Goal: Task Accomplishment & Management: Complete application form

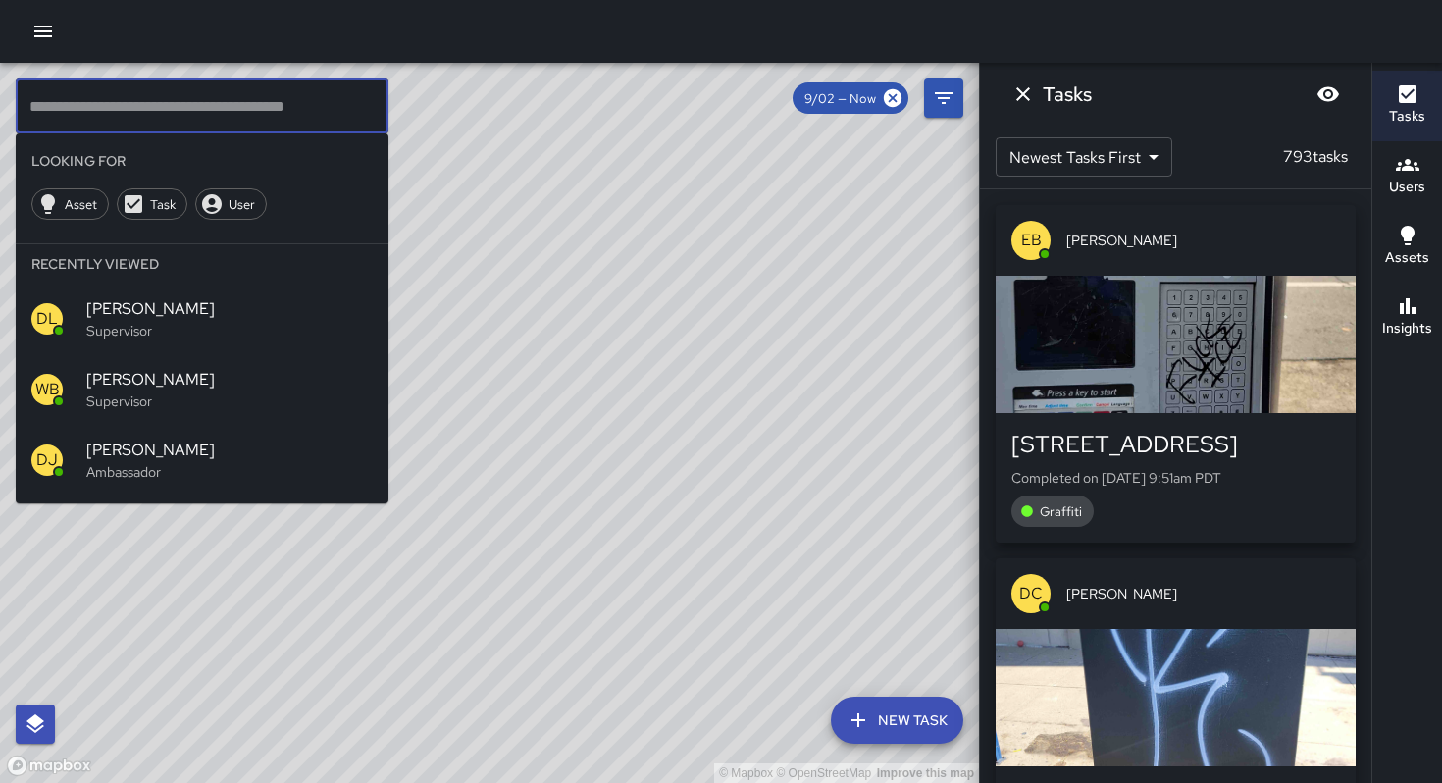
click at [1021, 84] on icon "Dismiss" at bounding box center [1024, 94] width 24 height 24
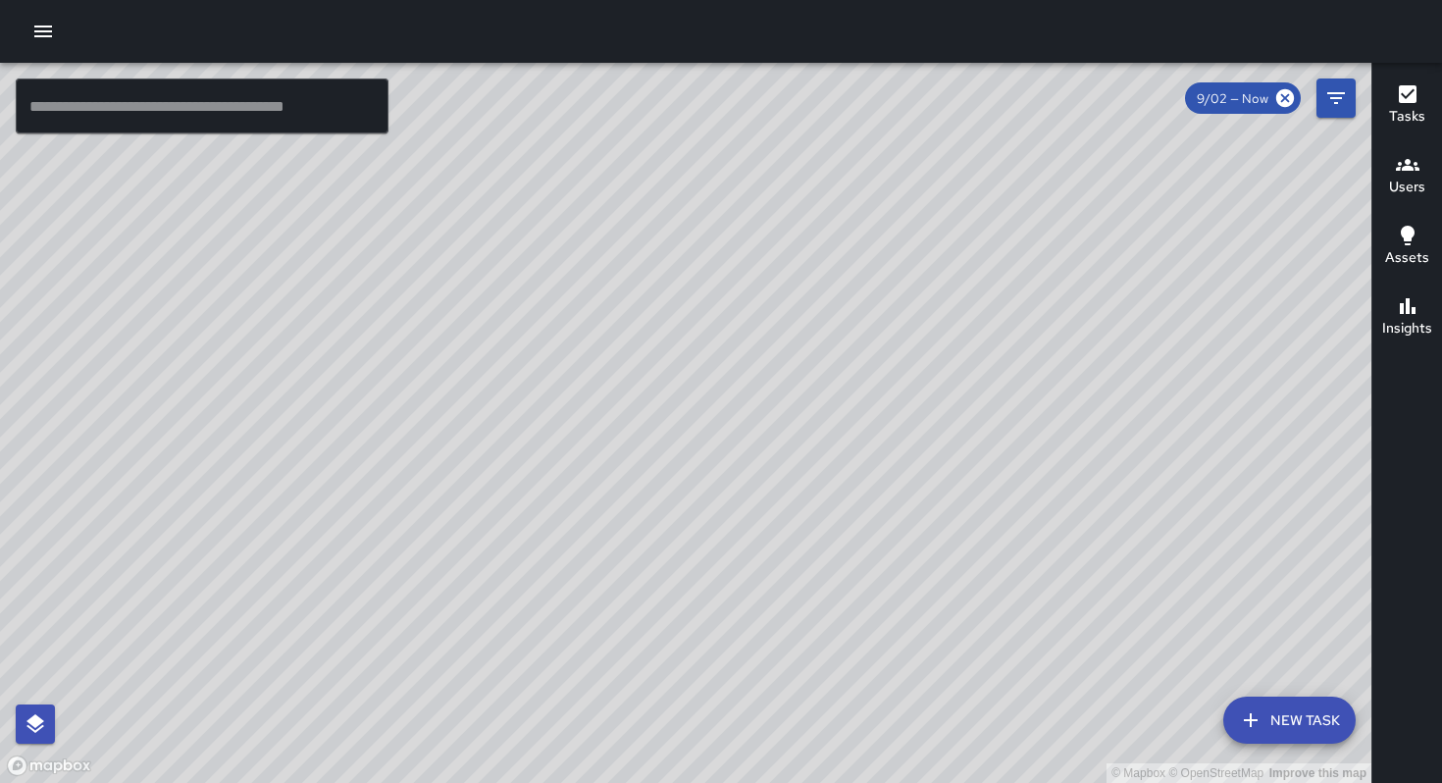
drag, startPoint x: 1280, startPoint y: 98, endPoint x: 1238, endPoint y: 91, distance: 41.8
click at [1280, 98] on icon at bounding box center [1286, 98] width 18 height 18
click at [36, 33] on icon "button" at bounding box center [43, 32] width 24 height 24
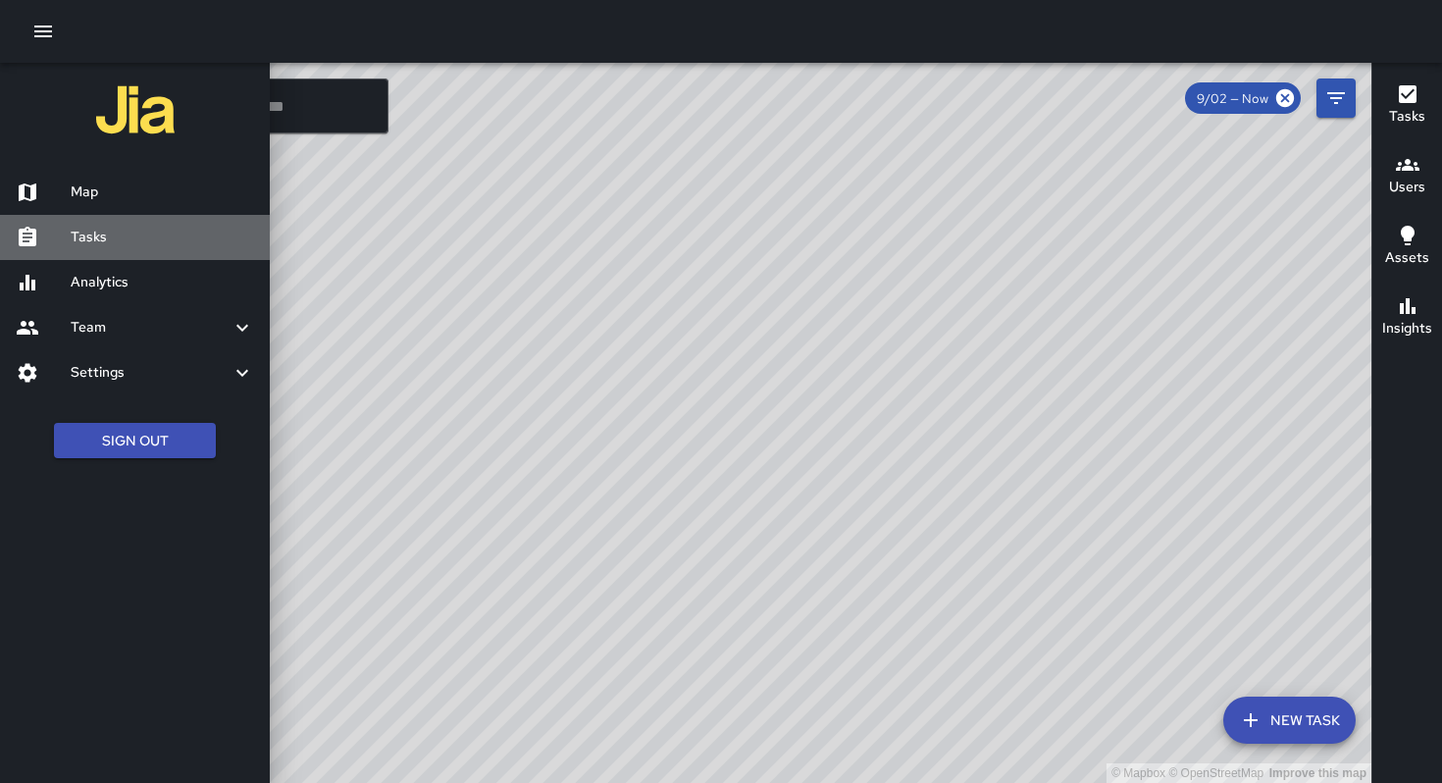
click at [106, 235] on h6 "Tasks" at bounding box center [163, 238] width 184 height 22
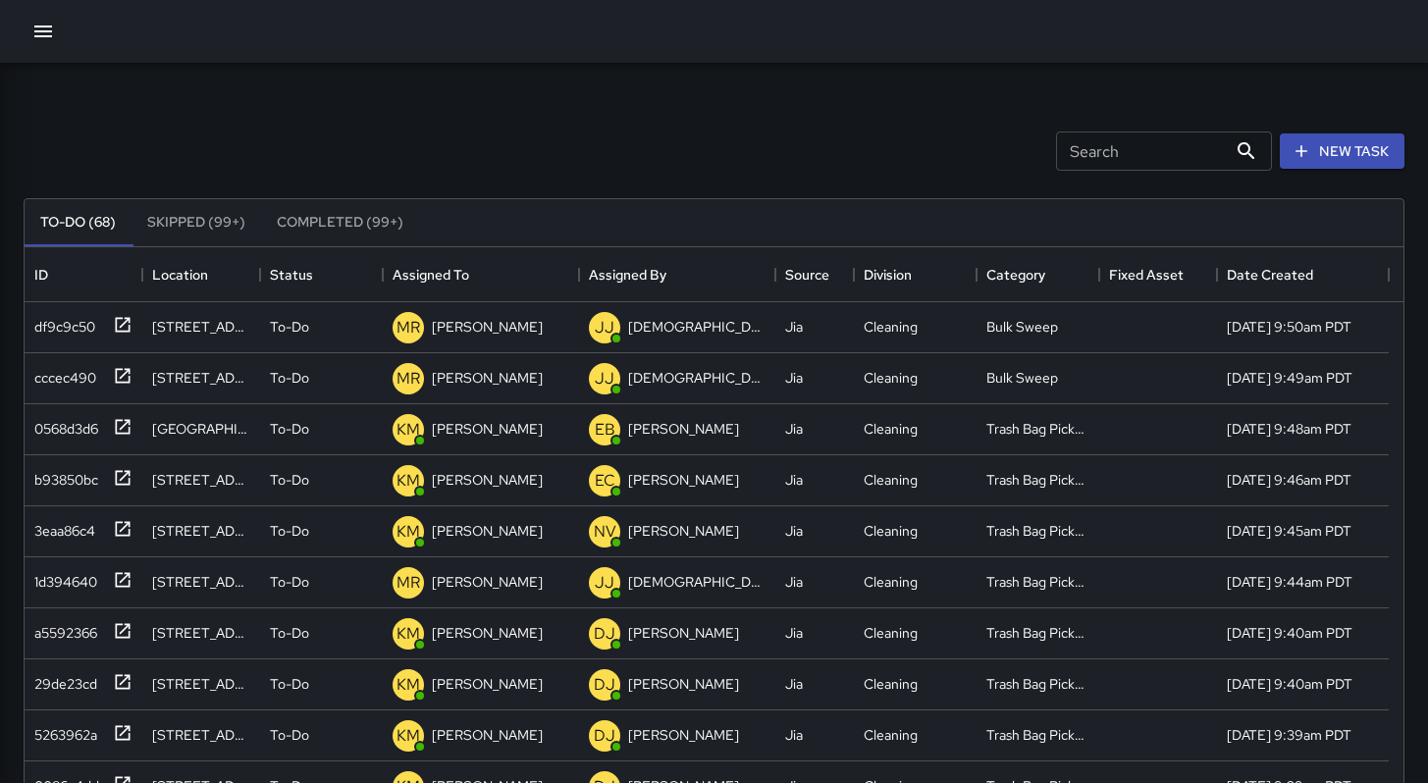
scroll to position [816, 1364]
click at [1381, 144] on button "New Task" at bounding box center [1342, 151] width 125 height 36
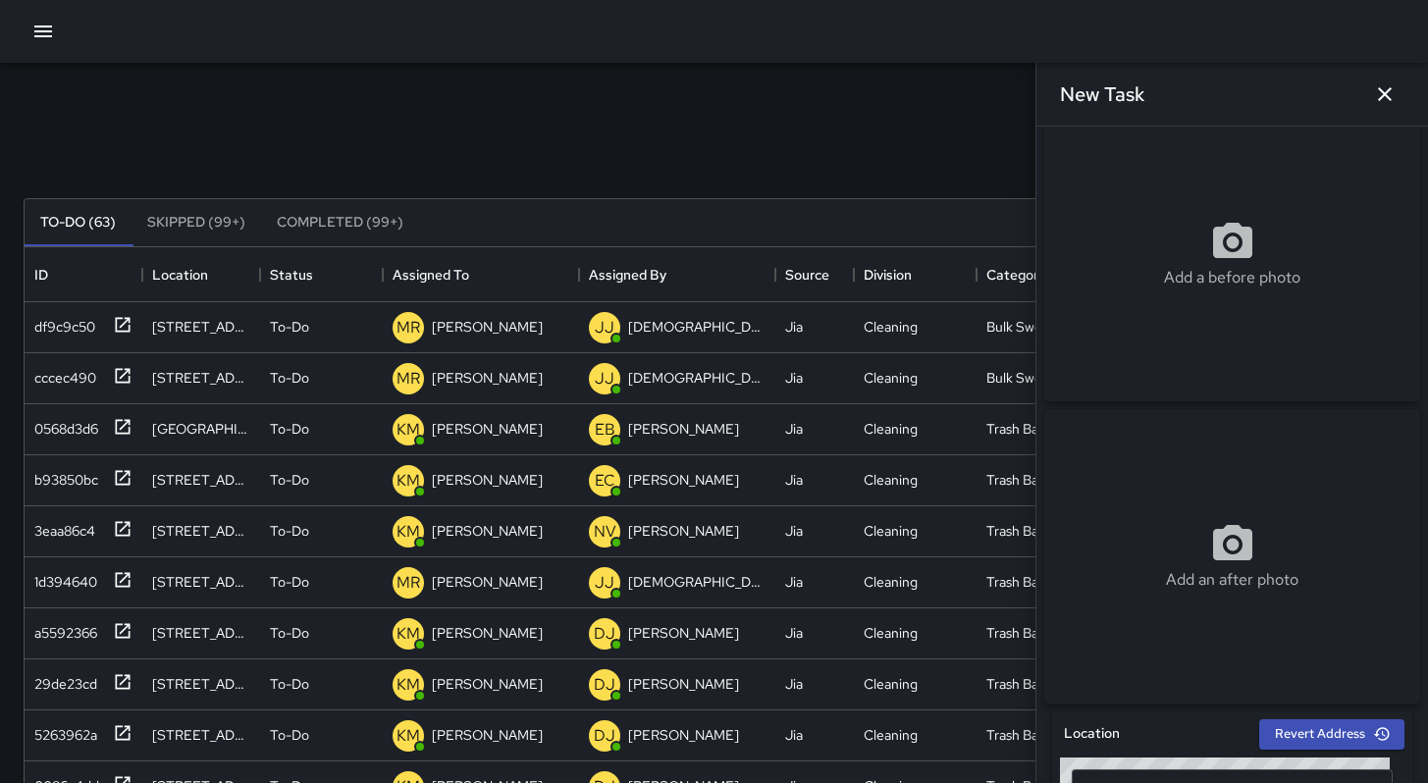
scroll to position [136, 0]
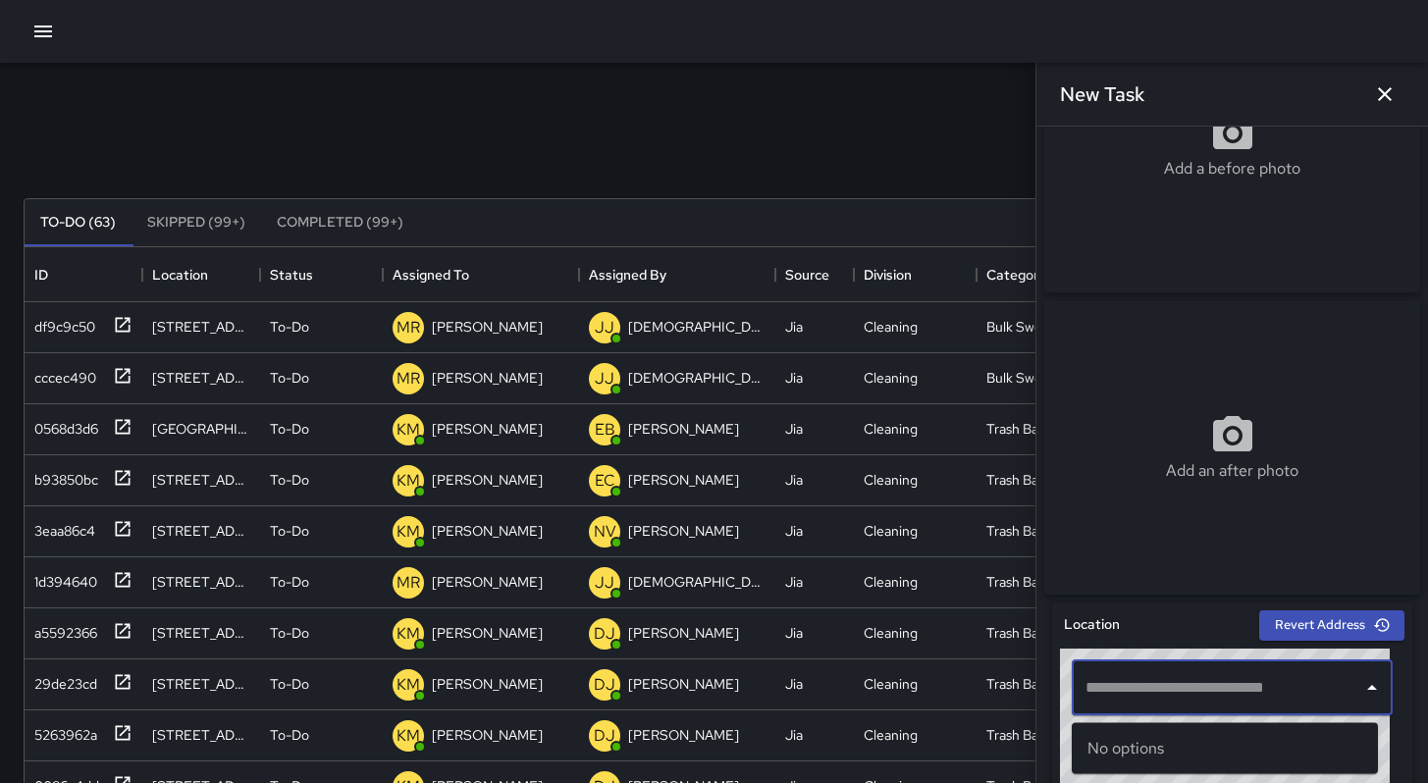
click at [1157, 701] on input "text" at bounding box center [1217, 687] width 274 height 37
paste input "**********"
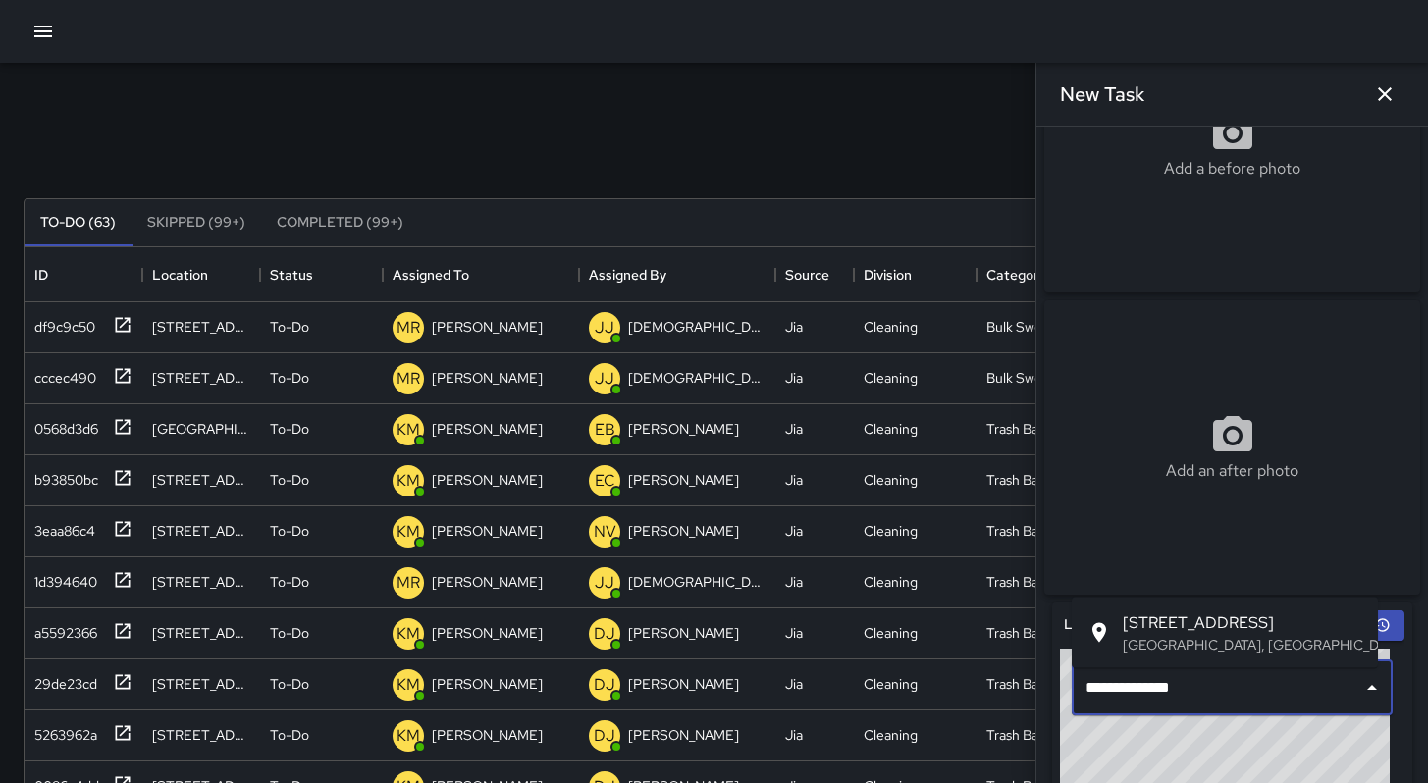
click at [1186, 622] on span "[STREET_ADDRESS]" at bounding box center [1242, 622] width 239 height 24
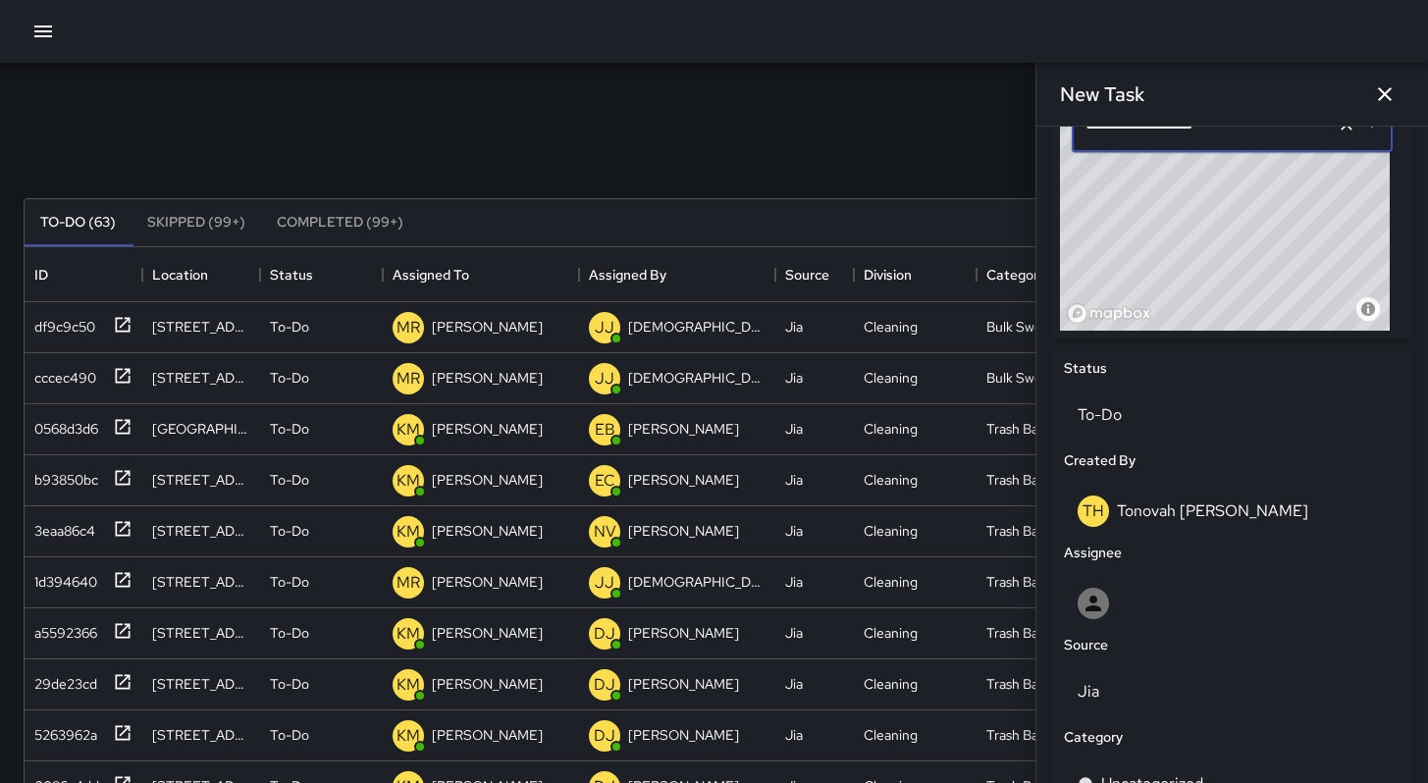
scroll to position [764, 0]
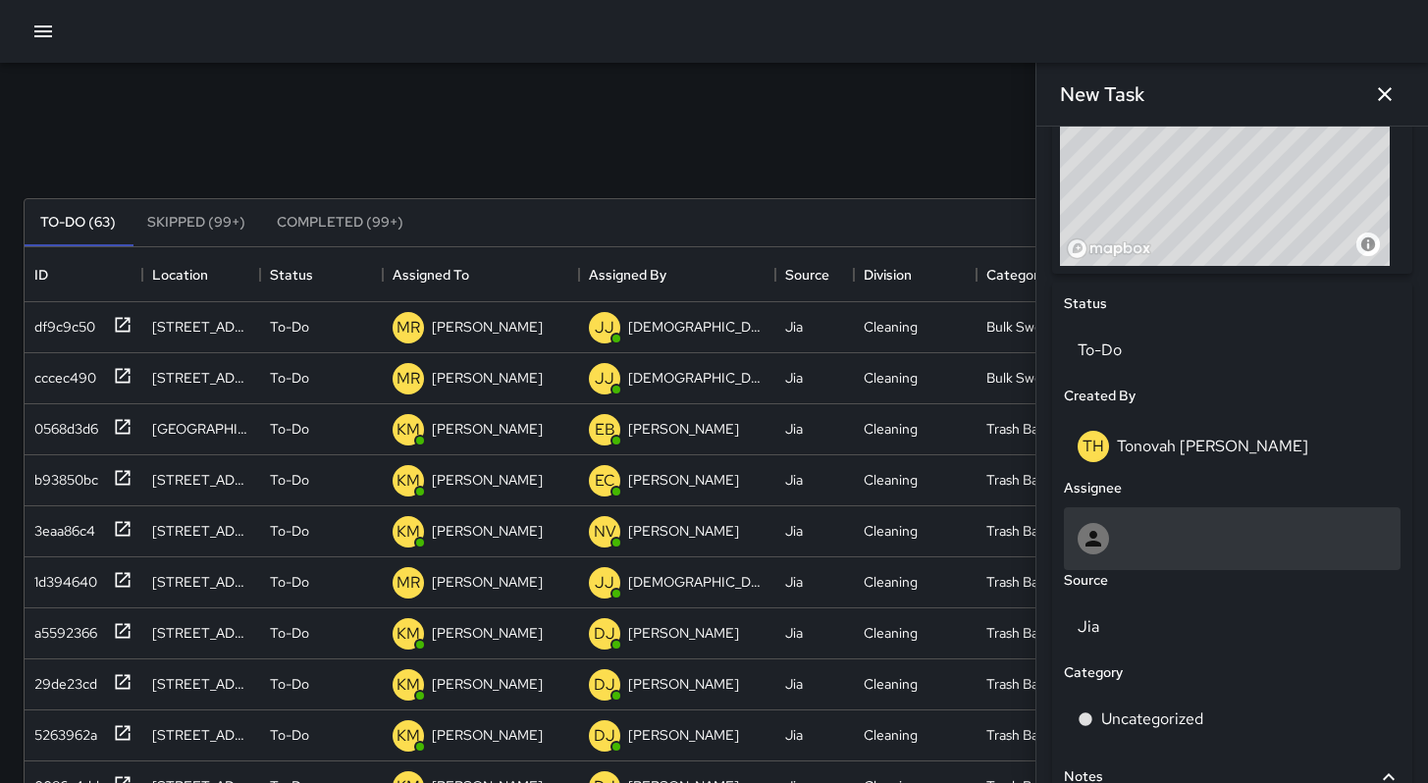
type input "**********"
click at [1171, 537] on div at bounding box center [1231, 538] width 309 height 31
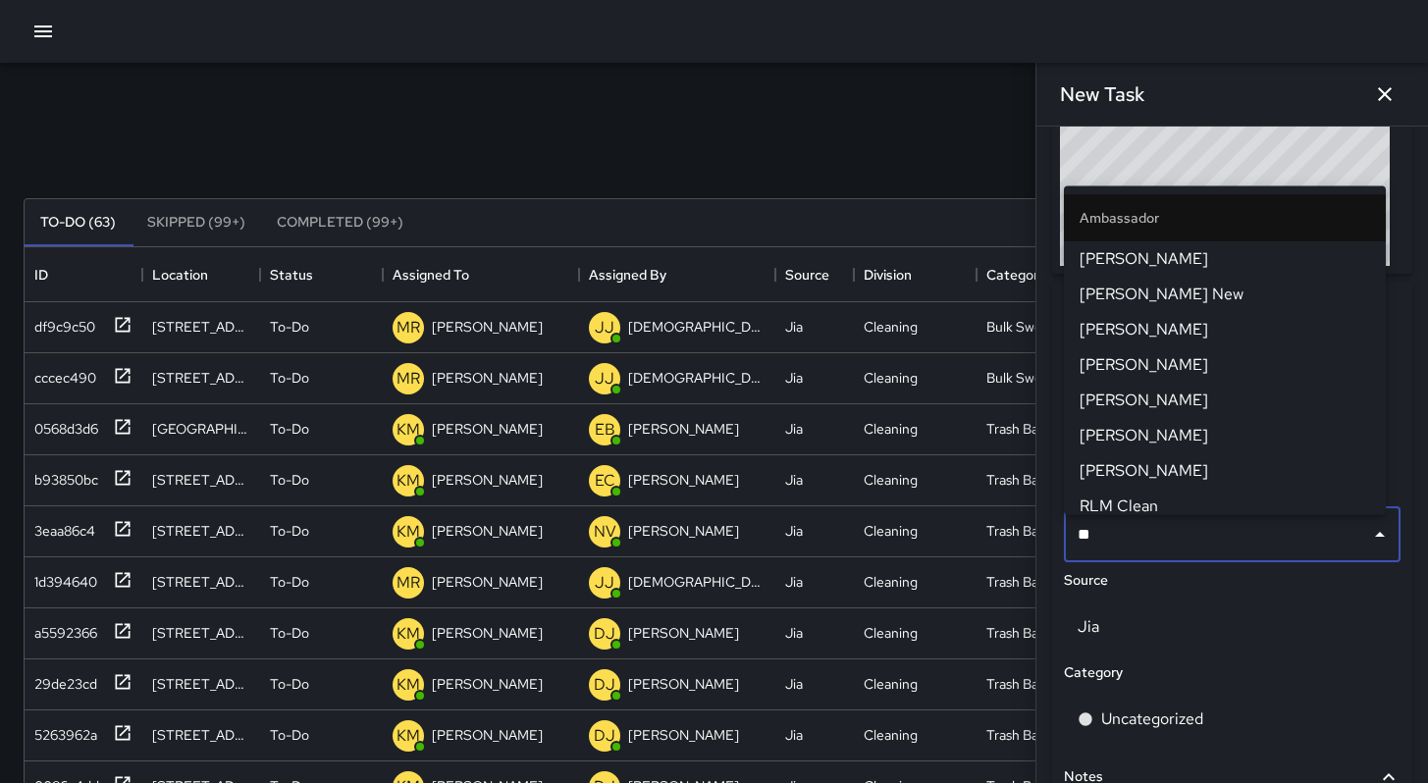
type input "***"
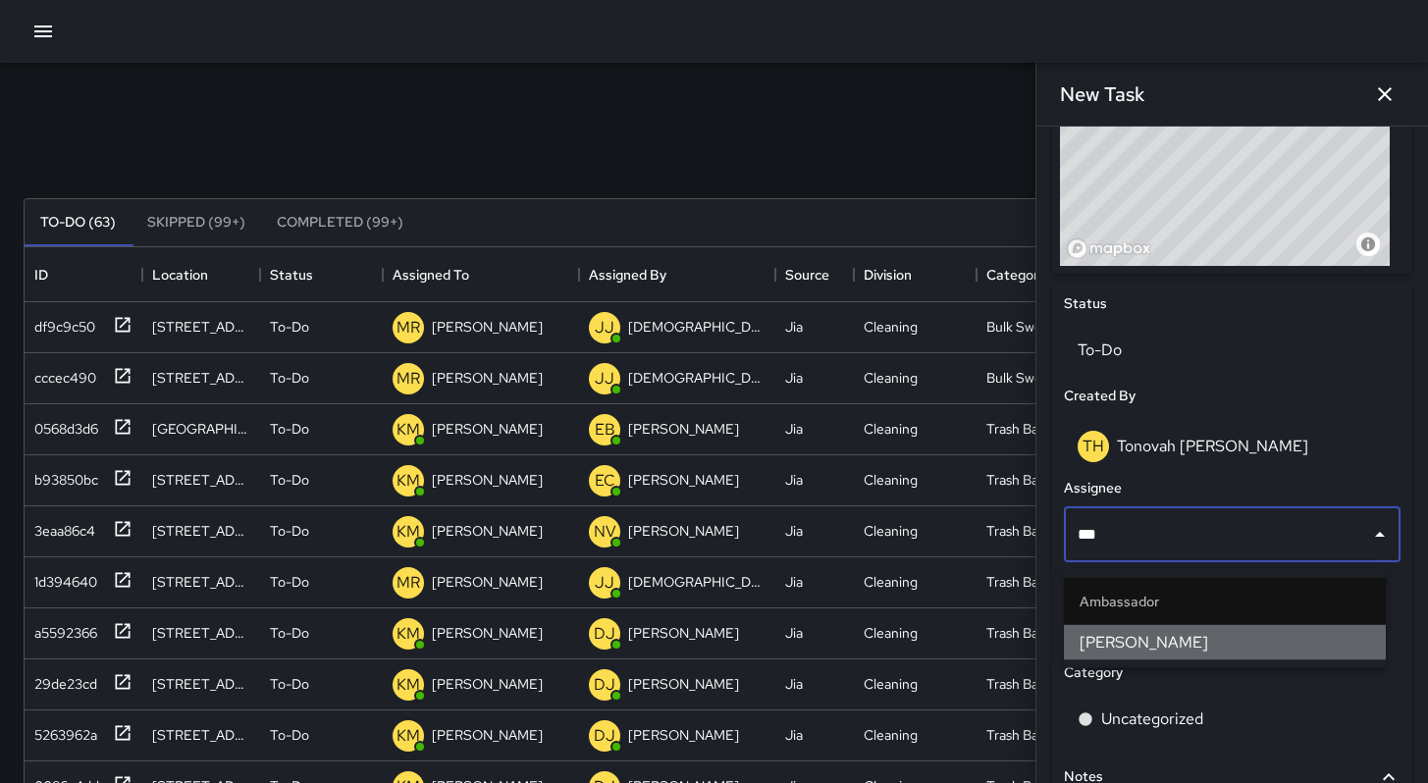
click at [1162, 639] on span "[PERSON_NAME]" at bounding box center [1224, 643] width 290 height 24
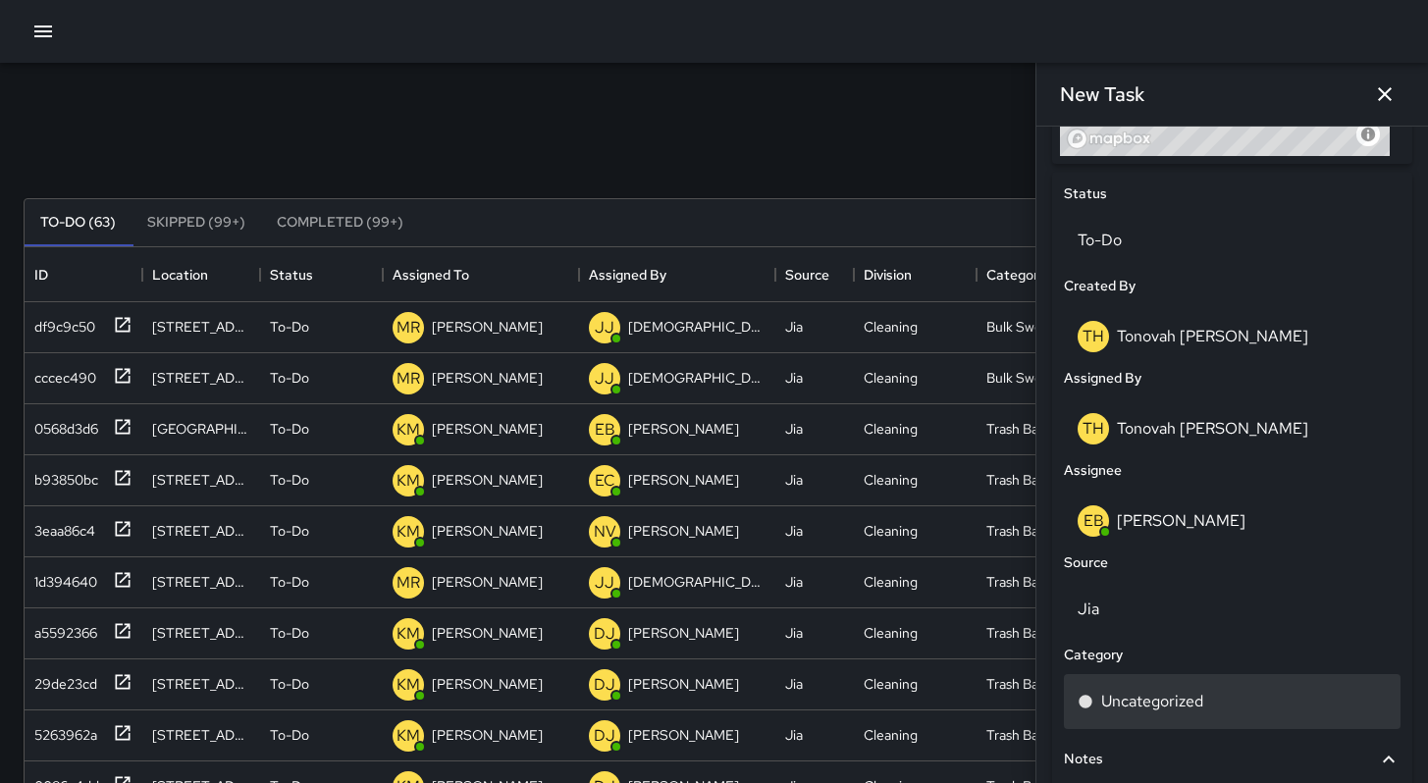
scroll to position [925, 0]
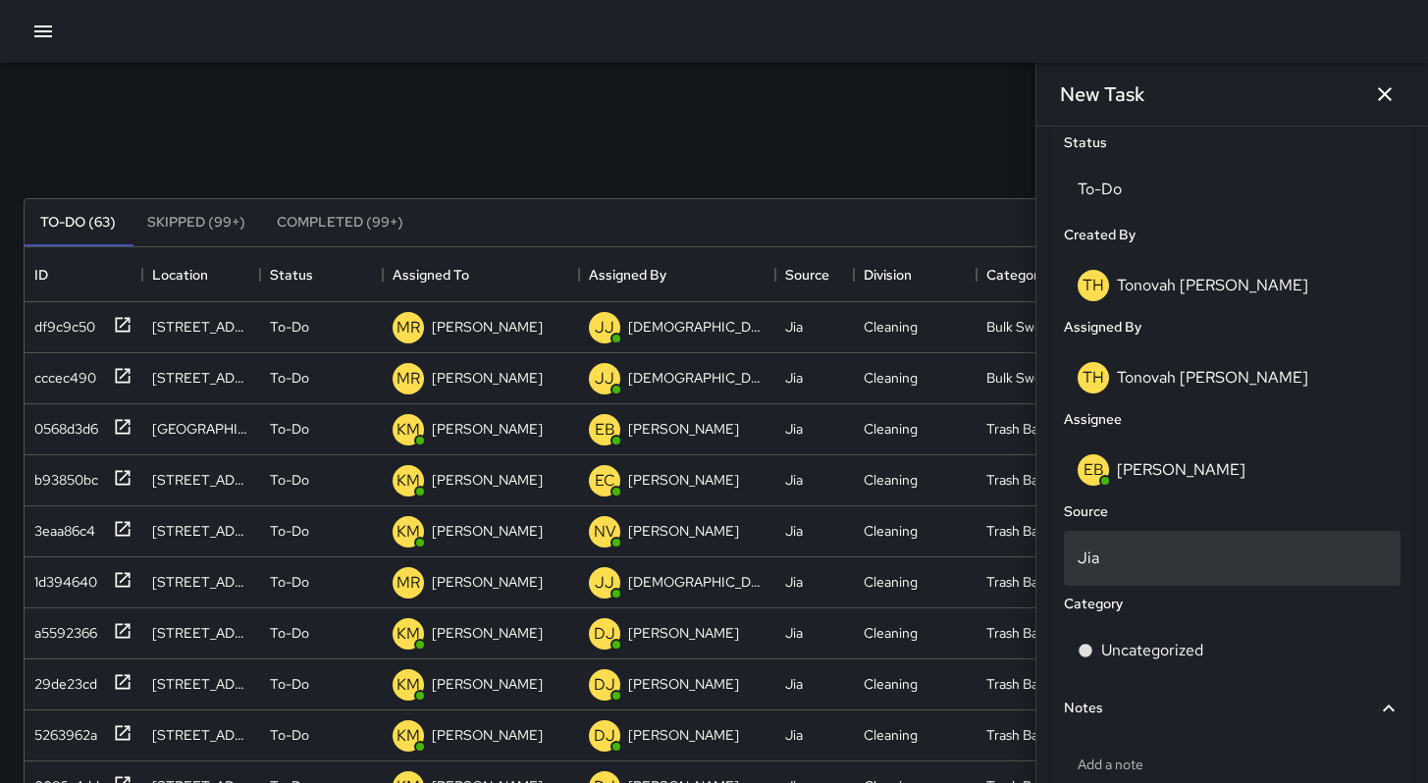
click at [1154, 569] on p "Jia" at bounding box center [1231, 559] width 309 height 24
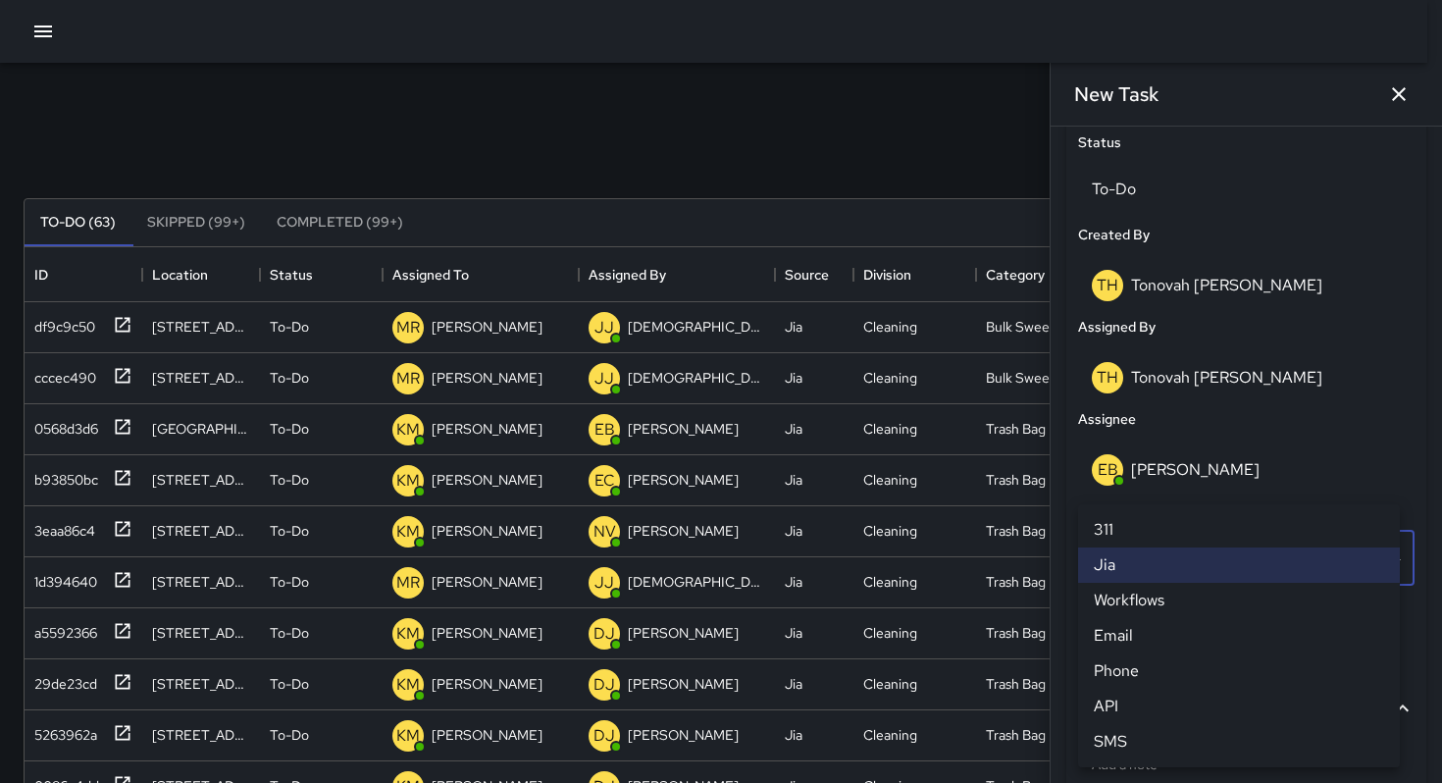
click at [1151, 632] on li "Email" at bounding box center [1239, 635] width 322 height 35
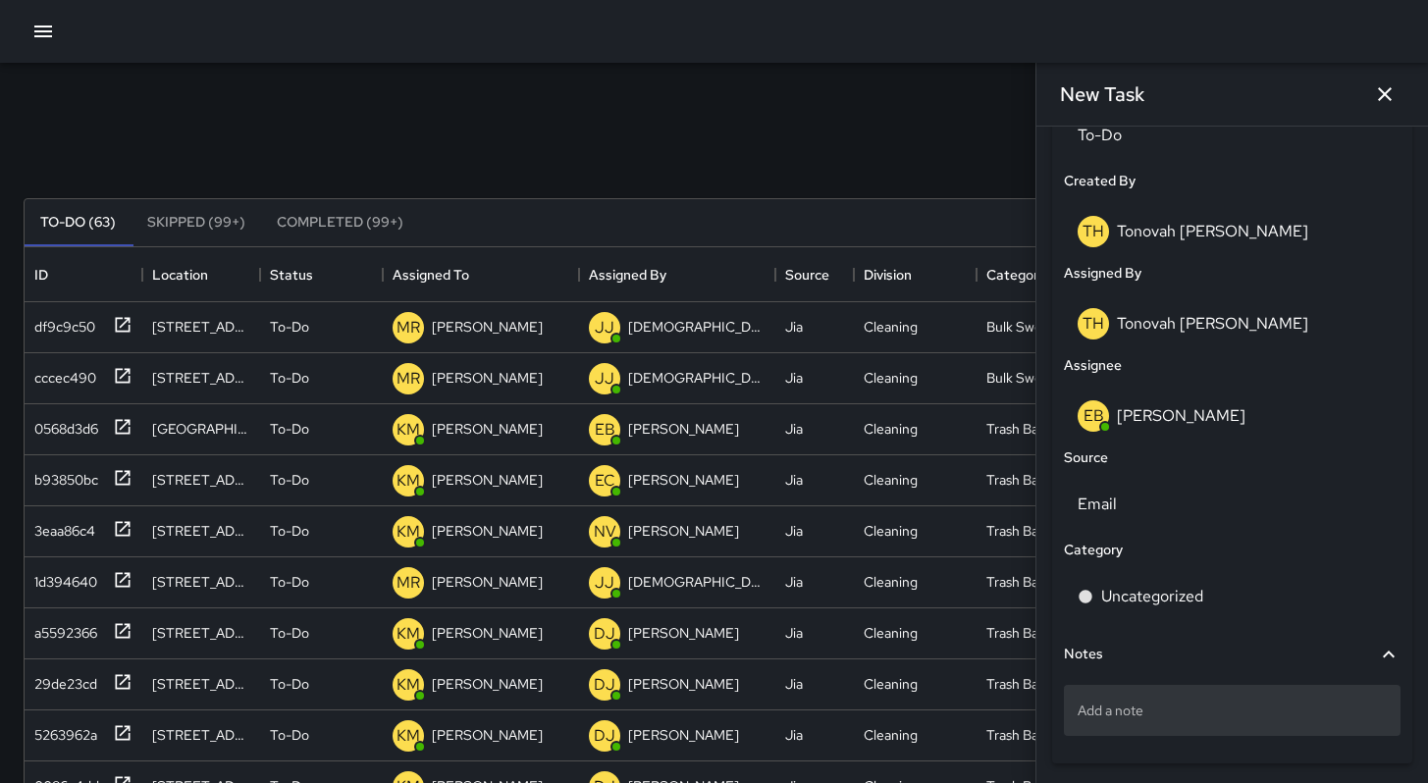
scroll to position [1058, 0]
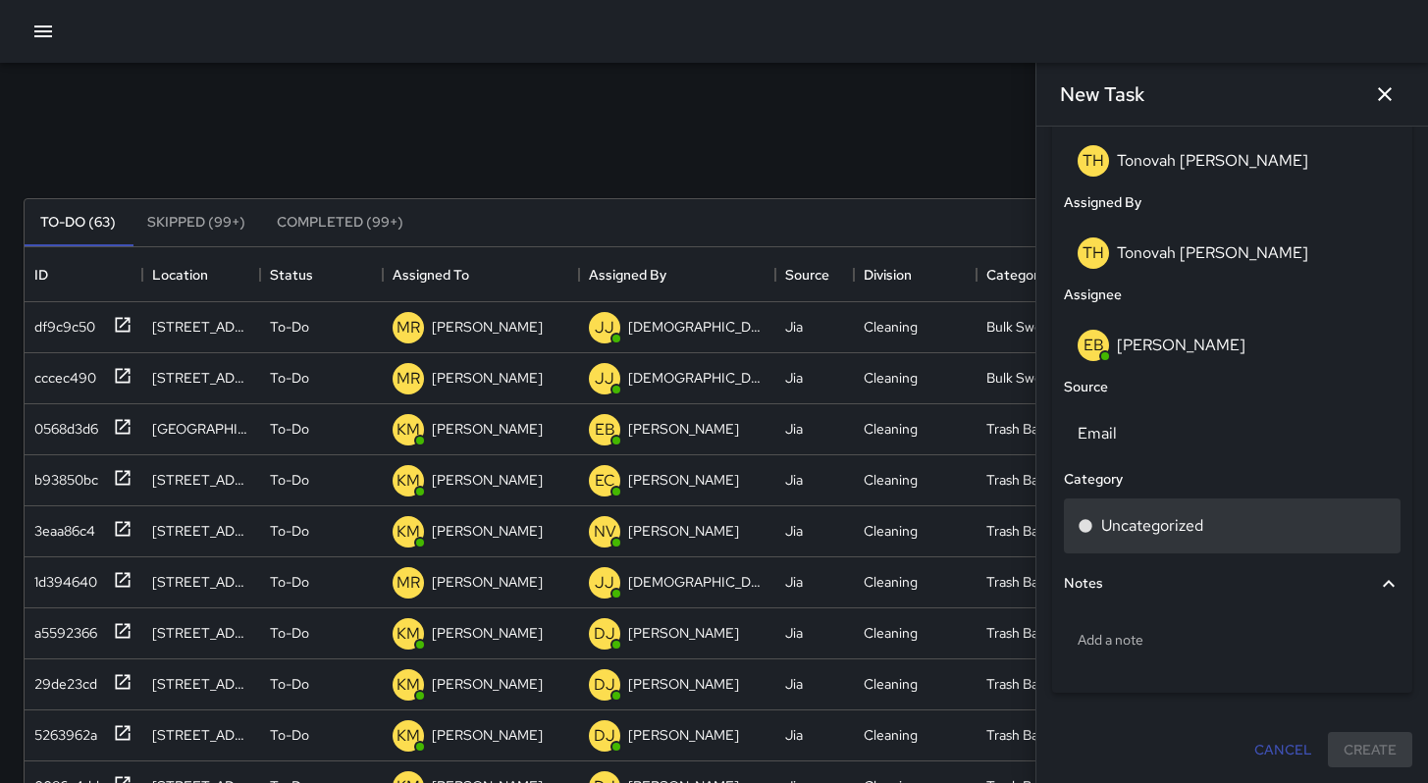
click at [1169, 543] on div "Uncategorized" at bounding box center [1232, 525] width 337 height 55
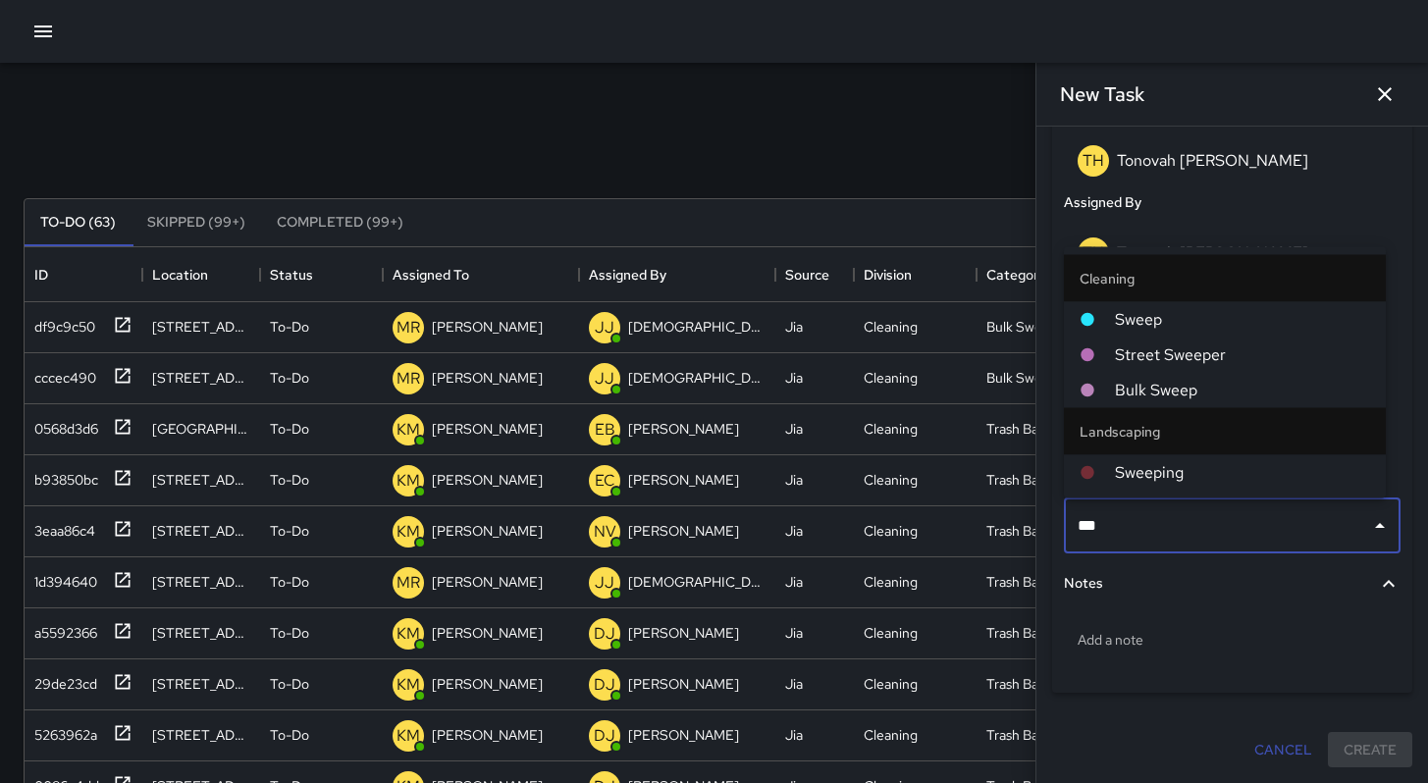
type input "****"
click at [1178, 323] on span "Sweep" at bounding box center [1242, 320] width 255 height 24
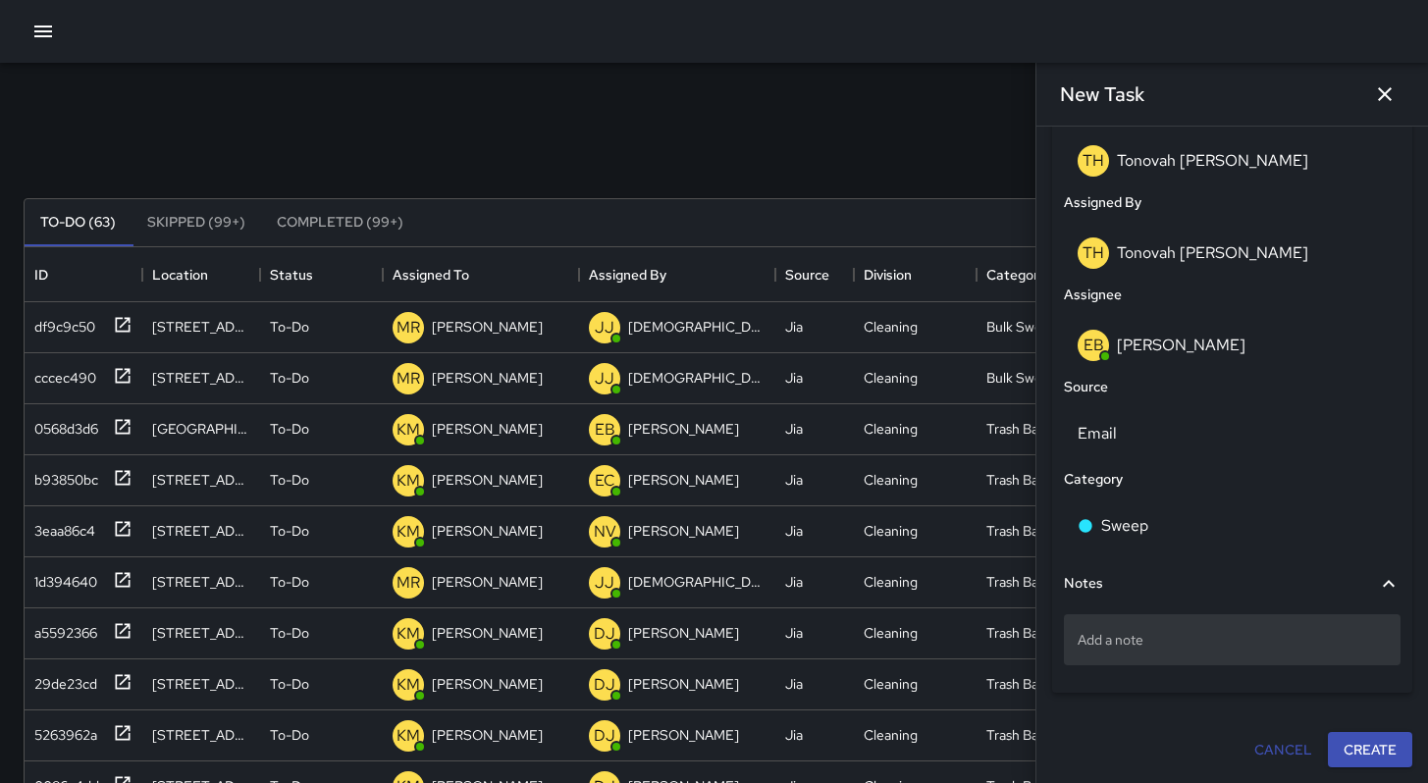
click at [1137, 641] on p "Add a note" at bounding box center [1231, 640] width 309 height 20
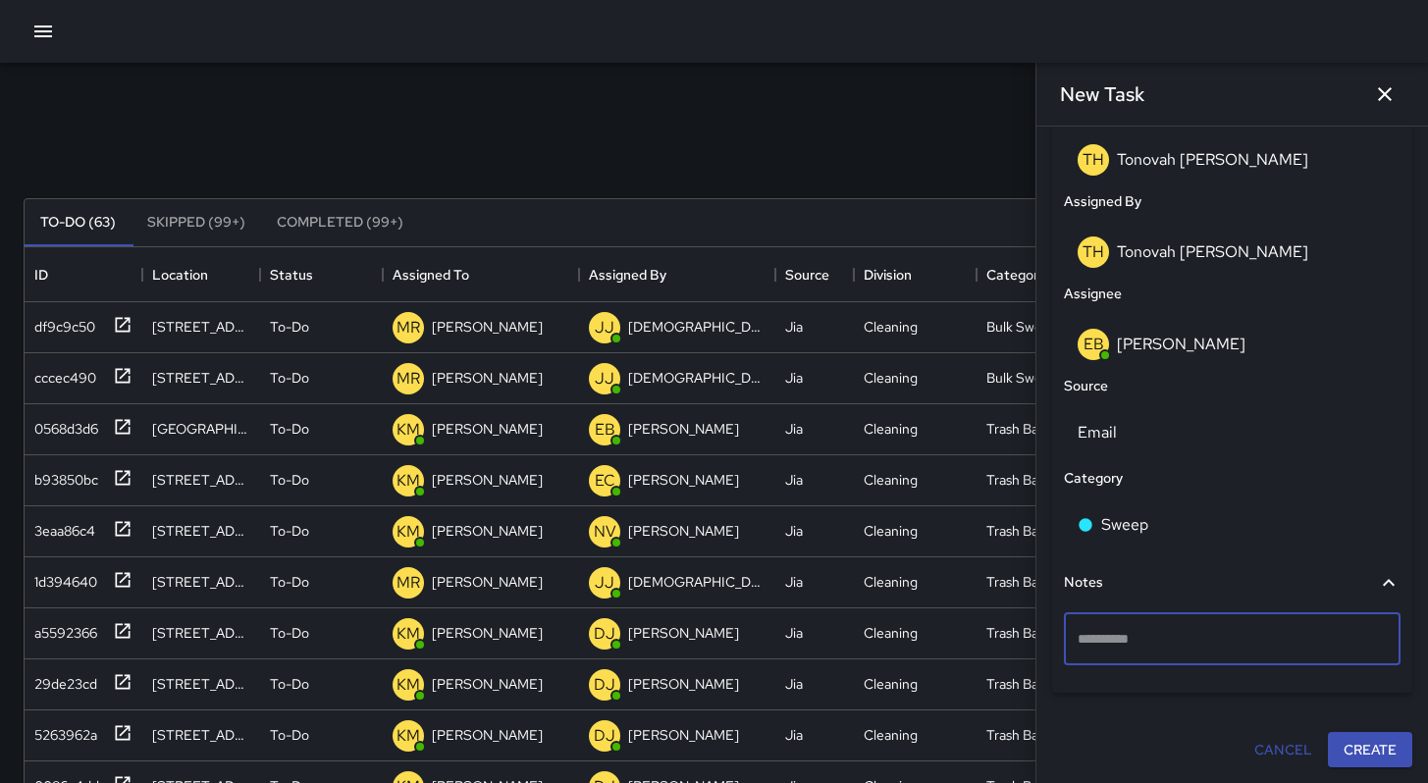
type textarea "**********"
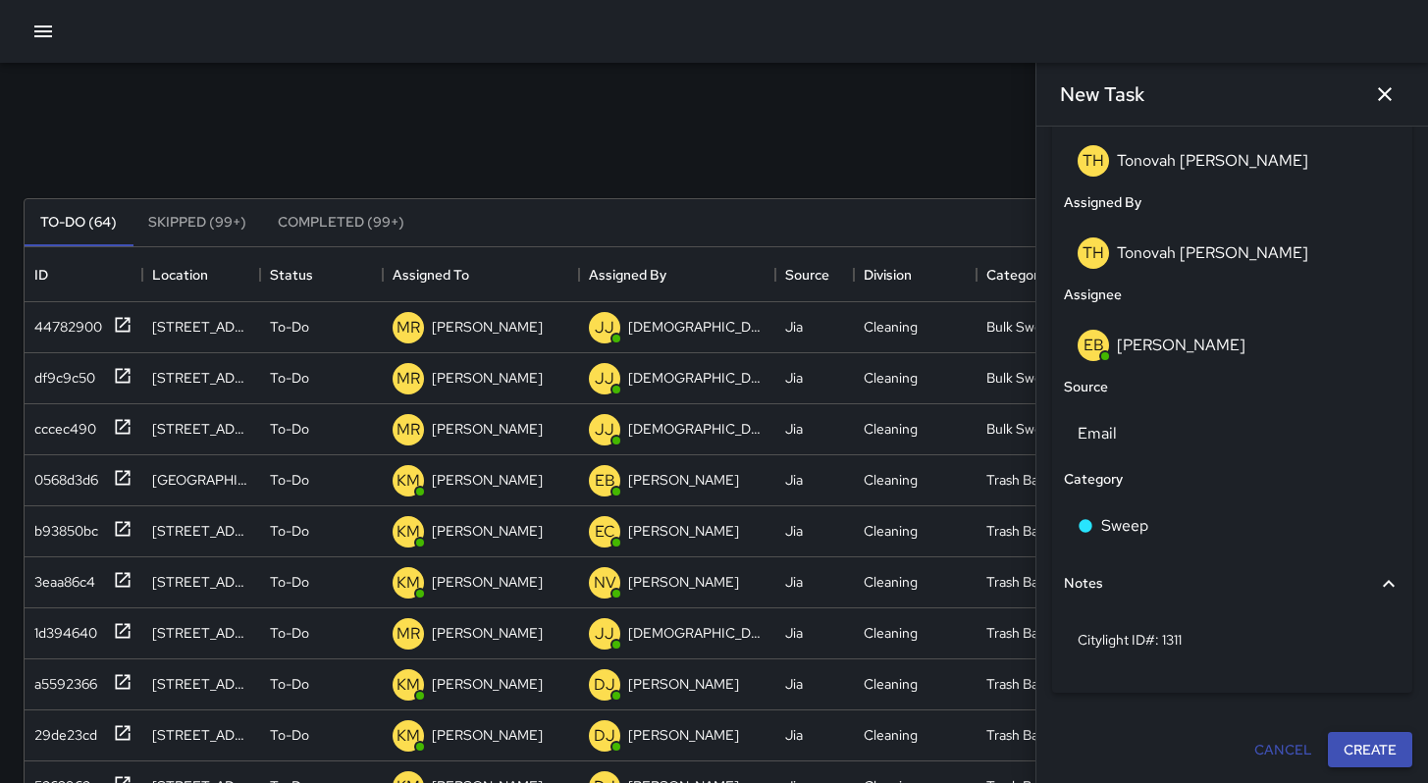
click at [1381, 758] on button "Create" at bounding box center [1370, 750] width 84 height 36
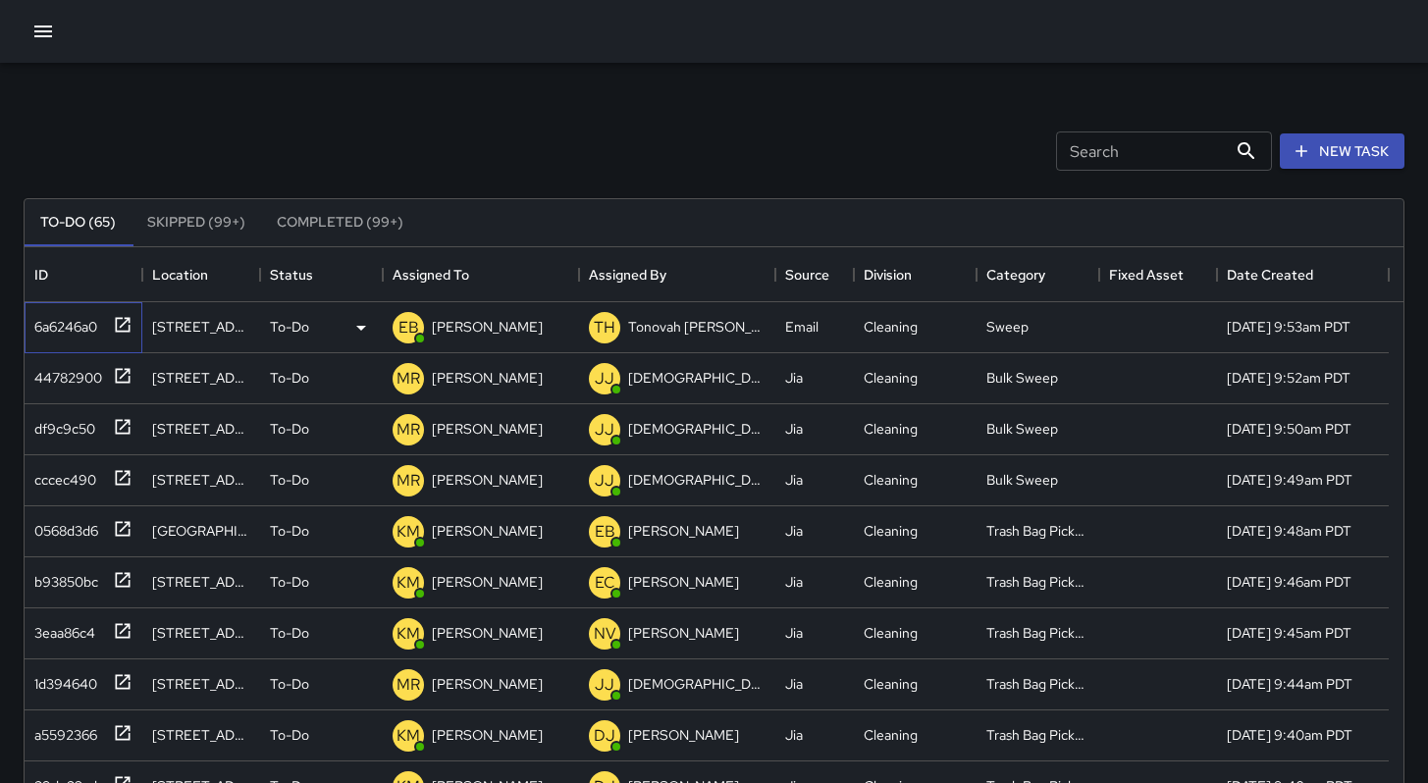
click at [54, 322] on div "6a6246a0" at bounding box center [61, 322] width 71 height 27
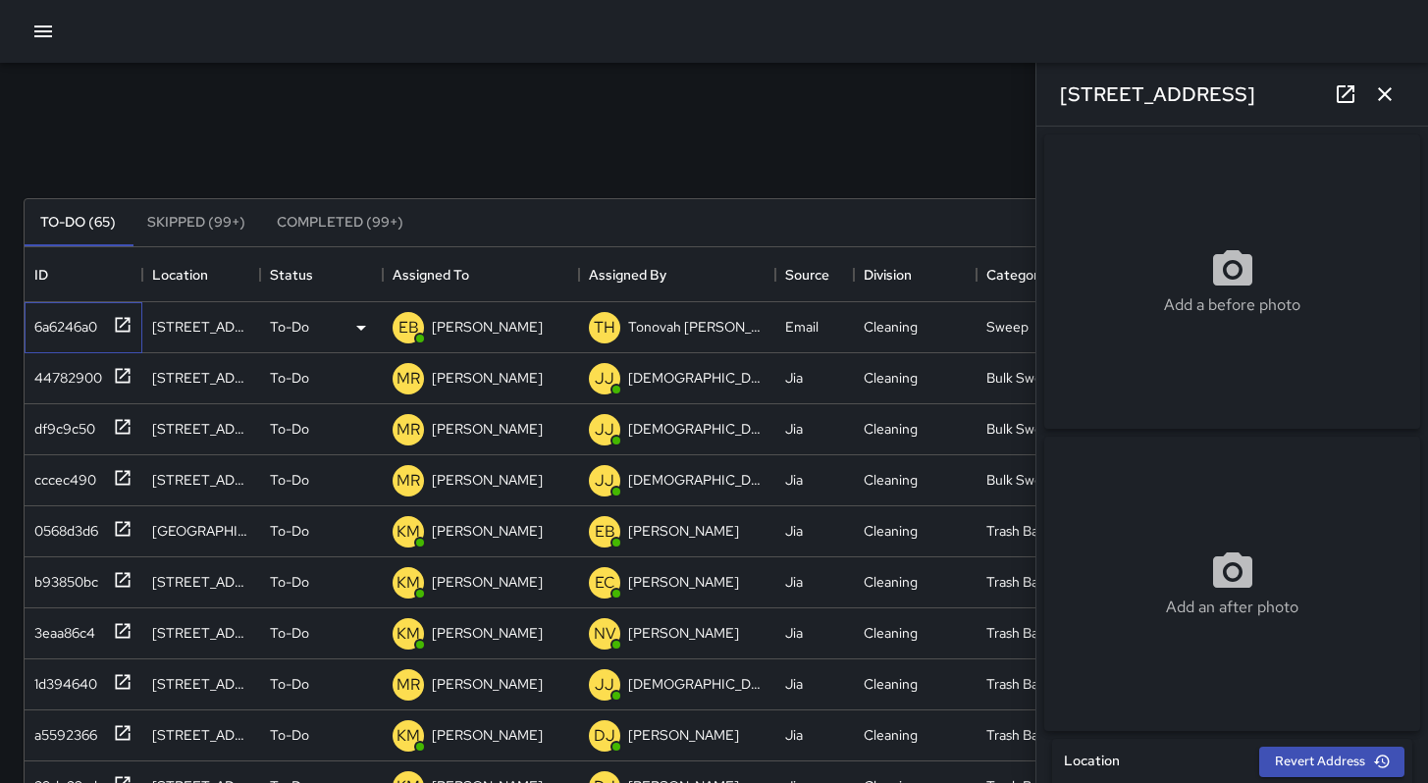
type input "**********"
click at [1351, 97] on icon at bounding box center [1346, 94] width 24 height 24
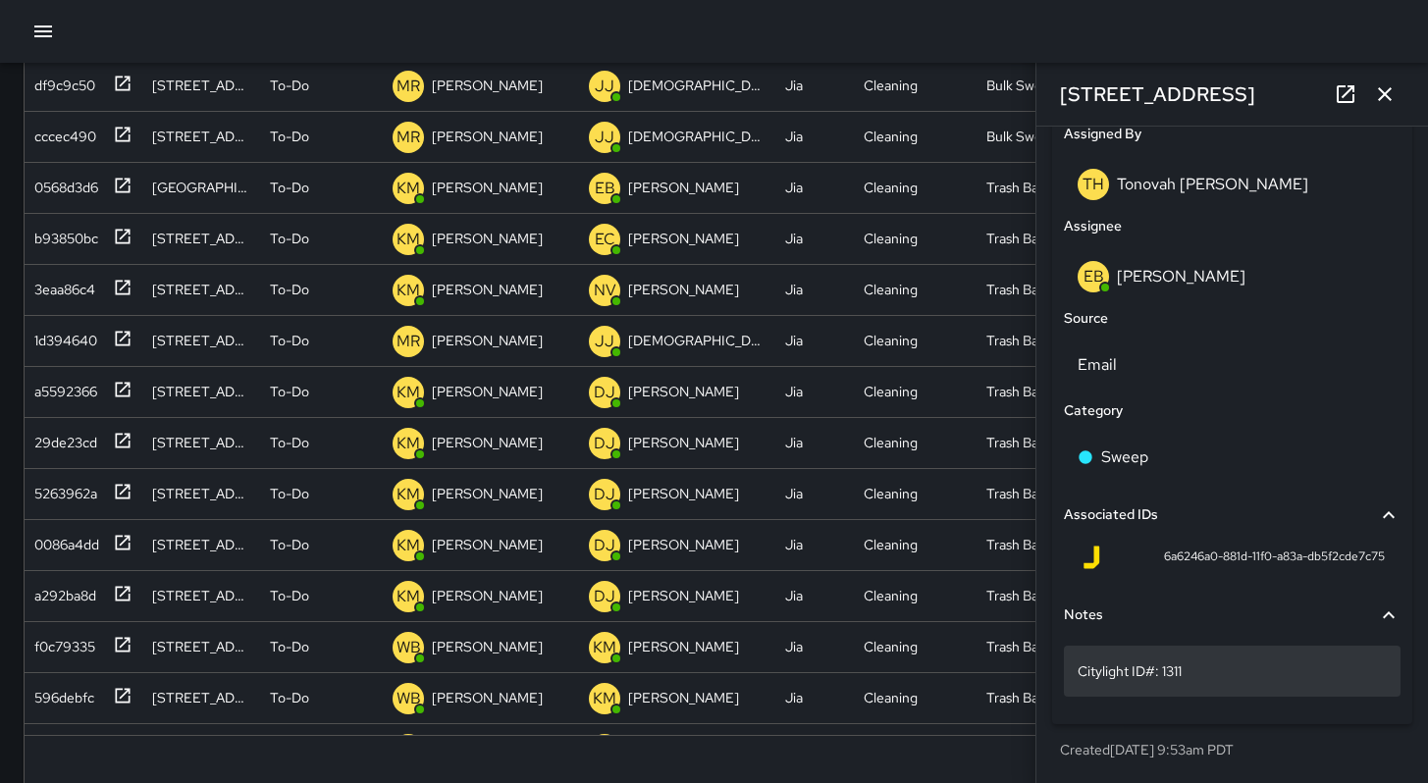
scroll to position [376, 0]
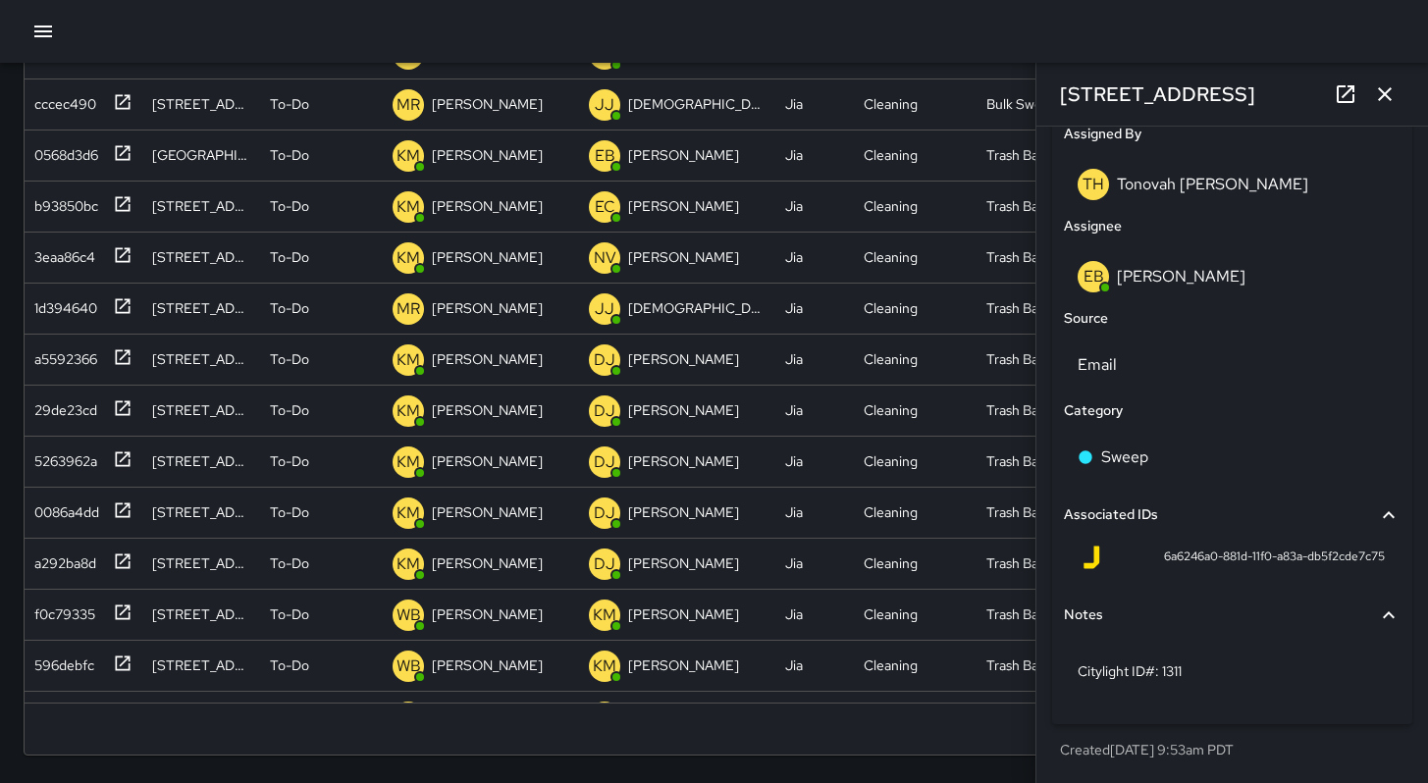
click at [1402, 101] on button "button" at bounding box center [1384, 94] width 39 height 39
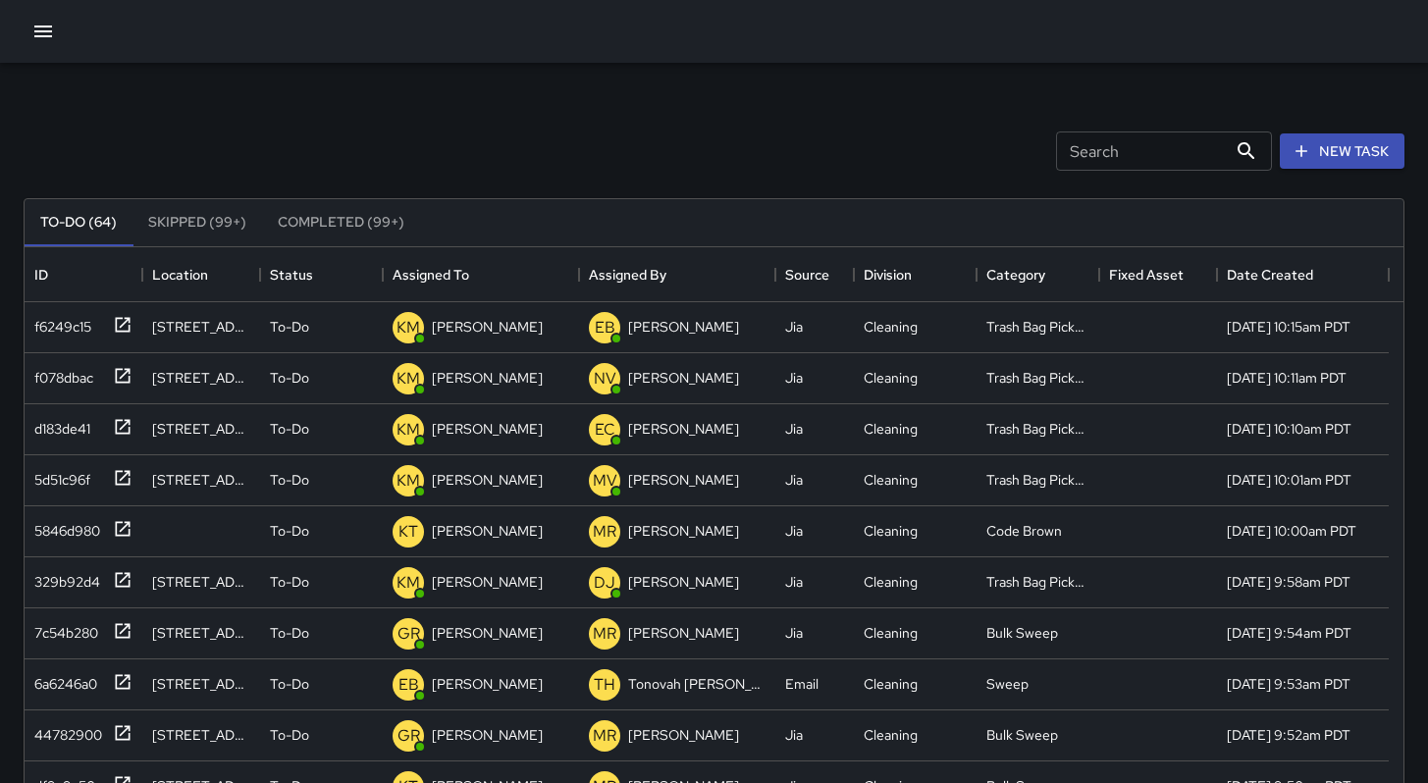
scroll to position [16, 16]
click at [1318, 159] on button "New Task" at bounding box center [1342, 151] width 125 height 36
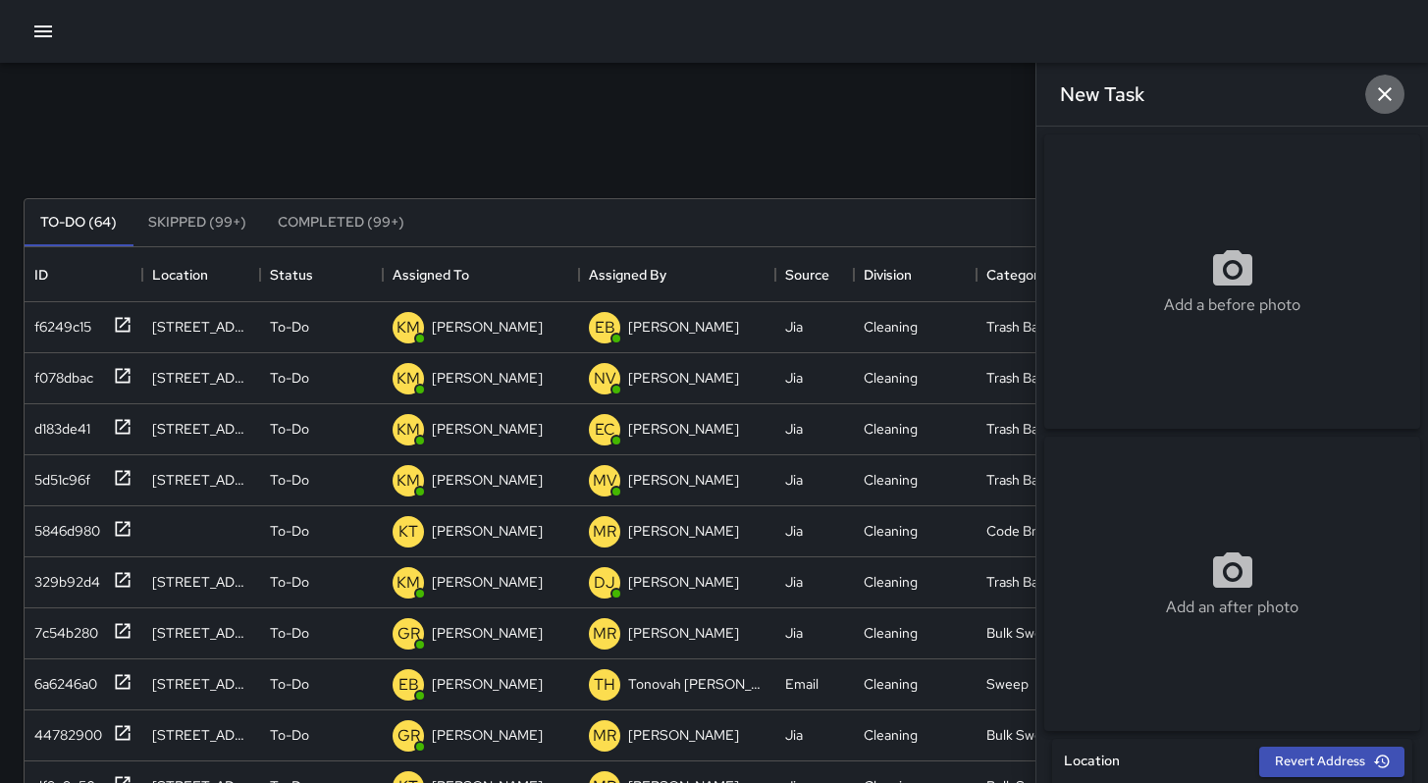
drag, startPoint x: 1385, startPoint y: 92, endPoint x: 1351, endPoint y: 91, distance: 33.4
click at [1385, 92] on icon "button" at bounding box center [1385, 94] width 24 height 24
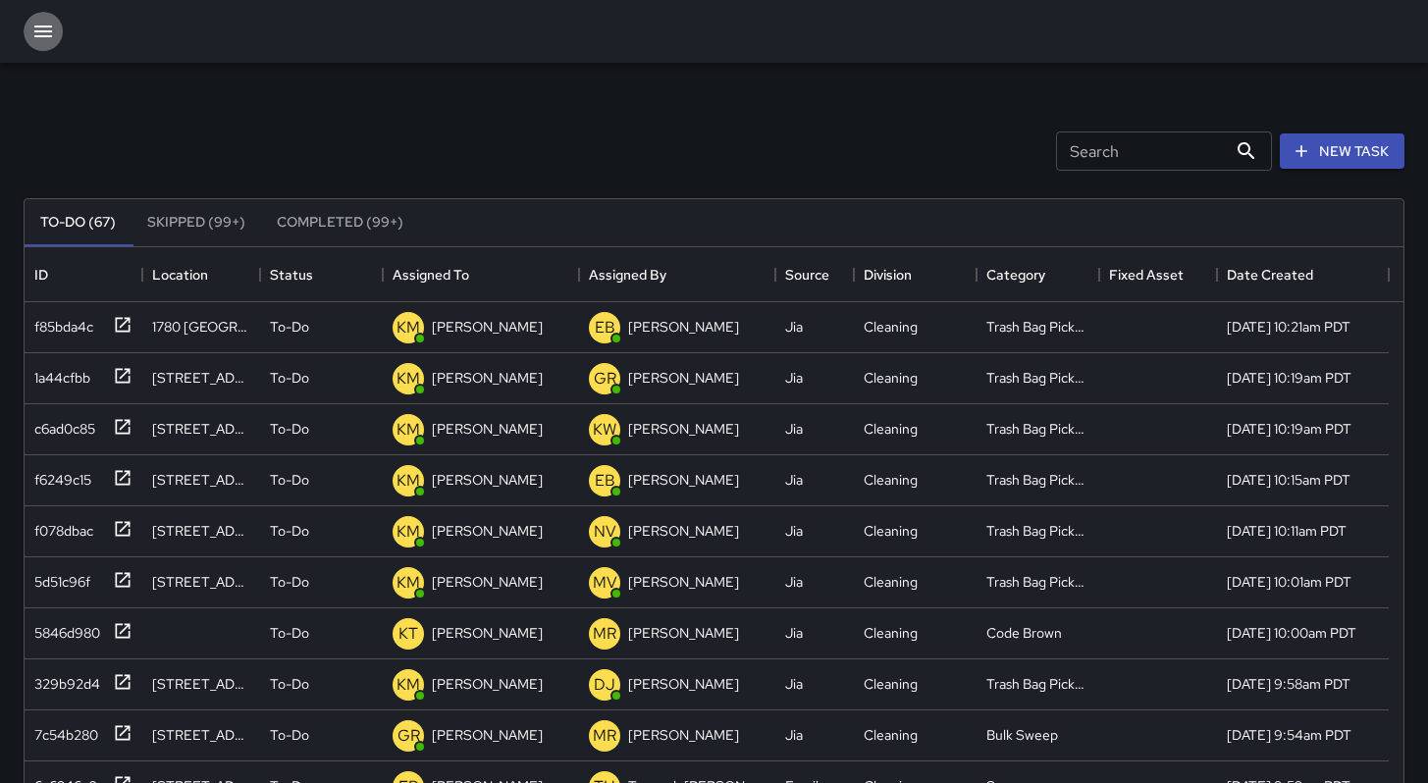
click at [50, 39] on icon "button" at bounding box center [43, 32] width 24 height 24
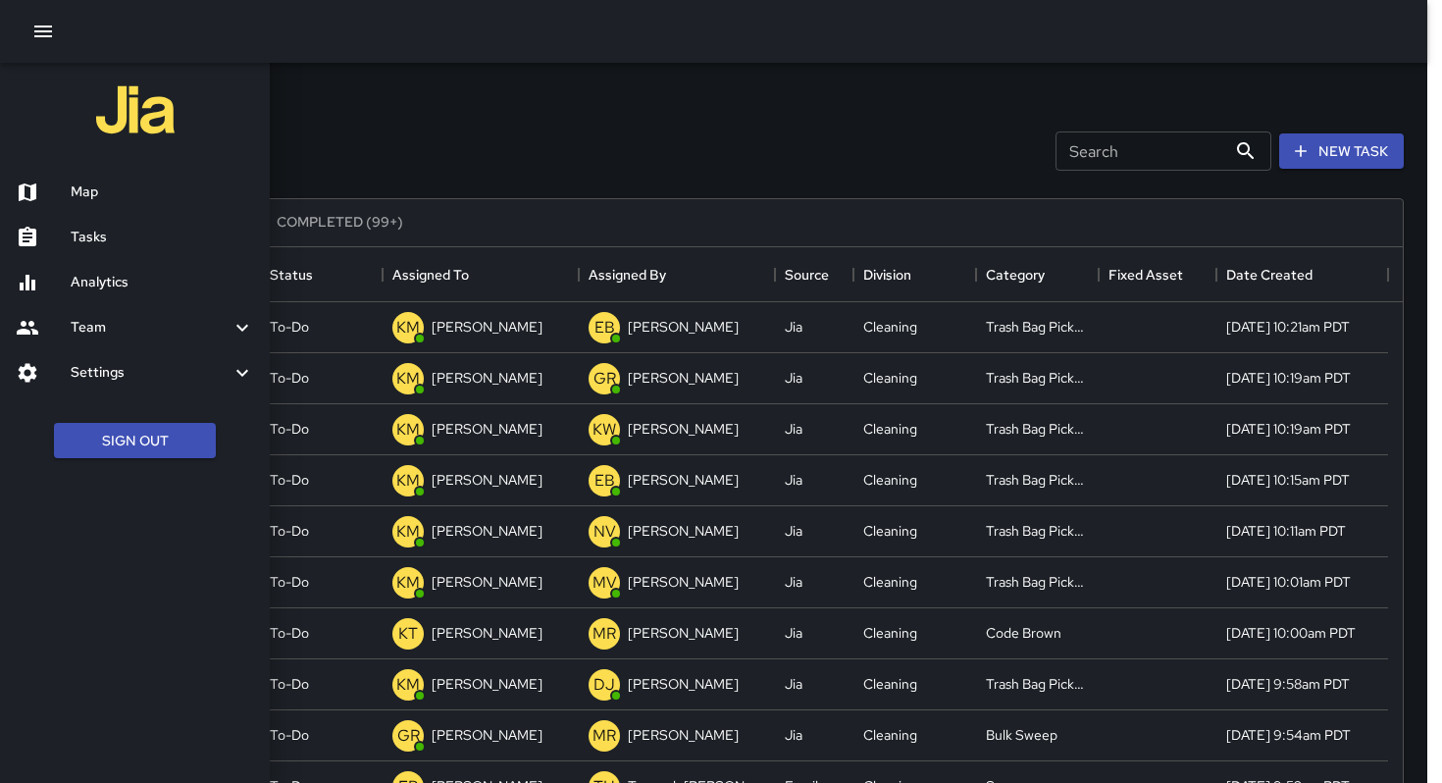
click at [570, 93] on div at bounding box center [721, 391] width 1442 height 783
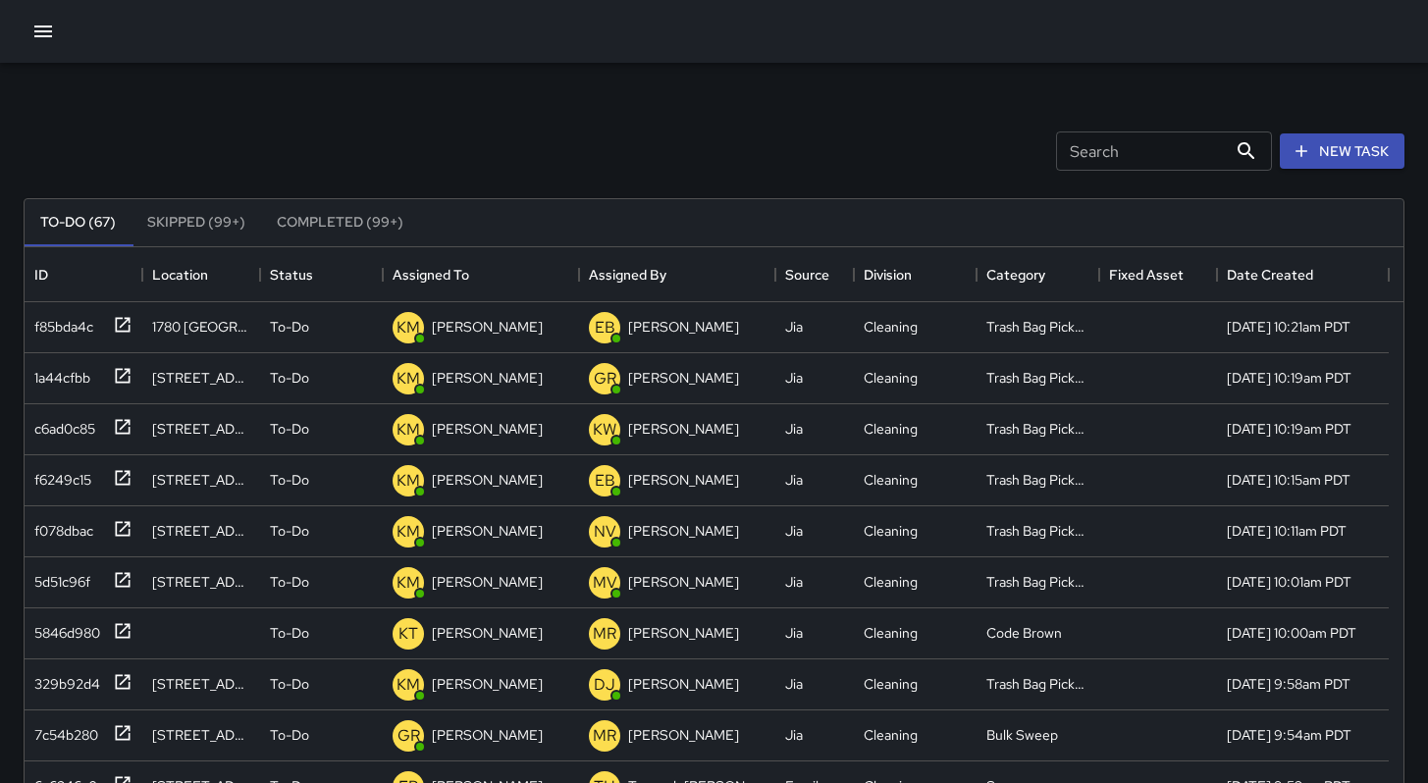
drag, startPoint x: 34, startPoint y: 35, endPoint x: 49, endPoint y: 57, distance: 26.1
click at [35, 35] on icon "button" at bounding box center [43, 32] width 18 height 12
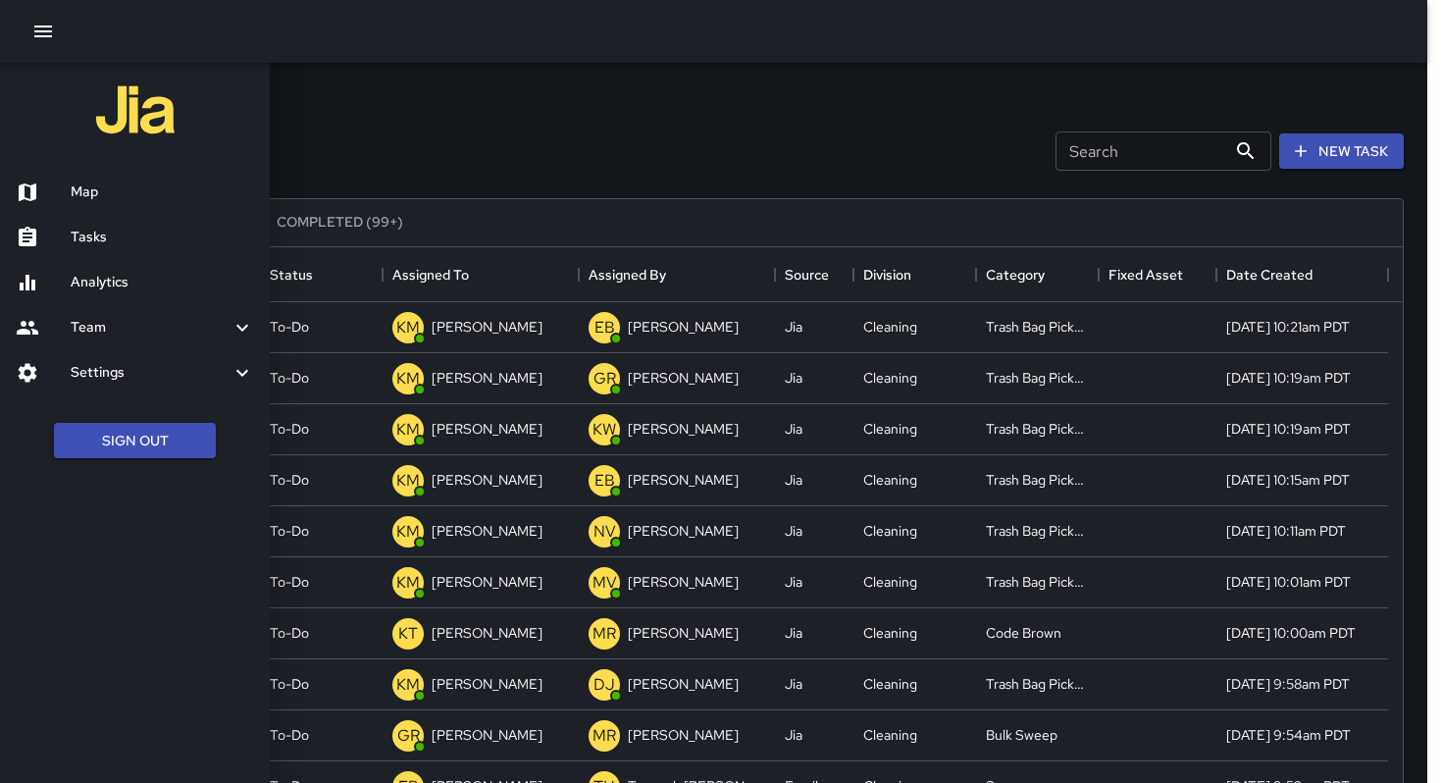
click at [113, 240] on h6 "Tasks" at bounding box center [163, 238] width 184 height 22
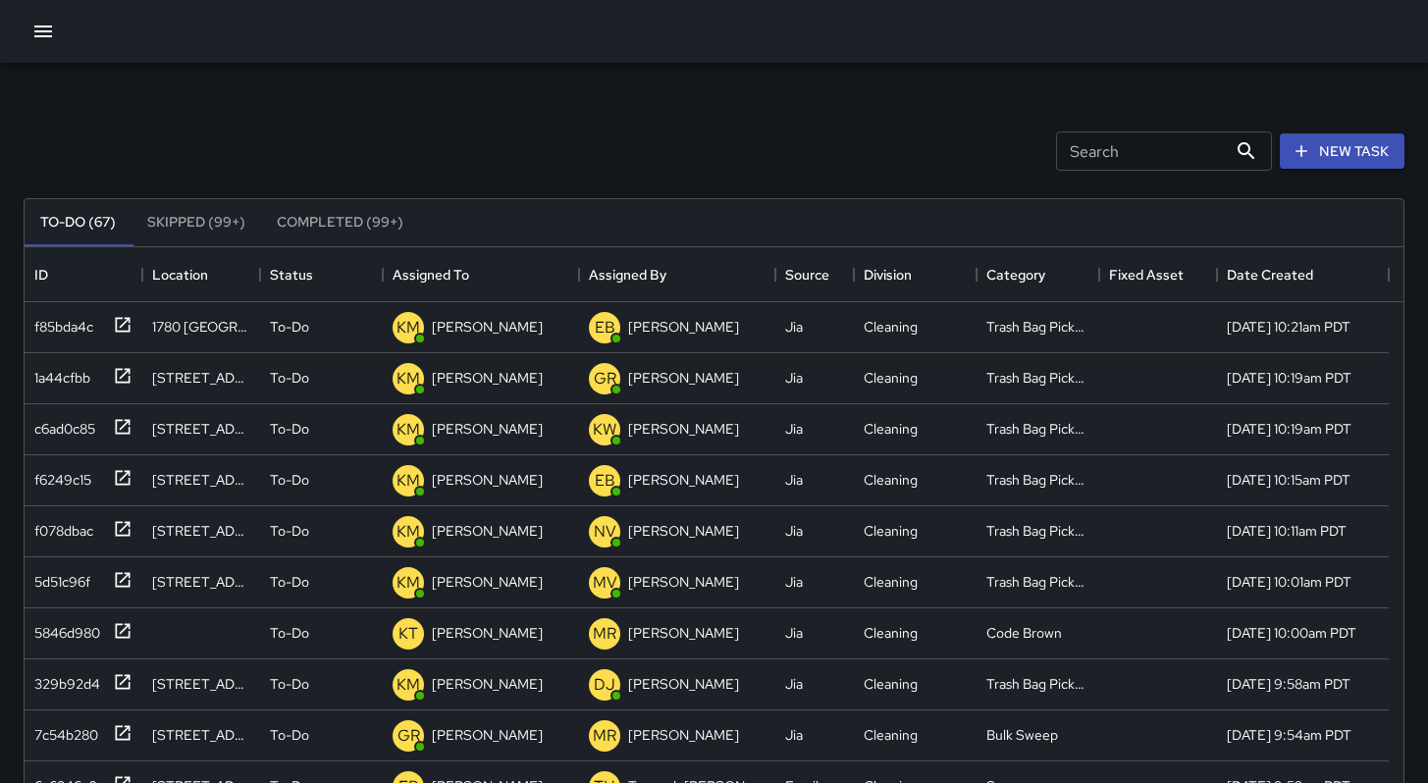
click at [38, 38] on icon "button" at bounding box center [43, 32] width 24 height 24
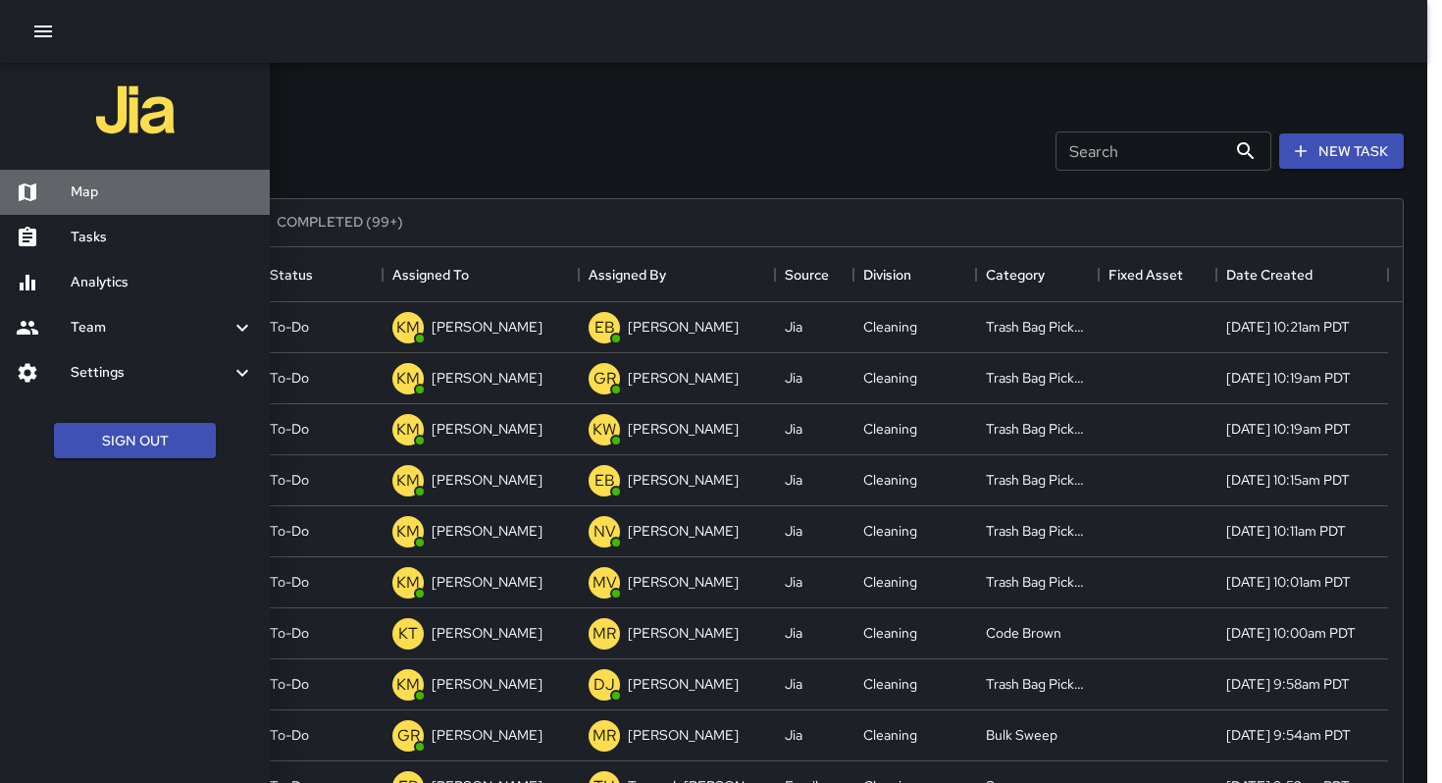
click at [101, 190] on h6 "Map" at bounding box center [163, 193] width 184 height 22
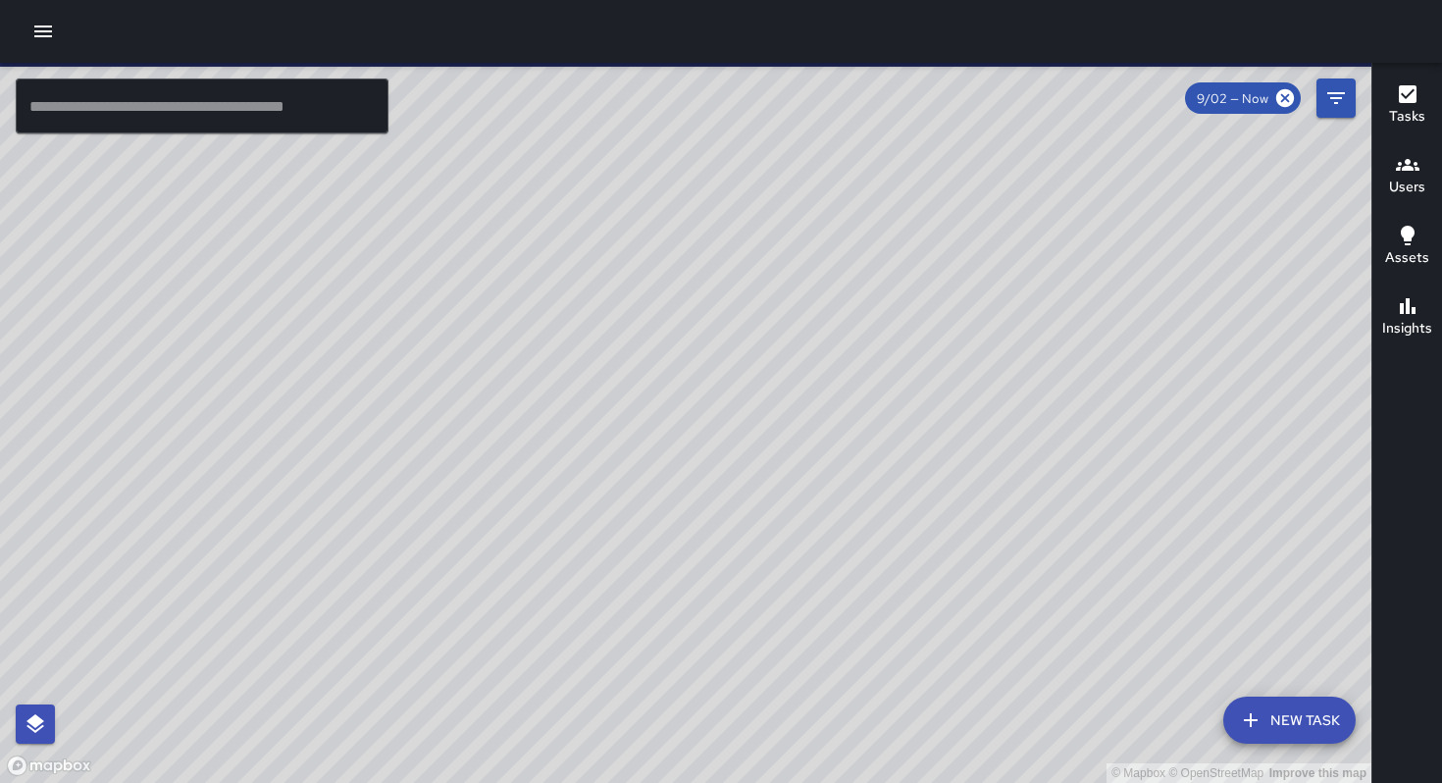
click at [167, 105] on input "text" at bounding box center [202, 106] width 373 height 55
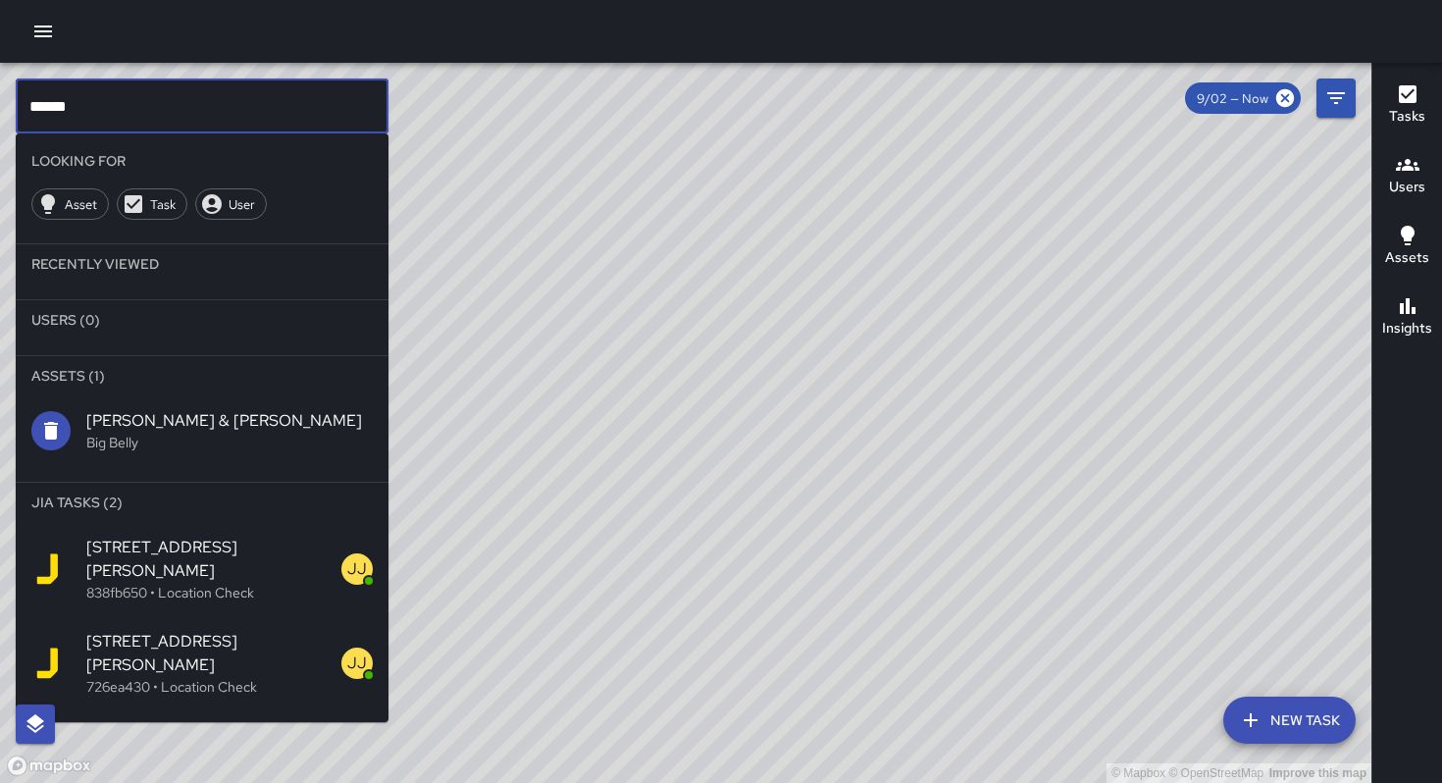
type input "******"
click at [1257, 102] on span "9/02 — Now" at bounding box center [1232, 98] width 95 height 17
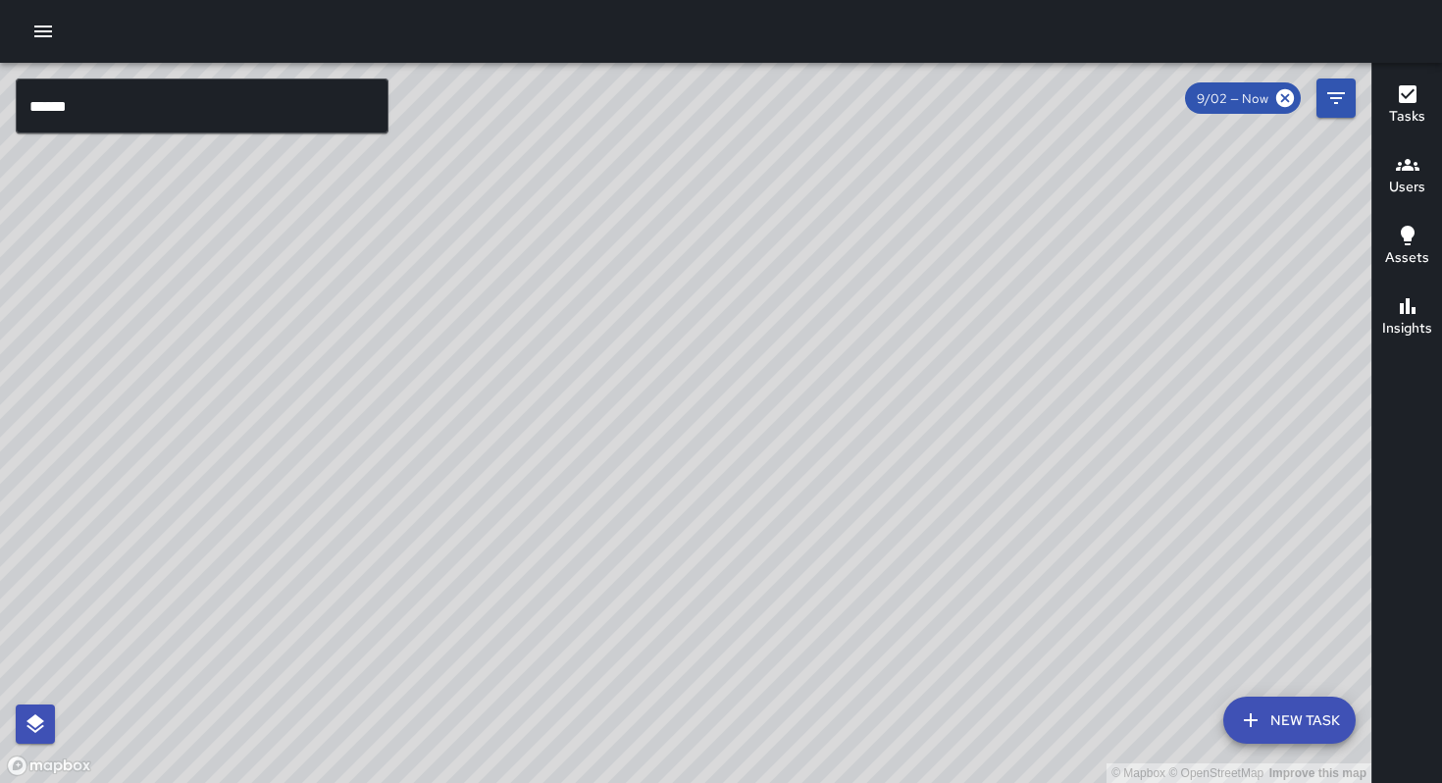
click at [1257, 101] on span "9/02 — Now" at bounding box center [1232, 98] width 95 height 17
click at [1273, 101] on span "9/02 — Now" at bounding box center [1232, 98] width 95 height 17
click at [229, 106] on input "******" at bounding box center [202, 106] width 373 height 55
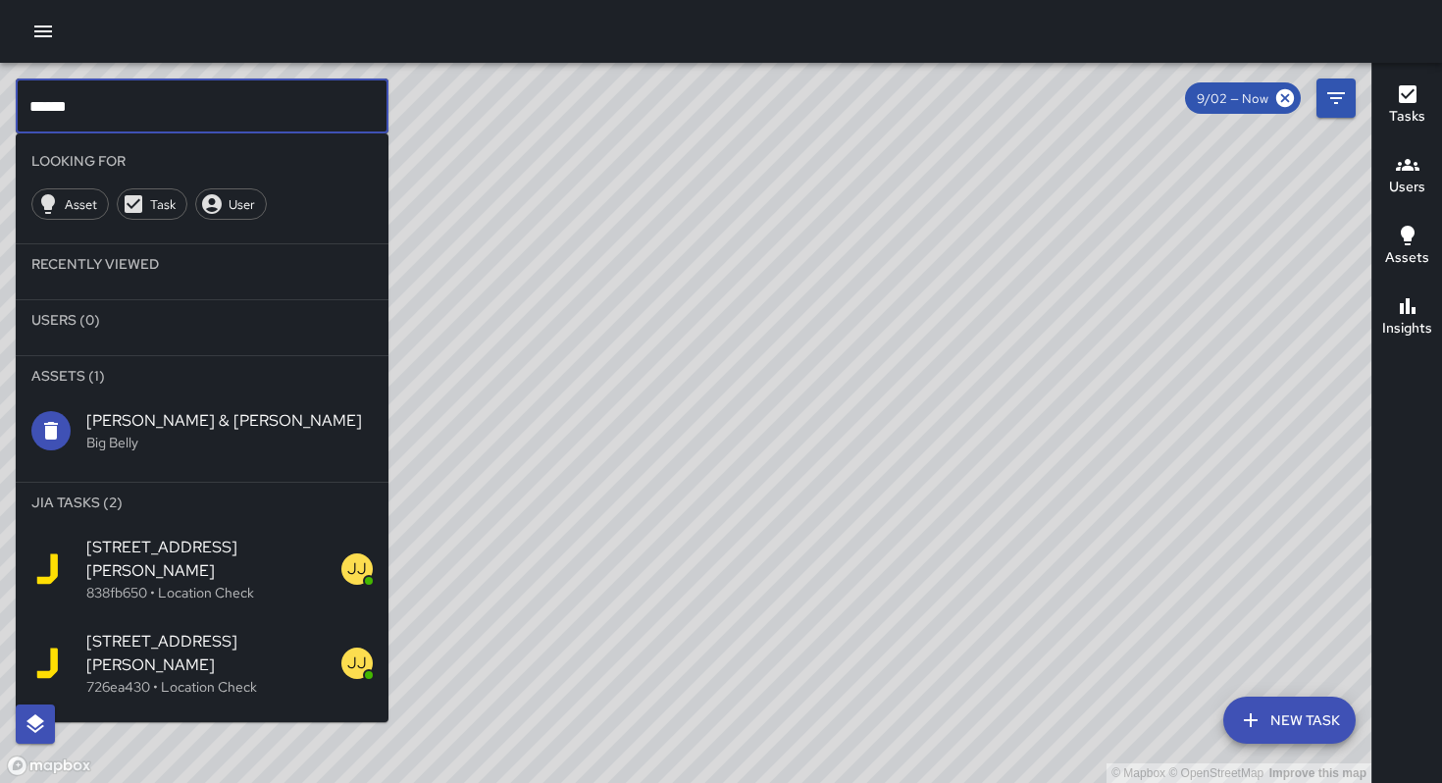
drag, startPoint x: 152, startPoint y: 111, endPoint x: 15, endPoint y: 107, distance: 137.4
click at [22, 110] on input "******" at bounding box center [202, 106] width 373 height 55
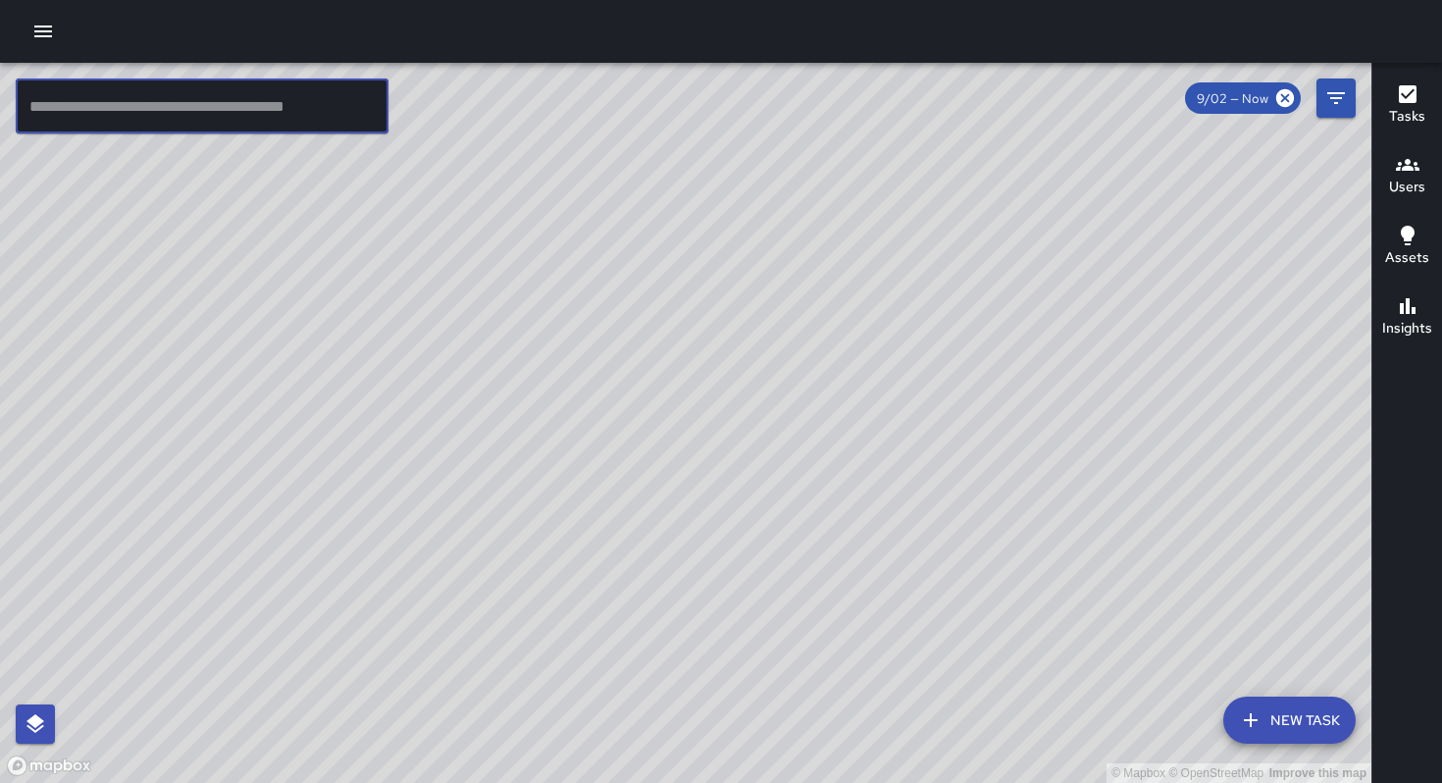
click at [35, 40] on icon "button" at bounding box center [43, 32] width 24 height 24
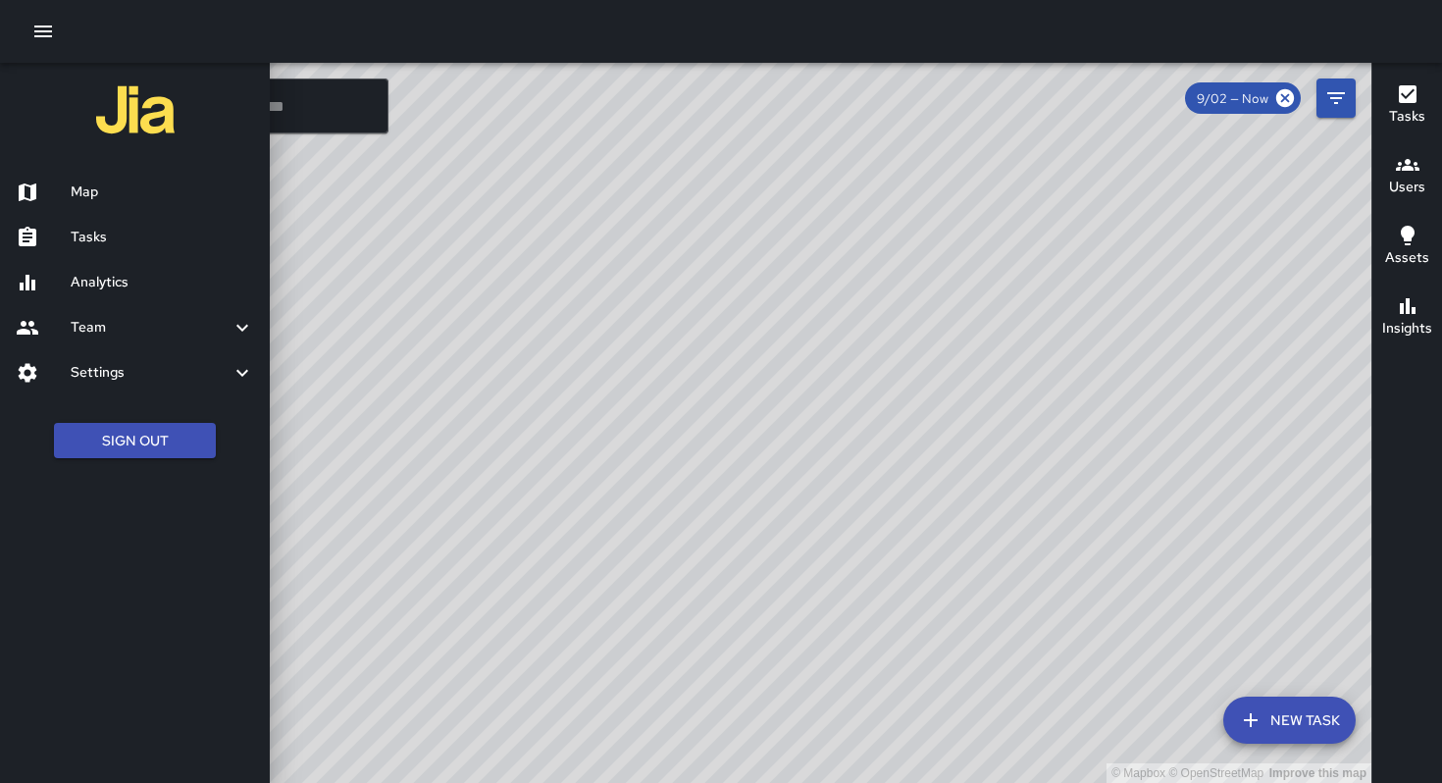
click at [100, 227] on h6 "Tasks" at bounding box center [163, 238] width 184 height 22
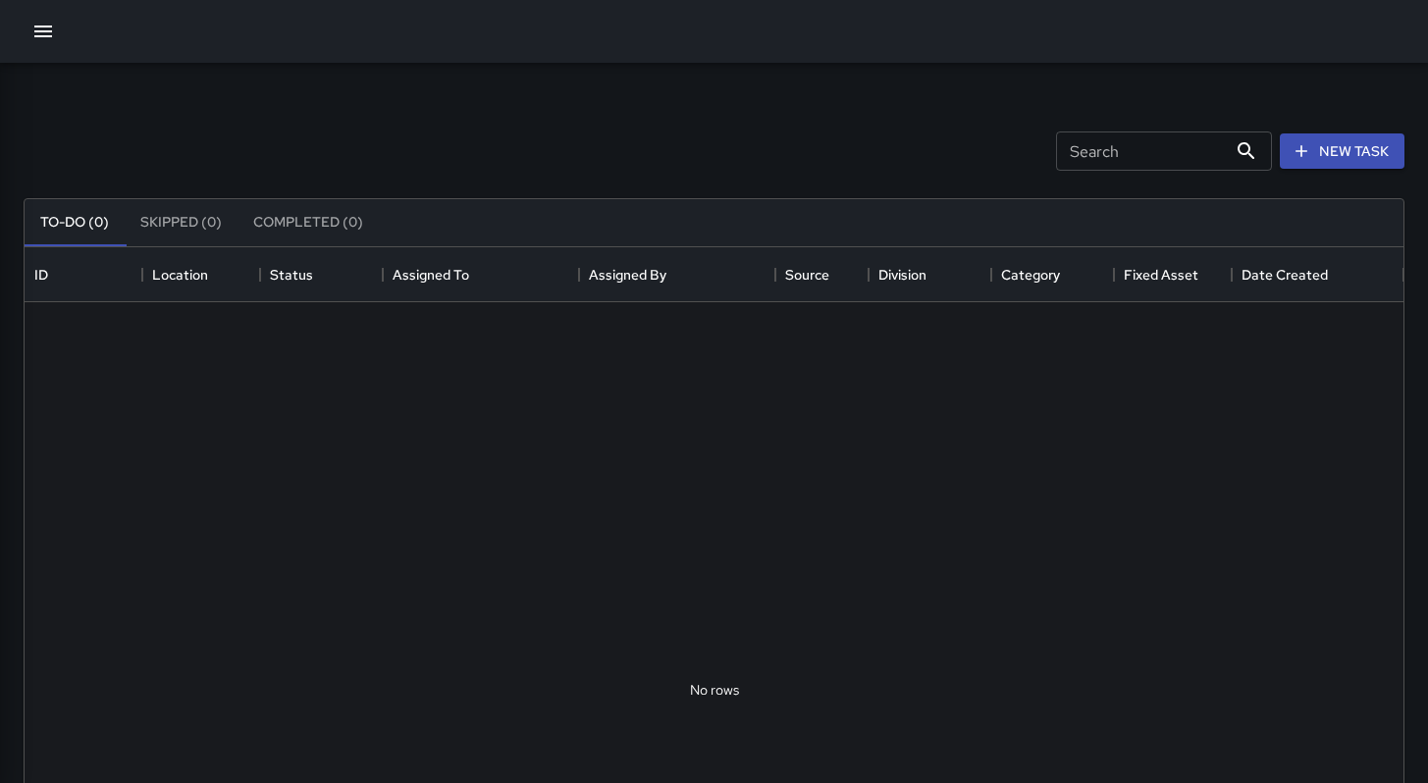
scroll to position [816, 1364]
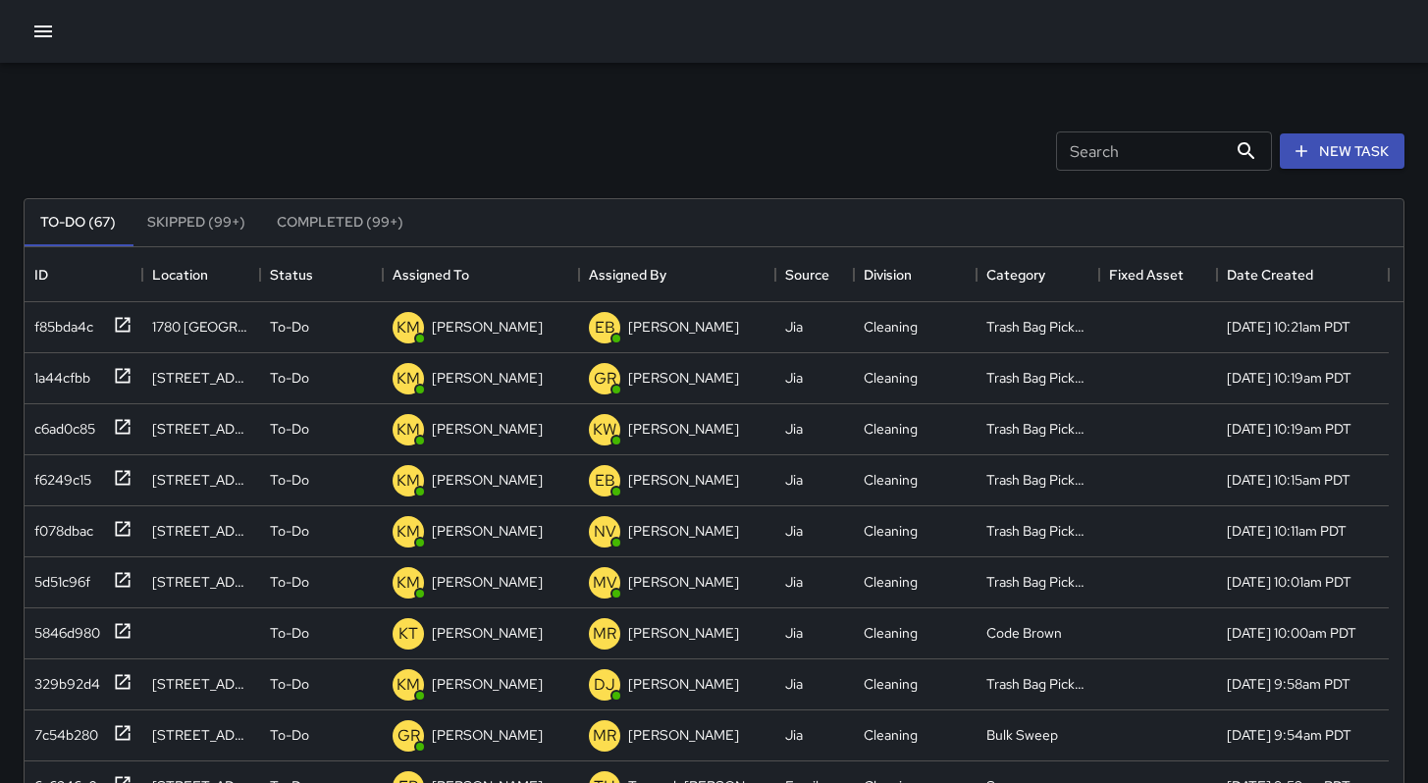
click at [1090, 149] on input "Search" at bounding box center [1141, 150] width 171 height 39
click at [593, 120] on div "Search Search New Task" at bounding box center [714, 151] width 1389 height 102
click at [1113, 139] on input "Search" at bounding box center [1141, 150] width 171 height 39
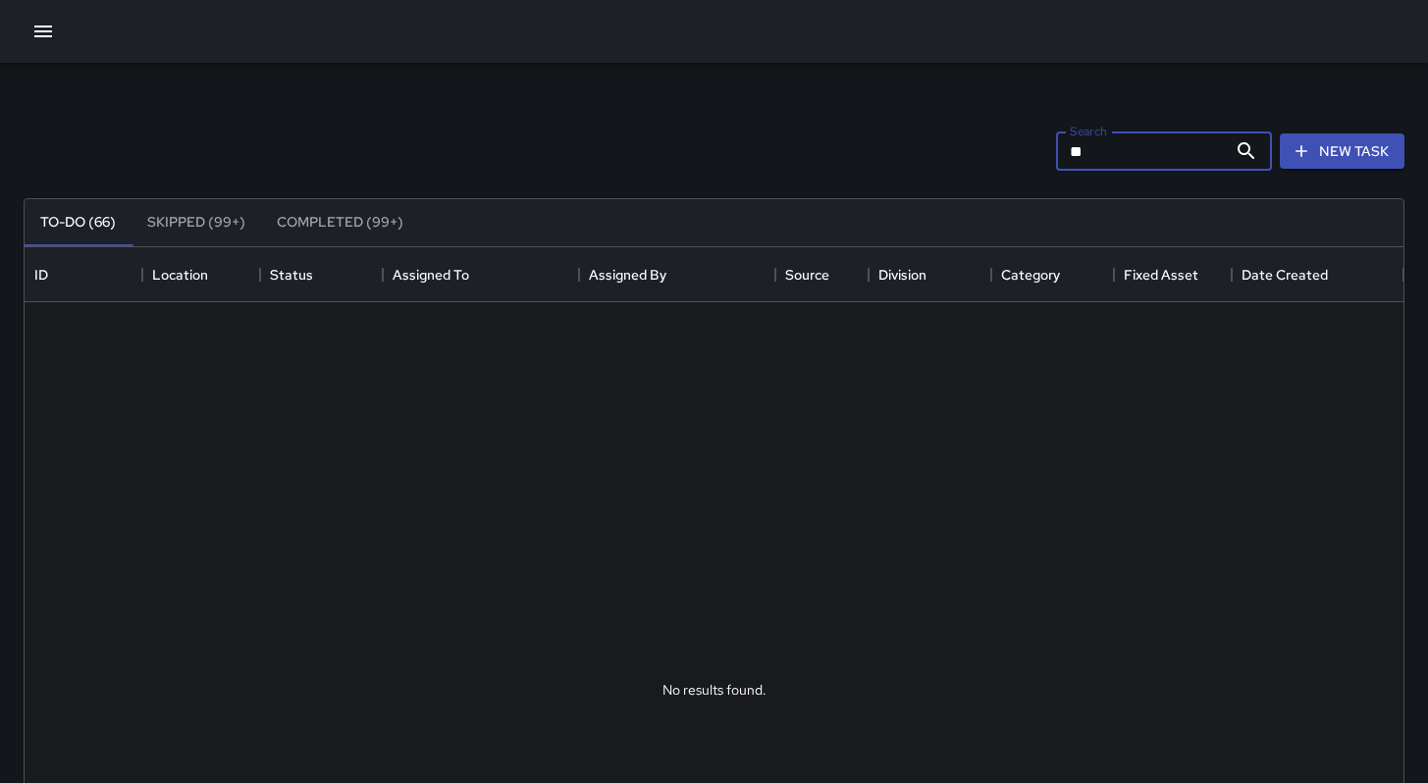
type input "*"
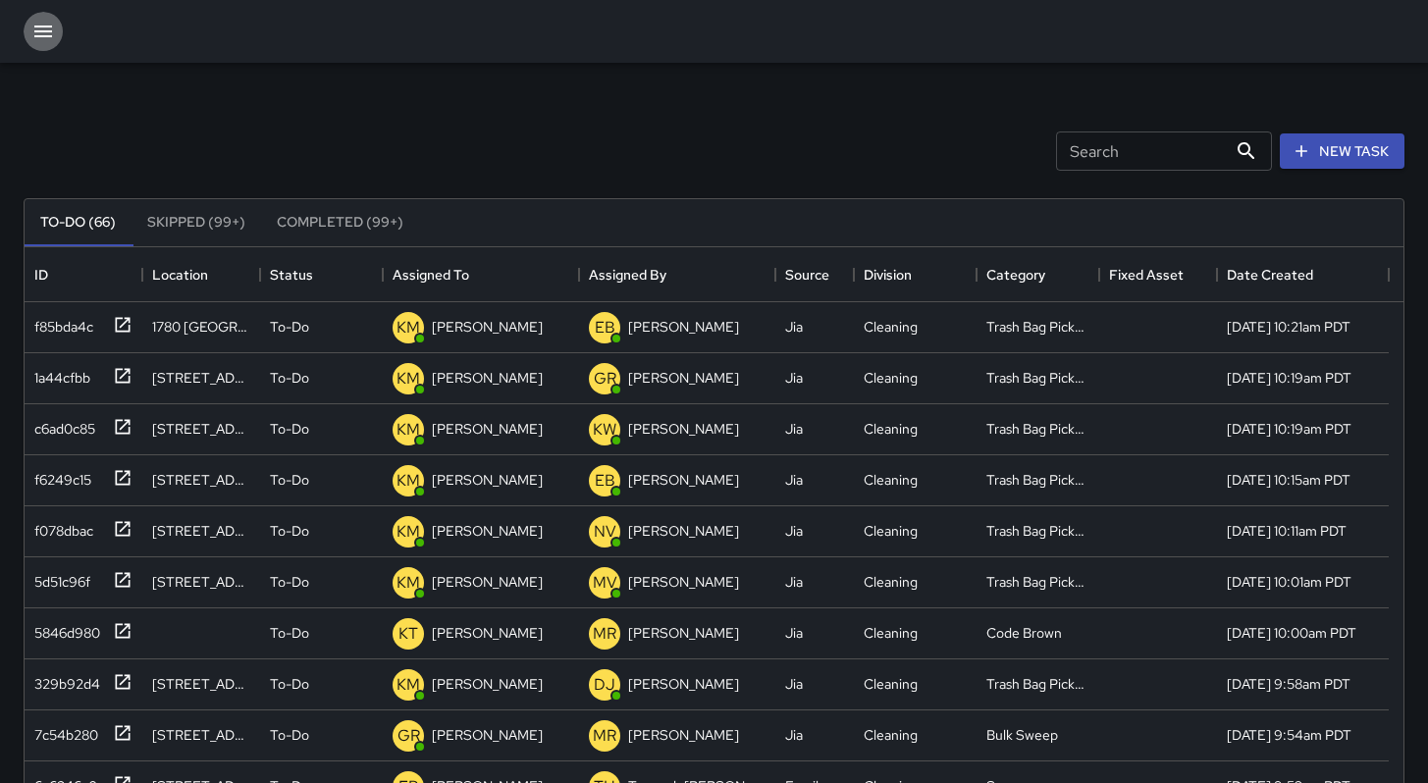
click at [46, 34] on icon "button" at bounding box center [43, 32] width 24 height 24
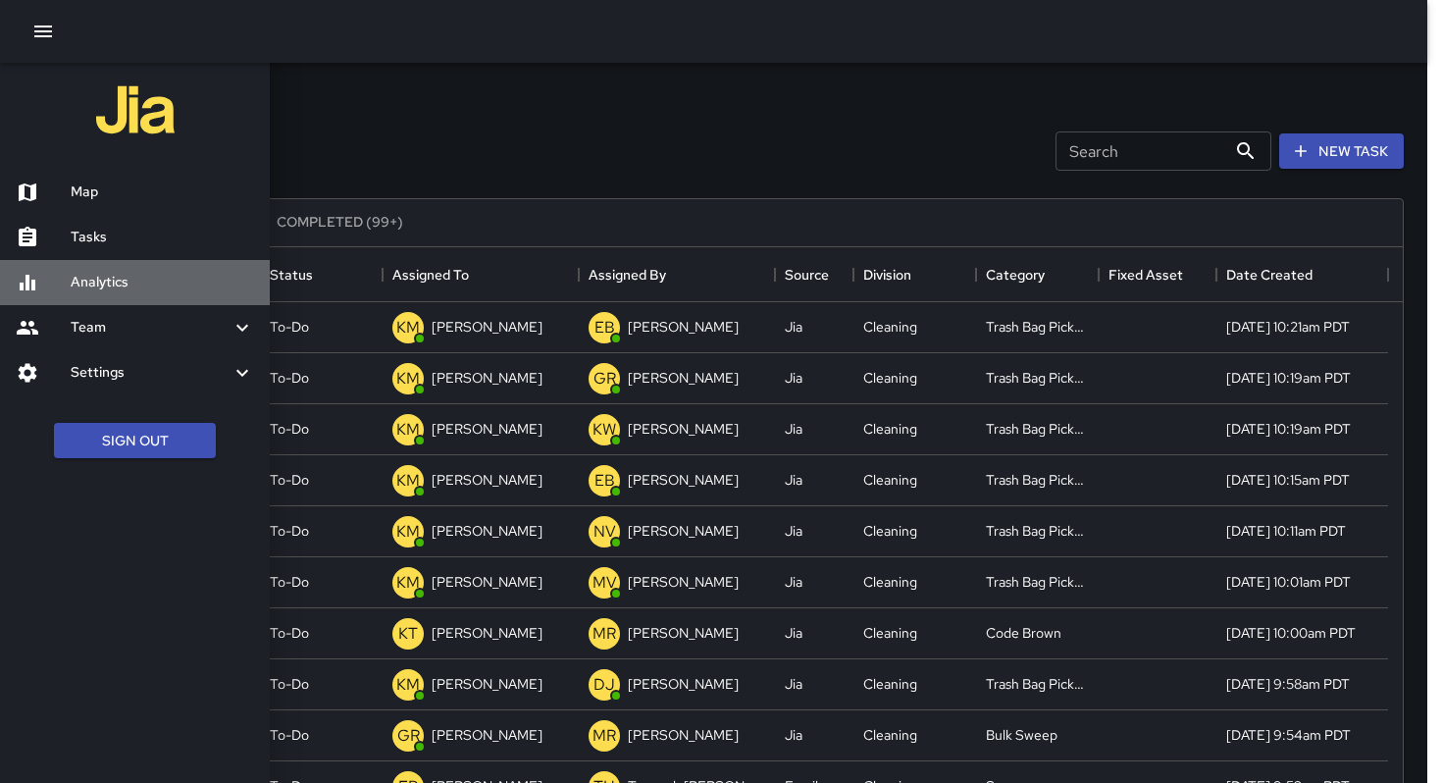
click at [137, 273] on h6 "Analytics" at bounding box center [163, 283] width 184 height 22
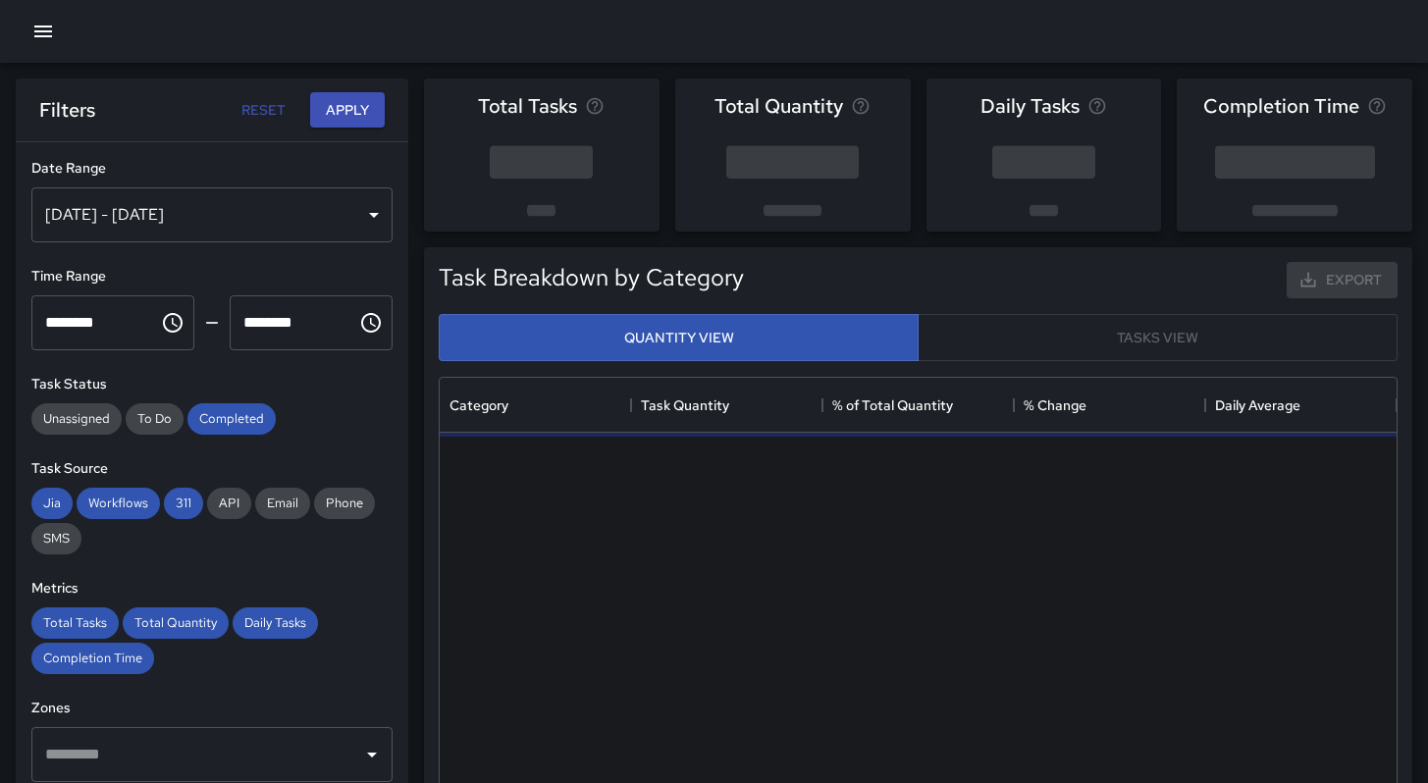
scroll to position [572, 942]
click at [156, 225] on div "[DATE] - [DATE]" at bounding box center [211, 214] width 361 height 55
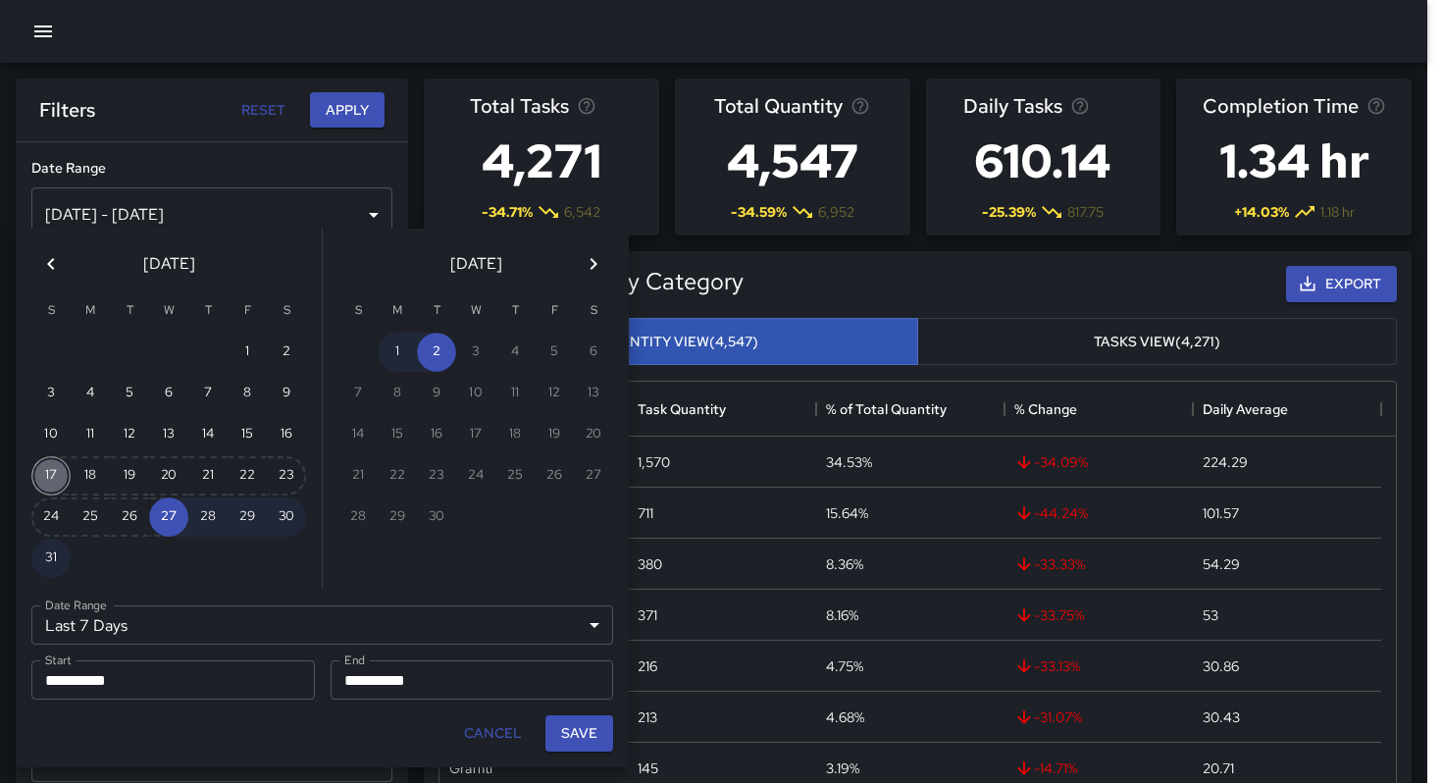
click at [43, 475] on button "17" at bounding box center [50, 475] width 39 height 39
type input "******"
type input "**********"
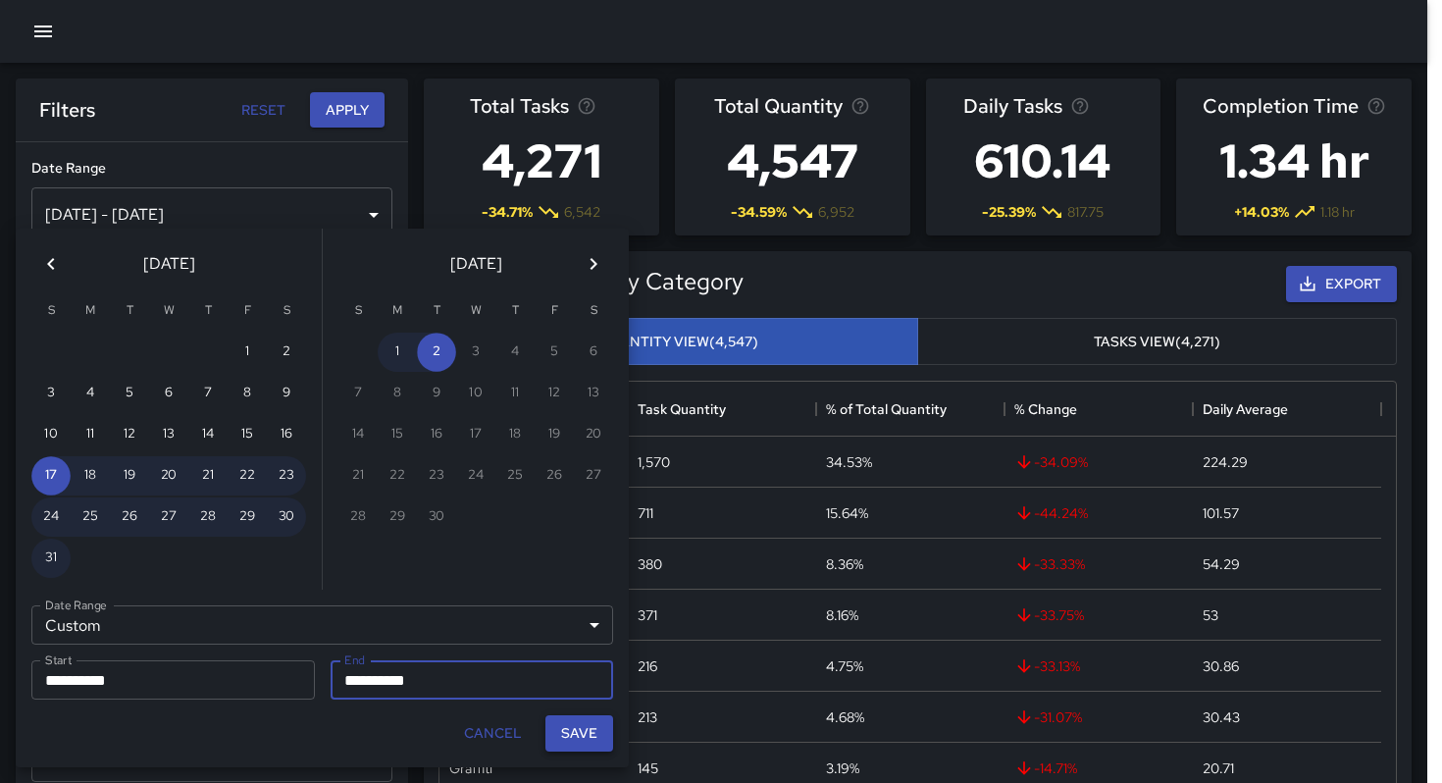
click at [573, 728] on button "Save" at bounding box center [580, 733] width 68 height 36
type input "**********"
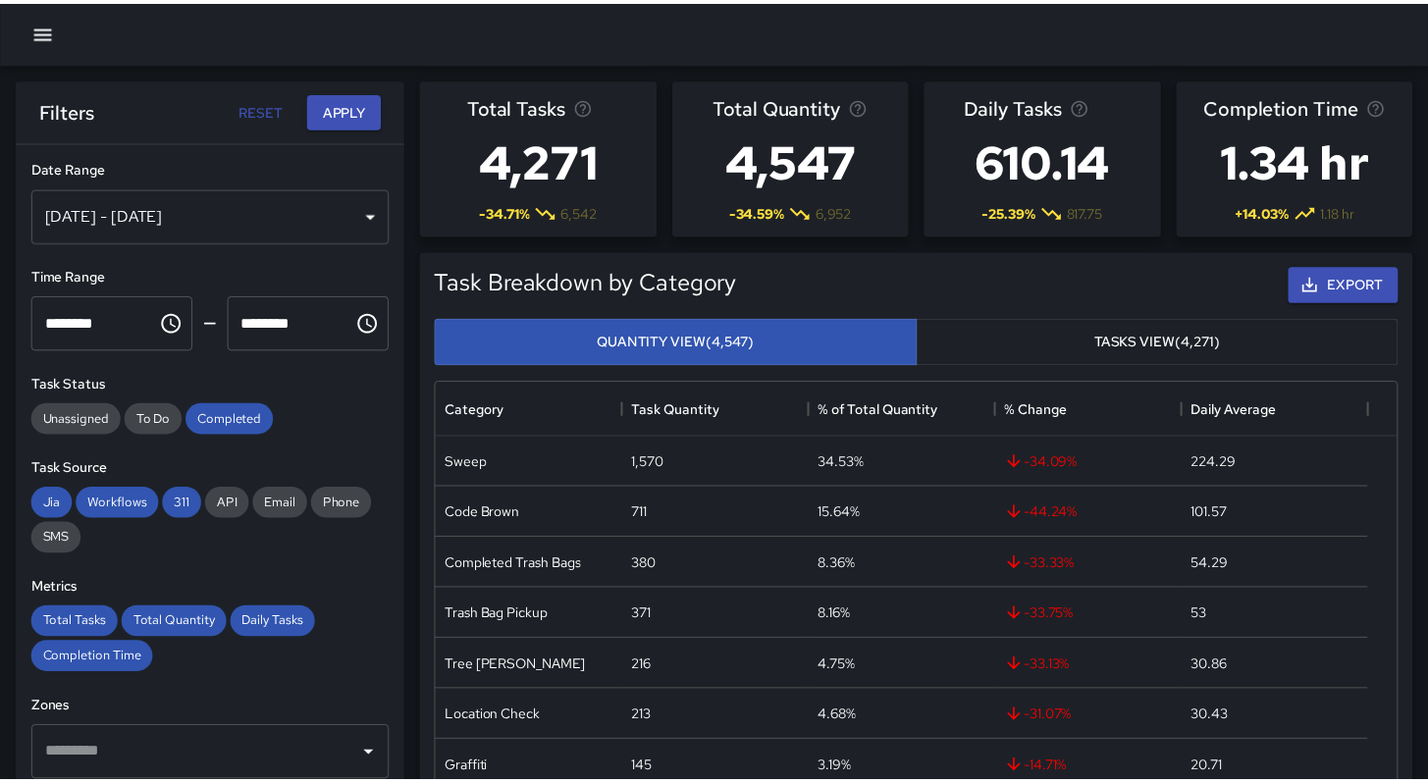
scroll to position [16, 16]
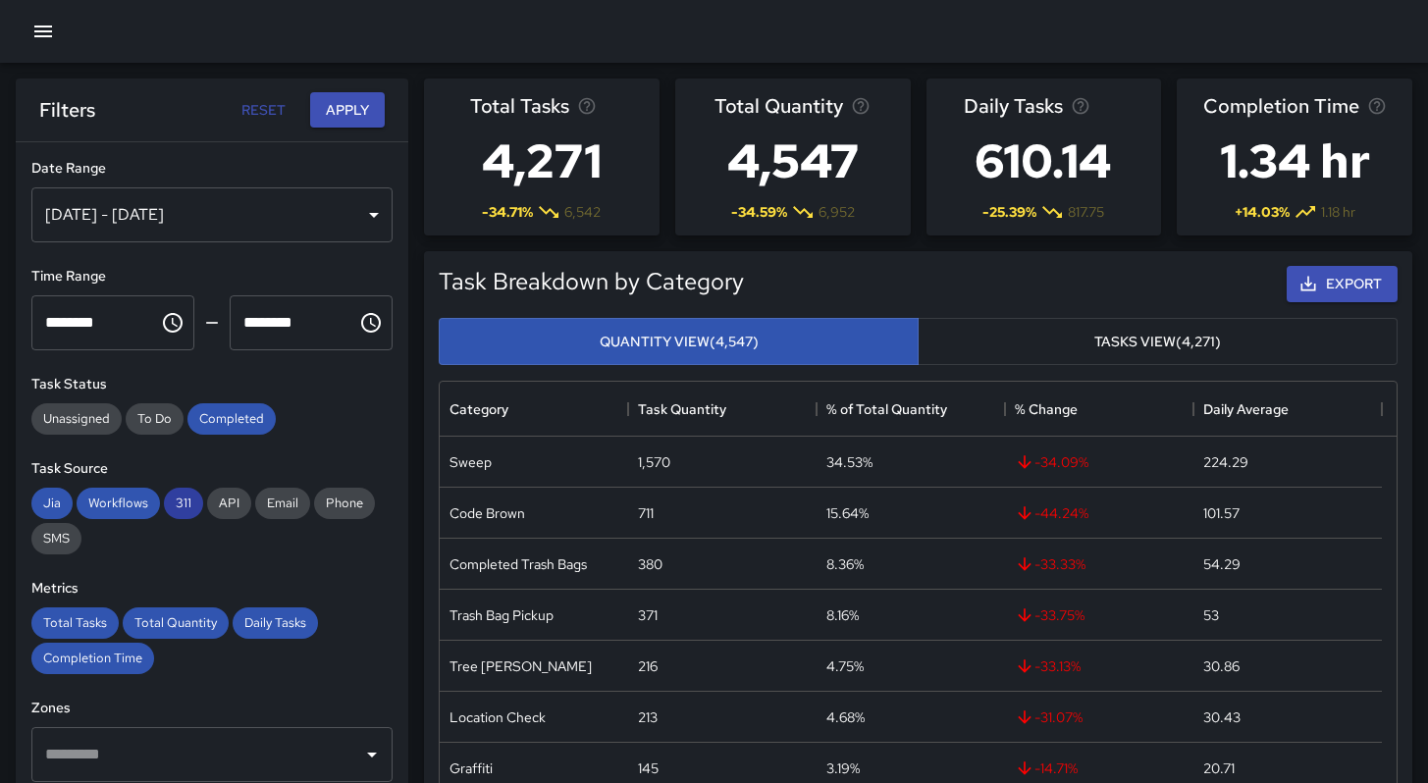
click at [183, 506] on span "311" at bounding box center [183, 503] width 39 height 17
drag, startPoint x: 107, startPoint y: 504, endPoint x: 79, endPoint y: 505, distance: 27.5
click at [107, 505] on span "Workflows" at bounding box center [118, 503] width 83 height 17
click at [49, 504] on span "Jia" at bounding box center [51, 503] width 41 height 17
drag, startPoint x: 73, startPoint y: 619, endPoint x: 174, endPoint y: 620, distance: 101.1
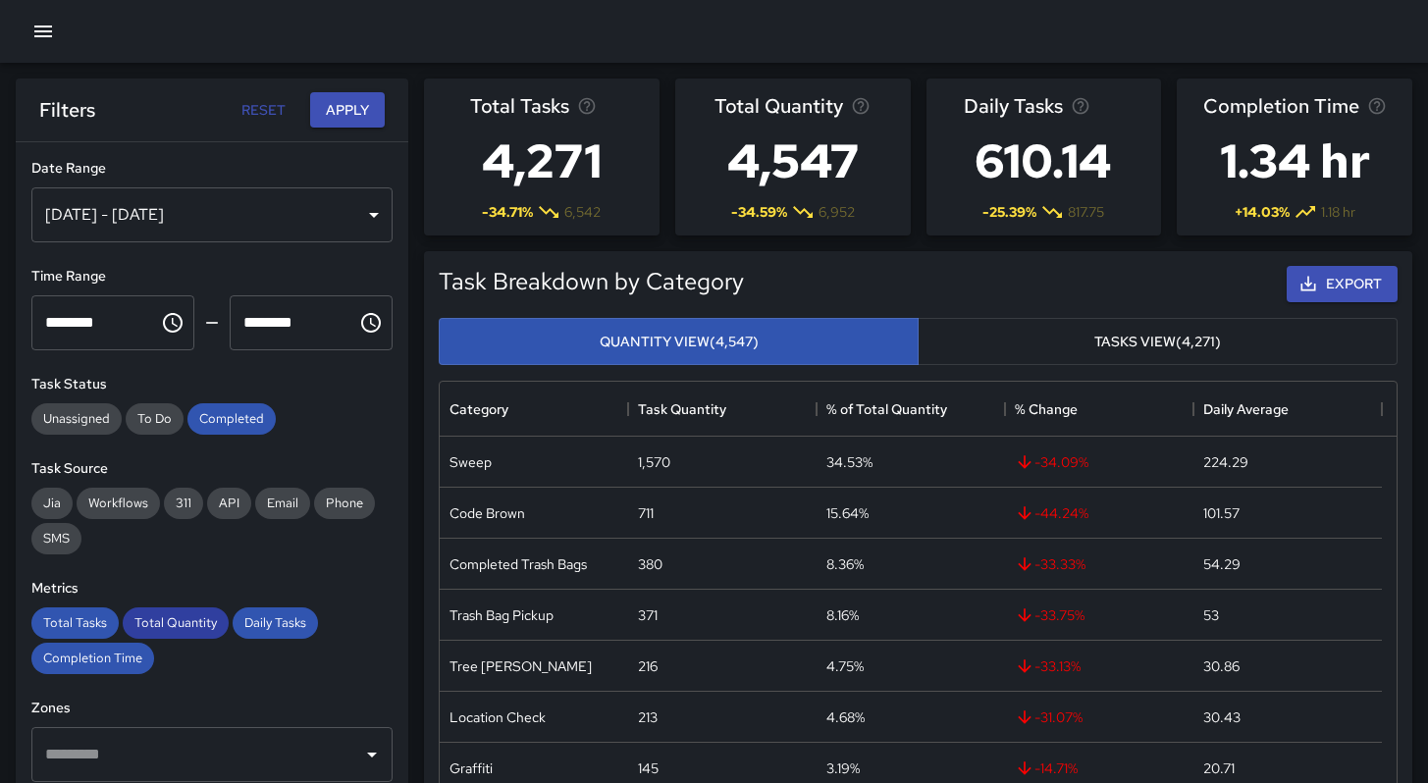
click at [73, 619] on span "Total Tasks" at bounding box center [74, 622] width 87 height 17
drag, startPoint x: 175, startPoint y: 620, endPoint x: 186, endPoint y: 620, distance: 11.8
click at [177, 620] on span "Total Quantity" at bounding box center [176, 622] width 106 height 17
click at [273, 626] on span "Daily Tasks" at bounding box center [275, 622] width 85 height 17
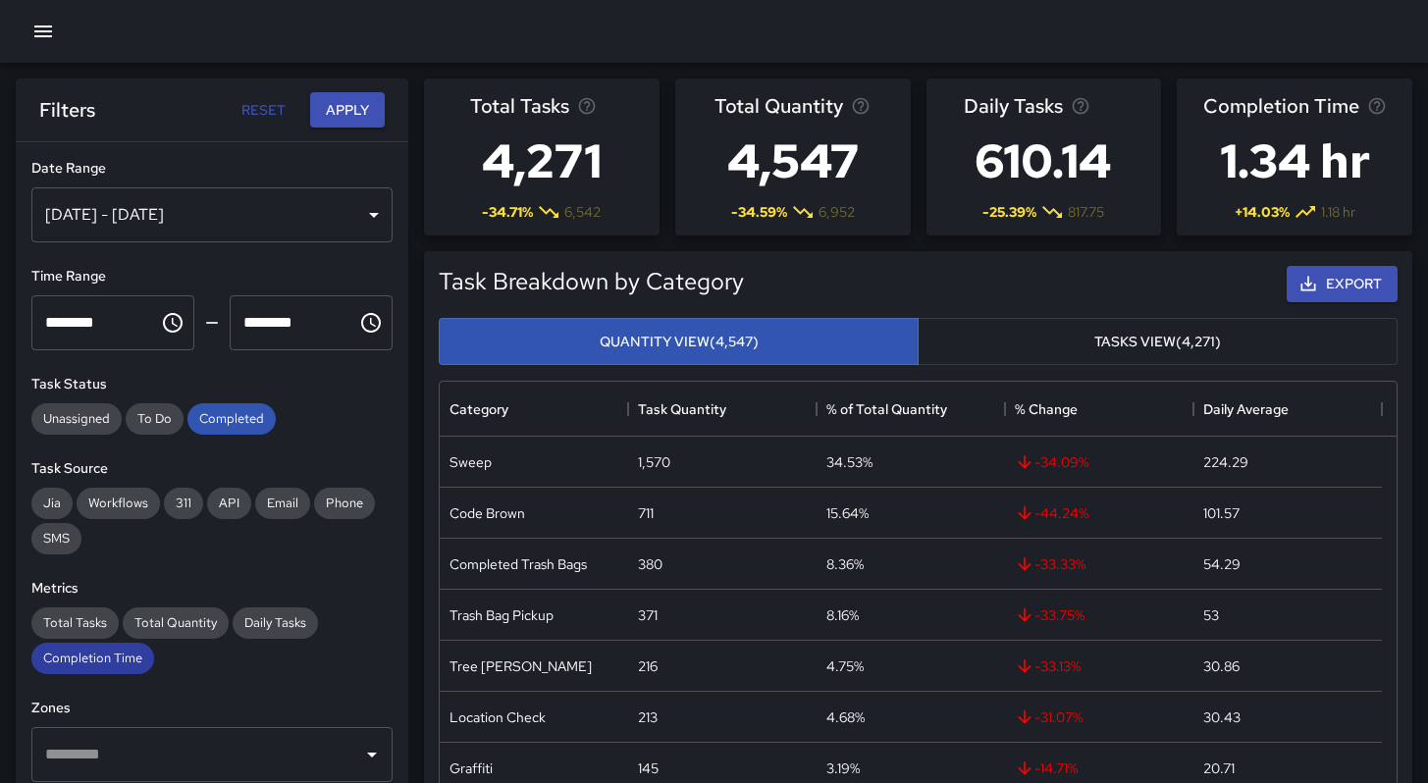
click at [70, 664] on span "Completion Time" at bounding box center [92, 658] width 123 height 17
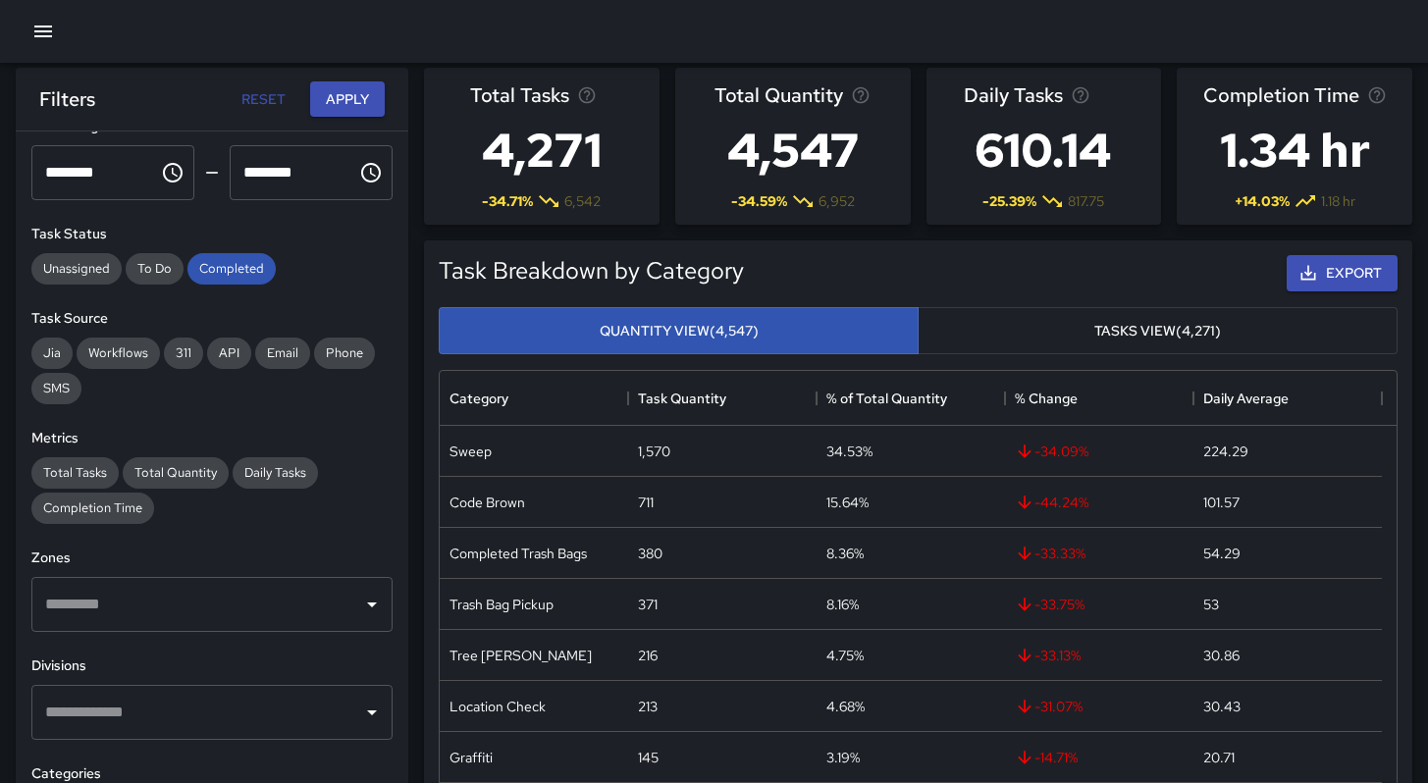
scroll to position [0, 0]
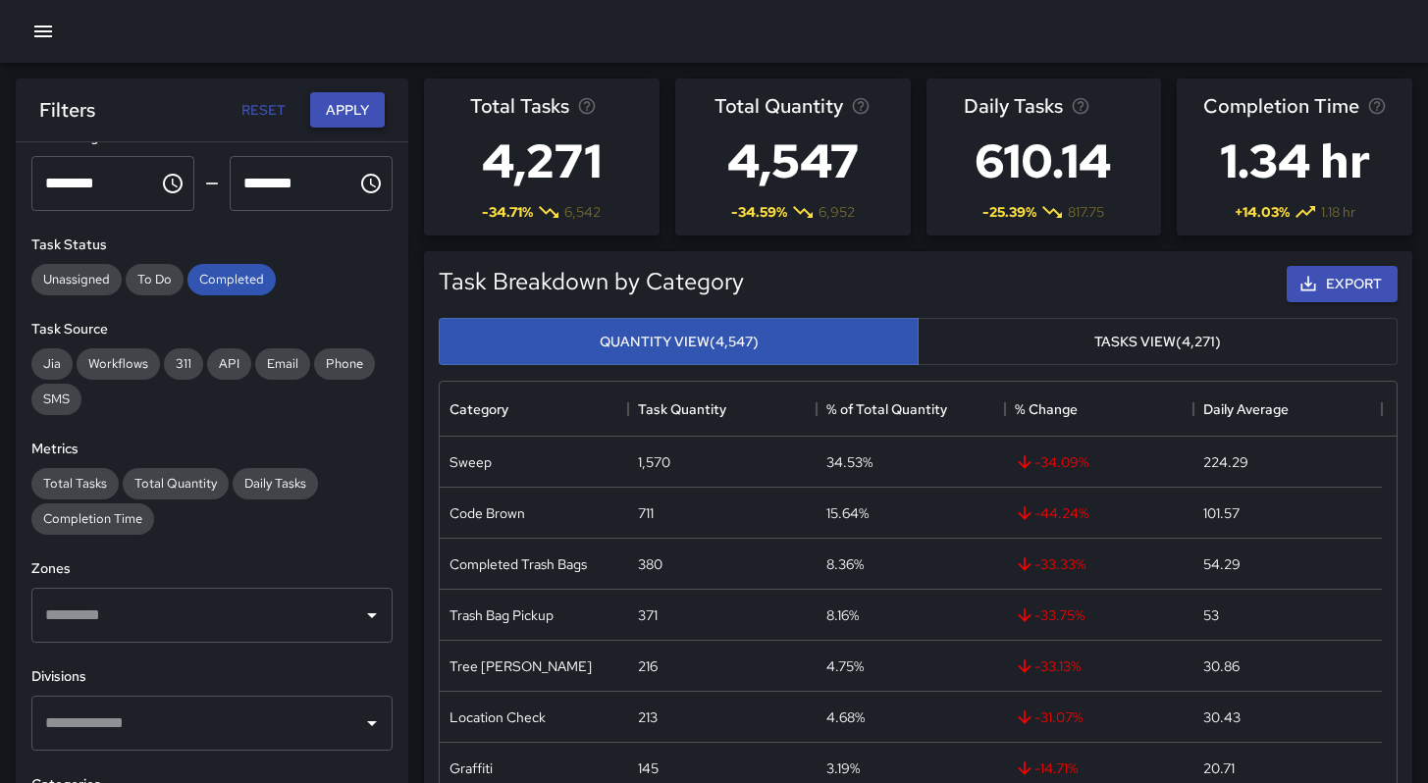
click at [357, 103] on button "Apply" at bounding box center [347, 110] width 75 height 36
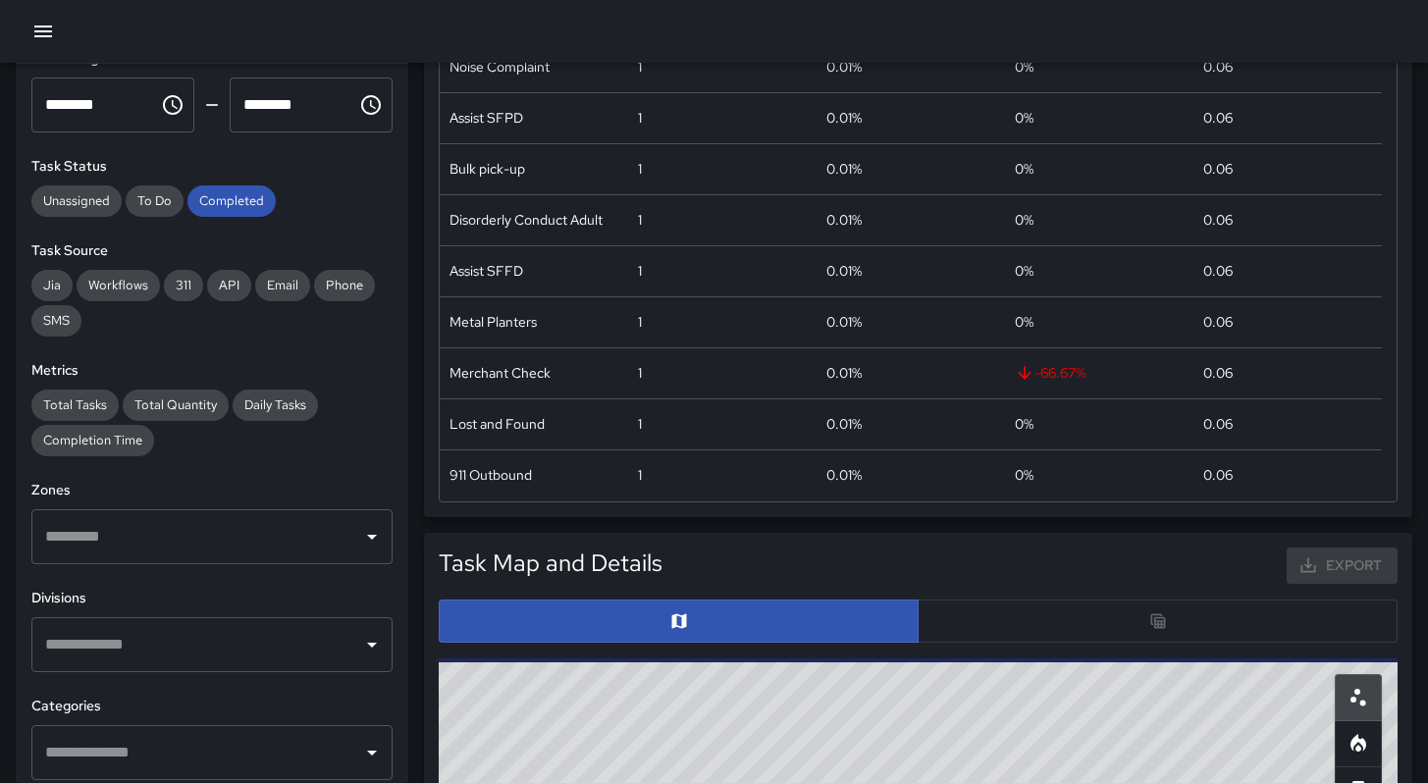
scroll to position [609, 0]
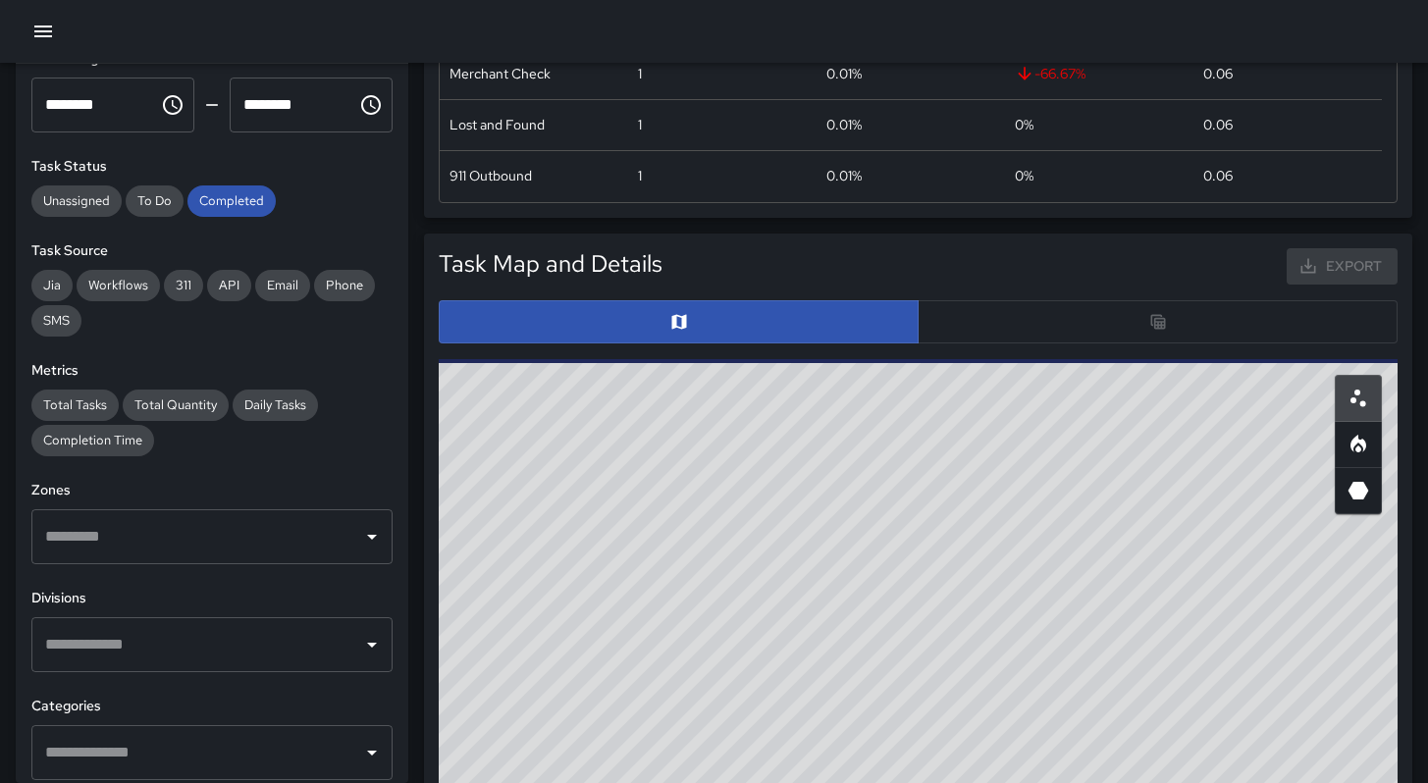
click at [1067, 326] on div at bounding box center [918, 321] width 959 height 43
click at [1067, 323] on div at bounding box center [918, 321] width 959 height 43
click at [1067, 321] on div at bounding box center [918, 321] width 959 height 43
click at [1080, 317] on div at bounding box center [918, 321] width 959 height 43
click at [1050, 325] on div at bounding box center [918, 321] width 959 height 43
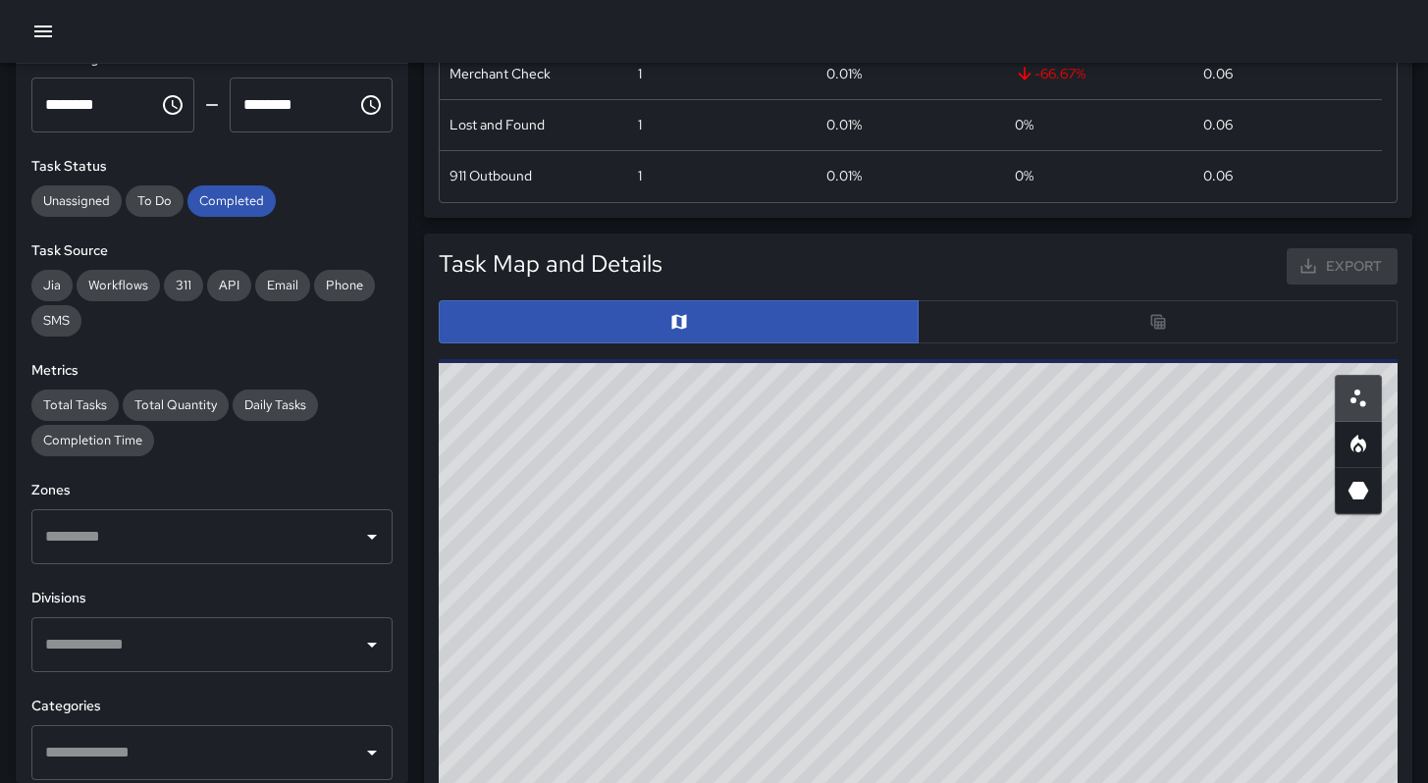
click at [939, 334] on div at bounding box center [918, 321] width 959 height 43
click at [960, 329] on div at bounding box center [918, 321] width 959 height 43
click at [960, 328] on div at bounding box center [918, 321] width 959 height 43
click at [960, 327] on div at bounding box center [918, 321] width 959 height 43
click at [960, 326] on div at bounding box center [918, 321] width 959 height 43
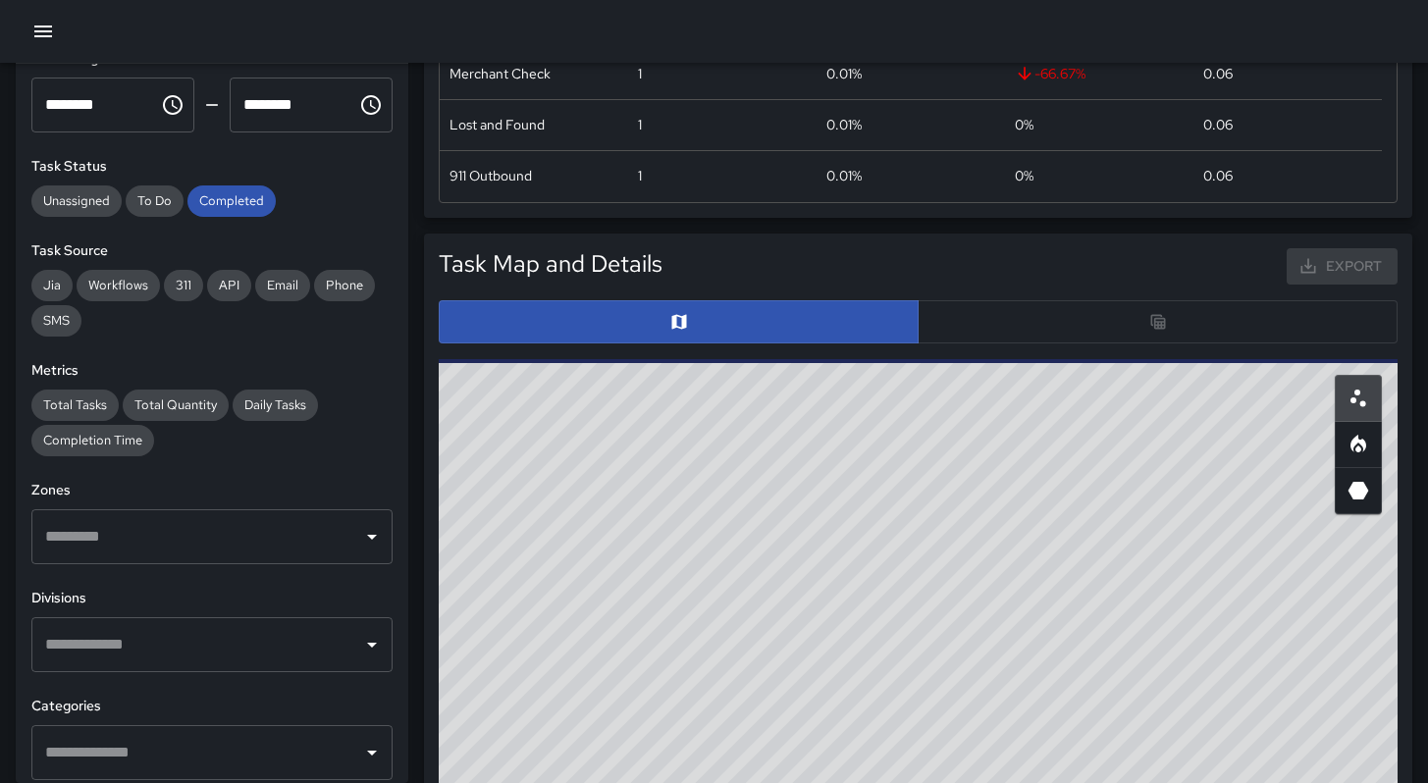
click at [960, 325] on div at bounding box center [918, 321] width 959 height 43
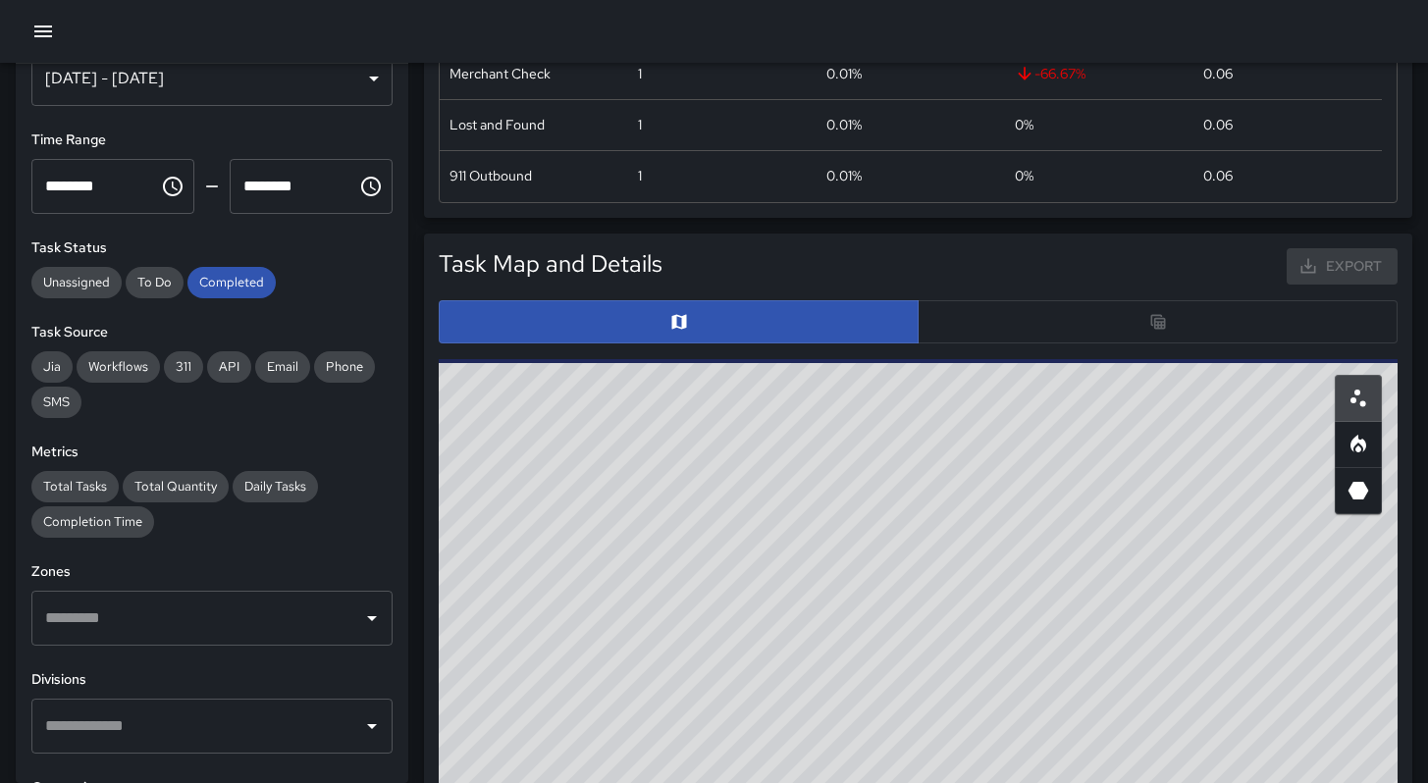
scroll to position [0, 0]
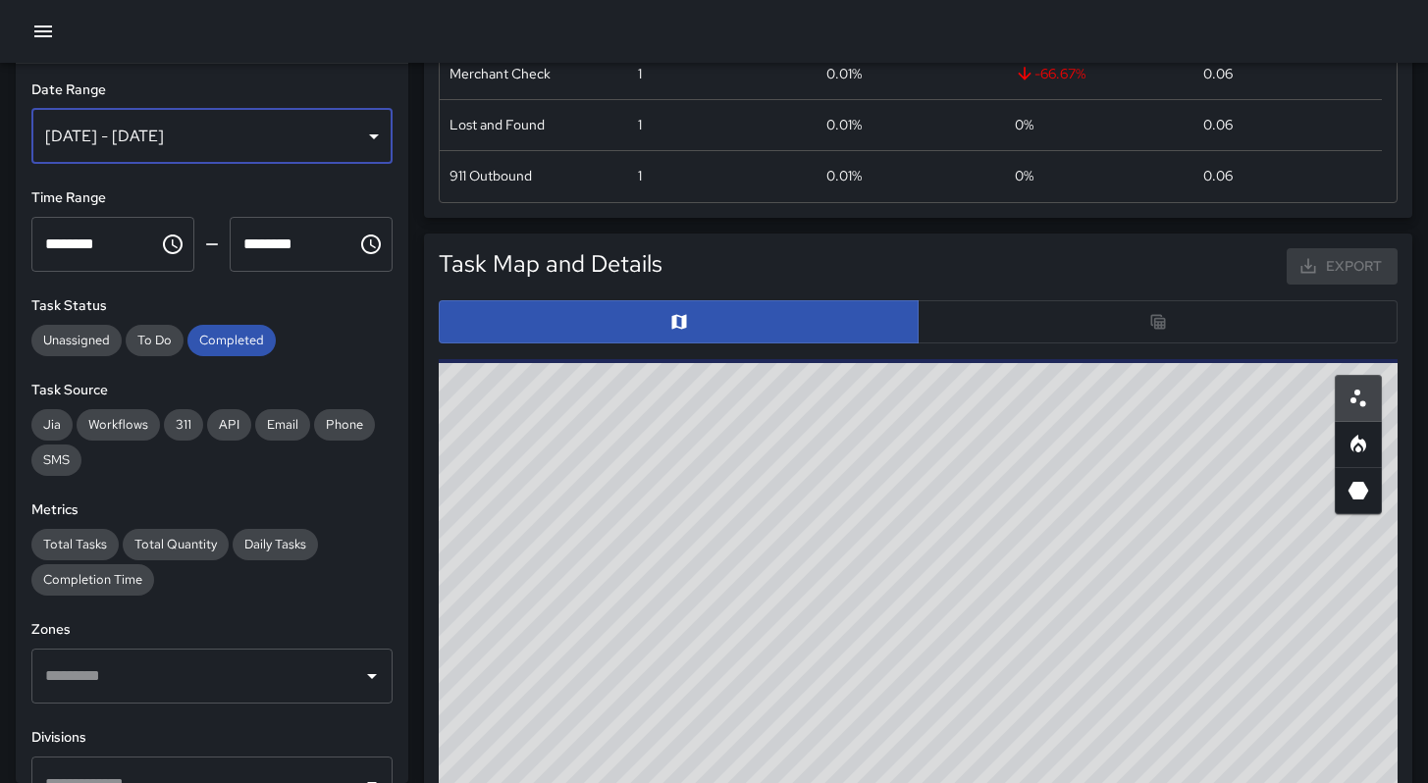
click at [189, 150] on div "[DATE] - [DATE]" at bounding box center [211, 136] width 361 height 55
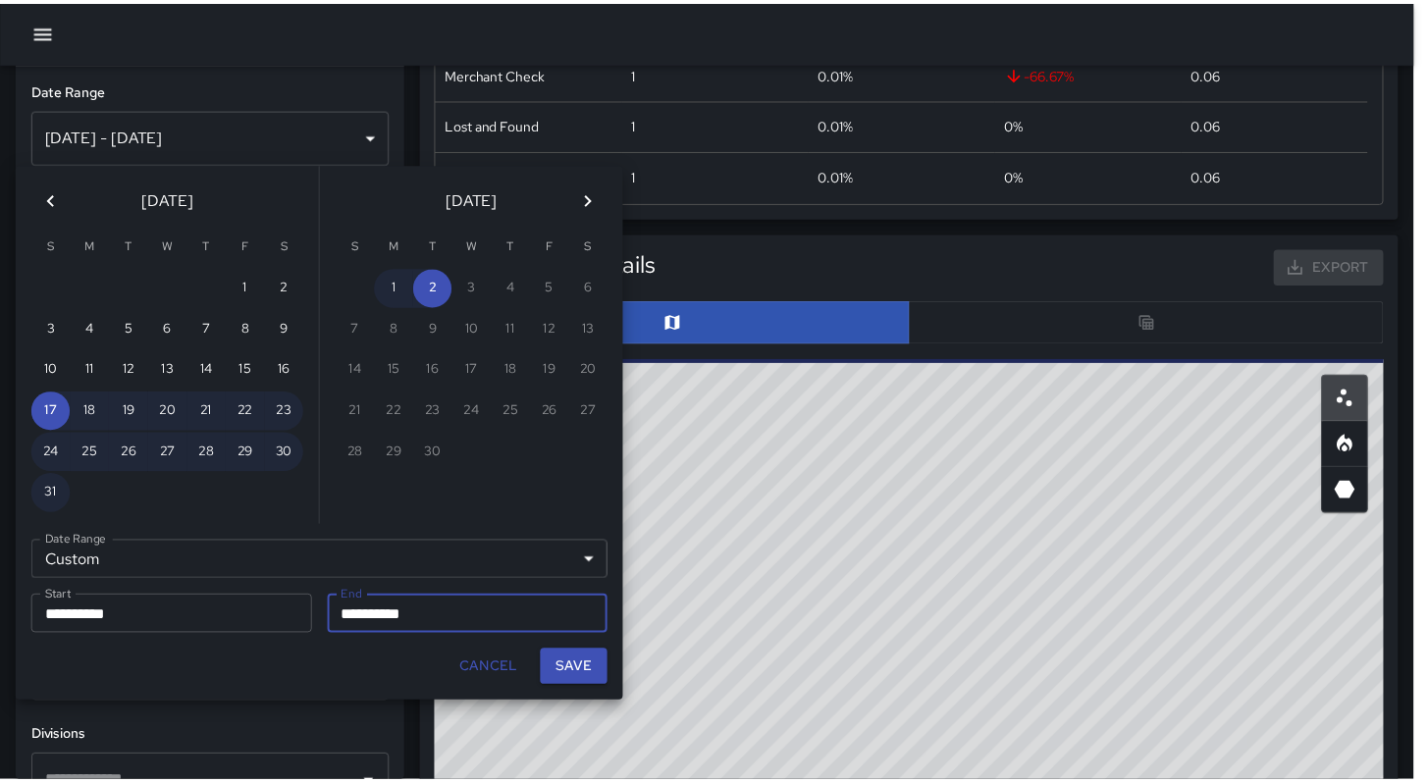
scroll to position [16, 16]
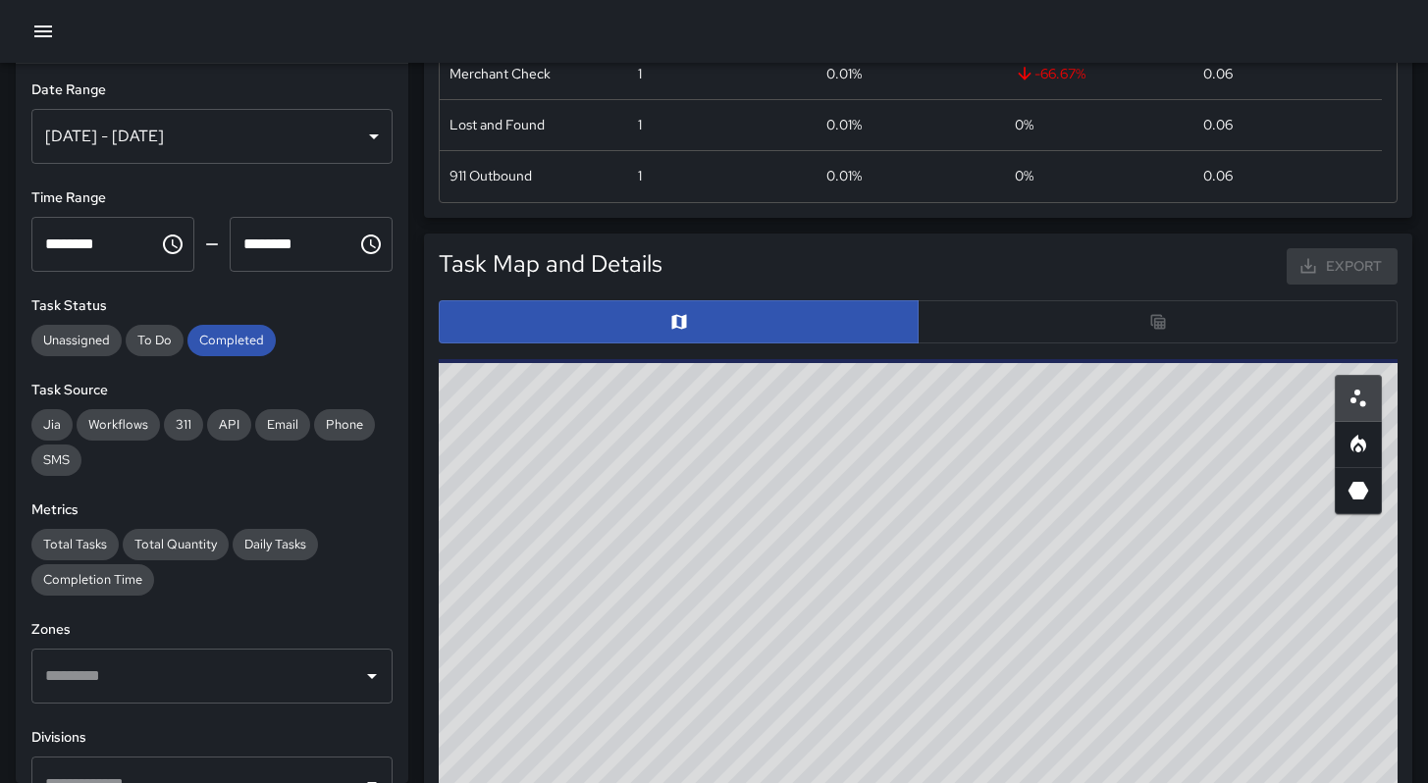
click at [1034, 318] on div at bounding box center [918, 321] width 959 height 43
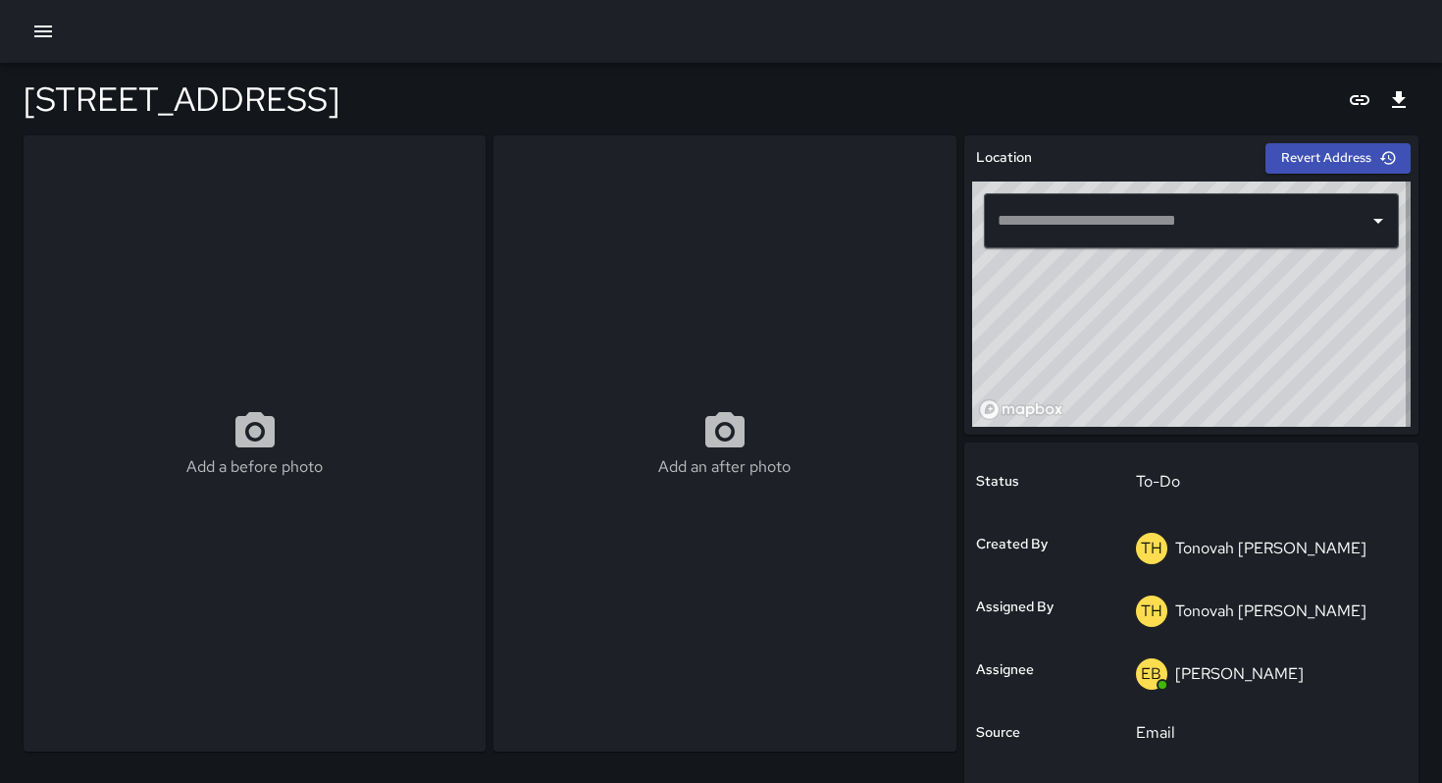
type input "**********"
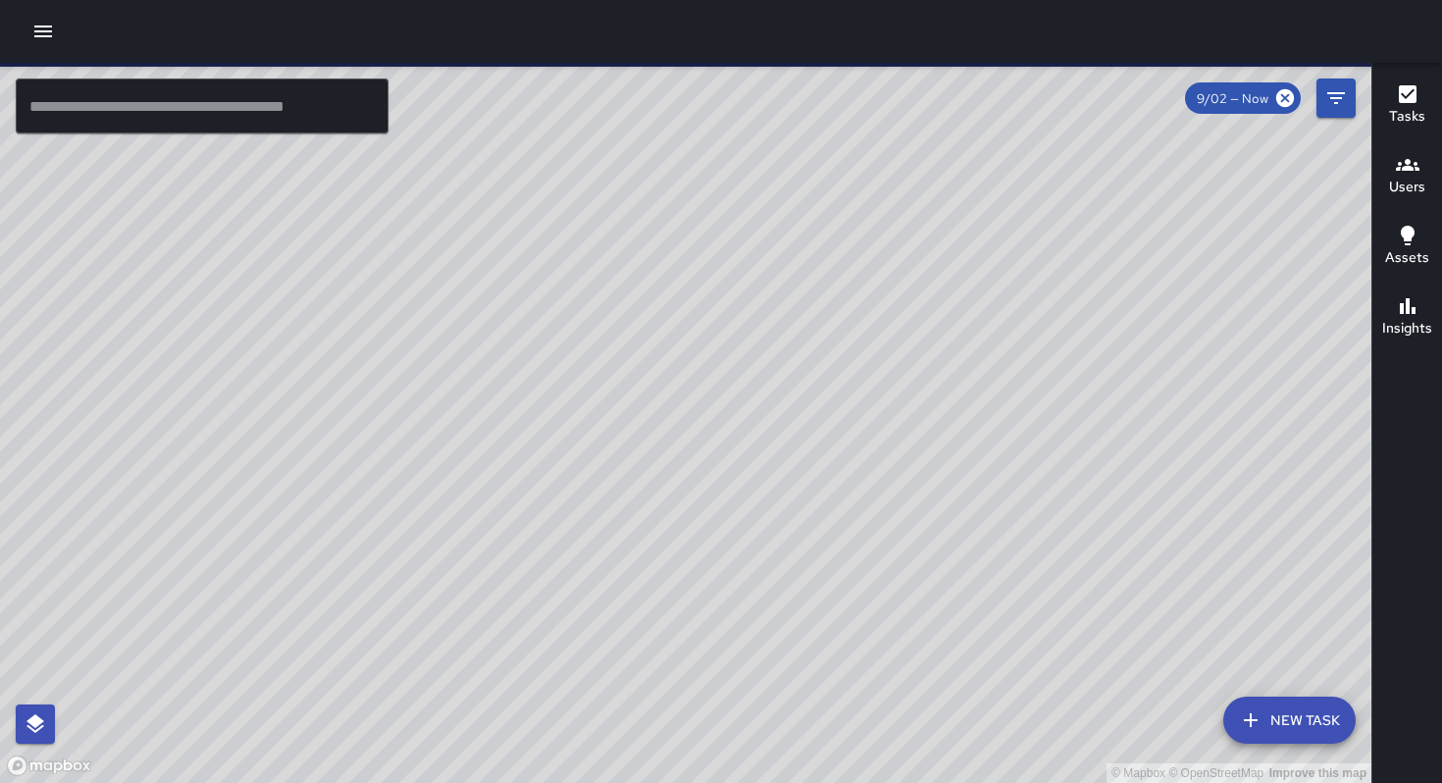
click at [40, 44] on button "button" at bounding box center [43, 31] width 39 height 39
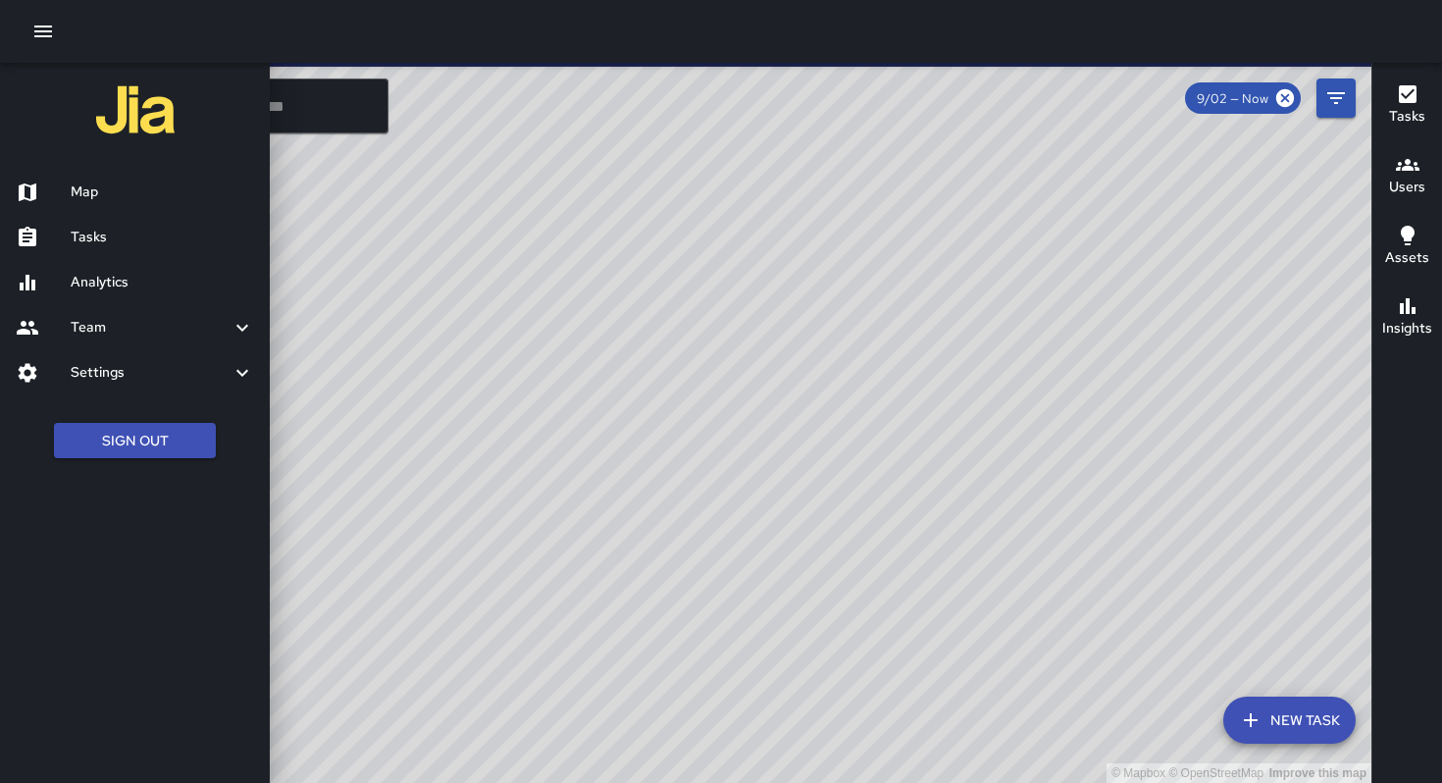
click at [109, 278] on h6 "Analytics" at bounding box center [163, 283] width 184 height 22
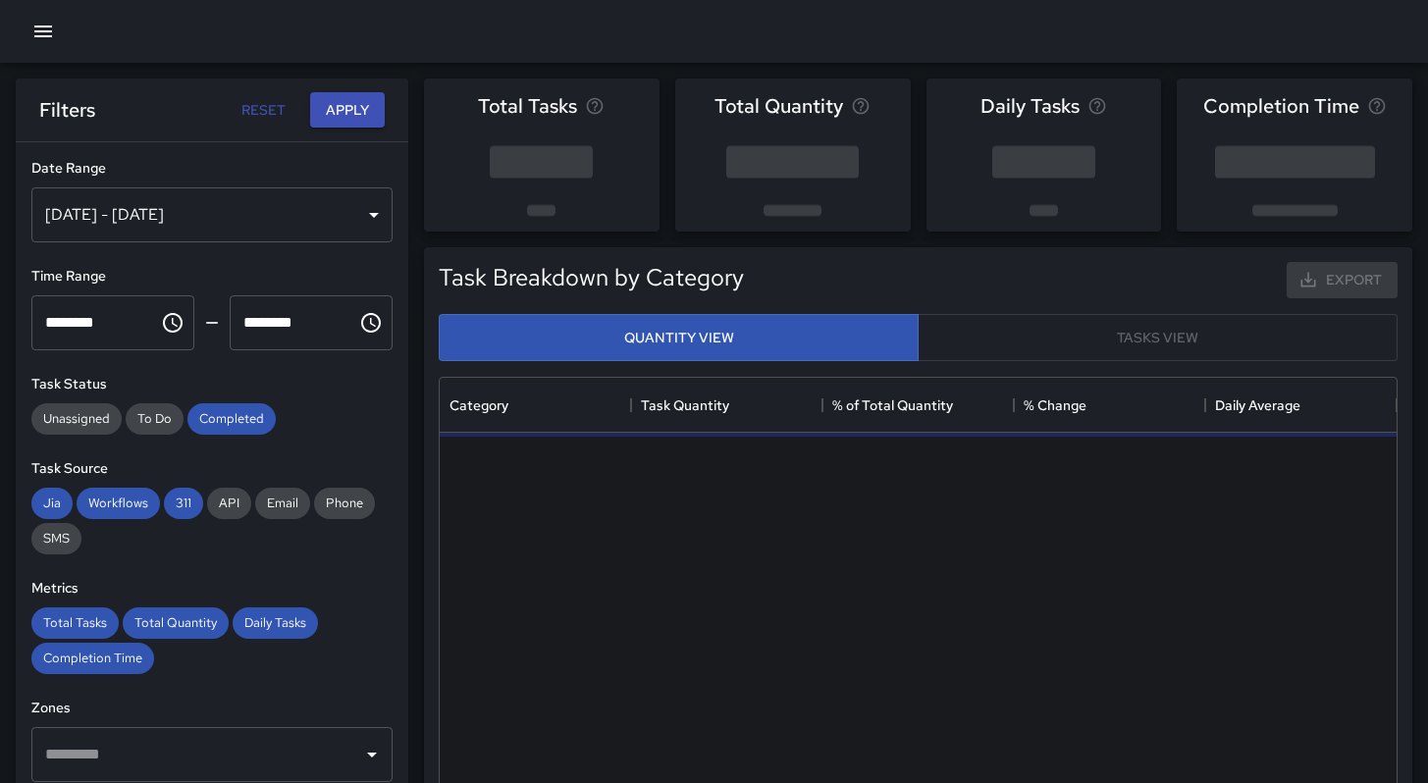
scroll to position [572, 942]
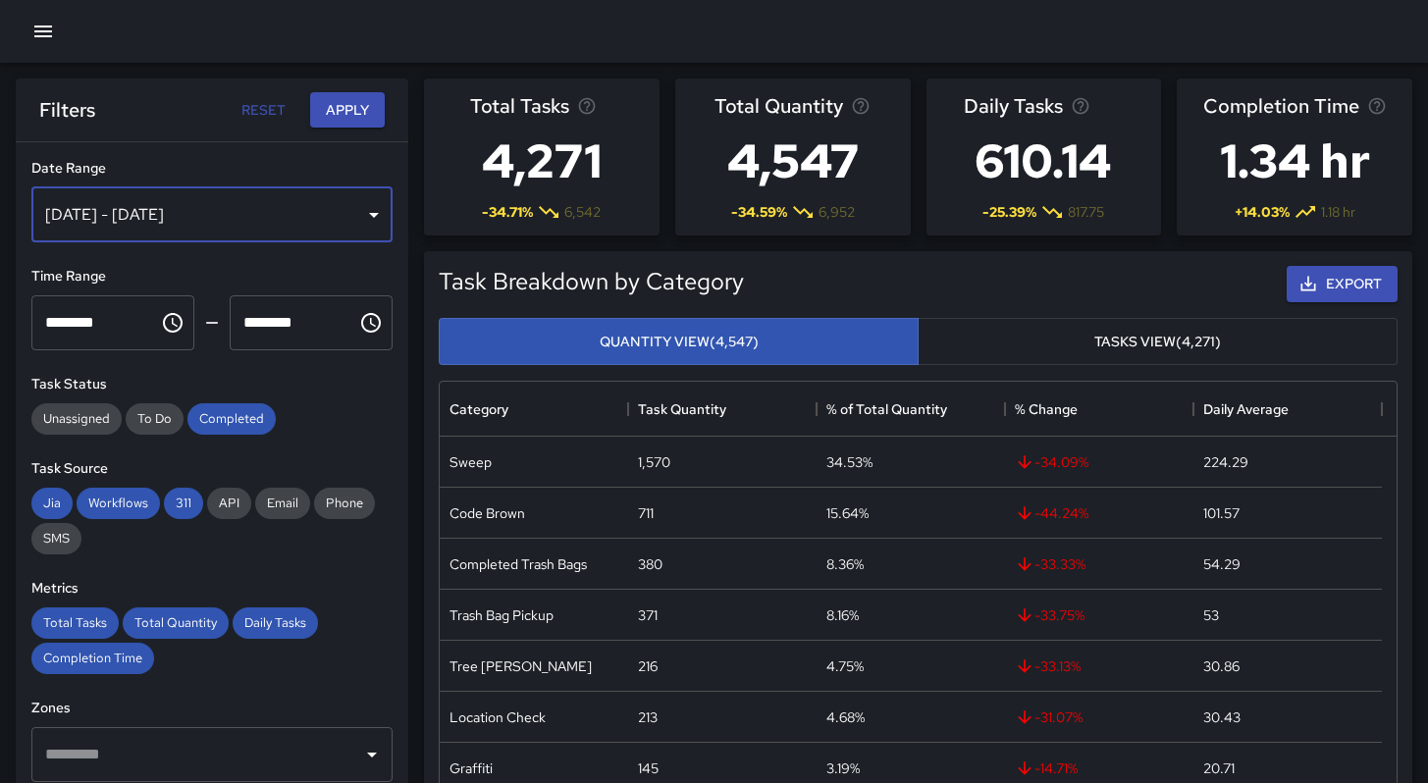
click at [151, 225] on div "[DATE] - [DATE]" at bounding box center [211, 214] width 361 height 55
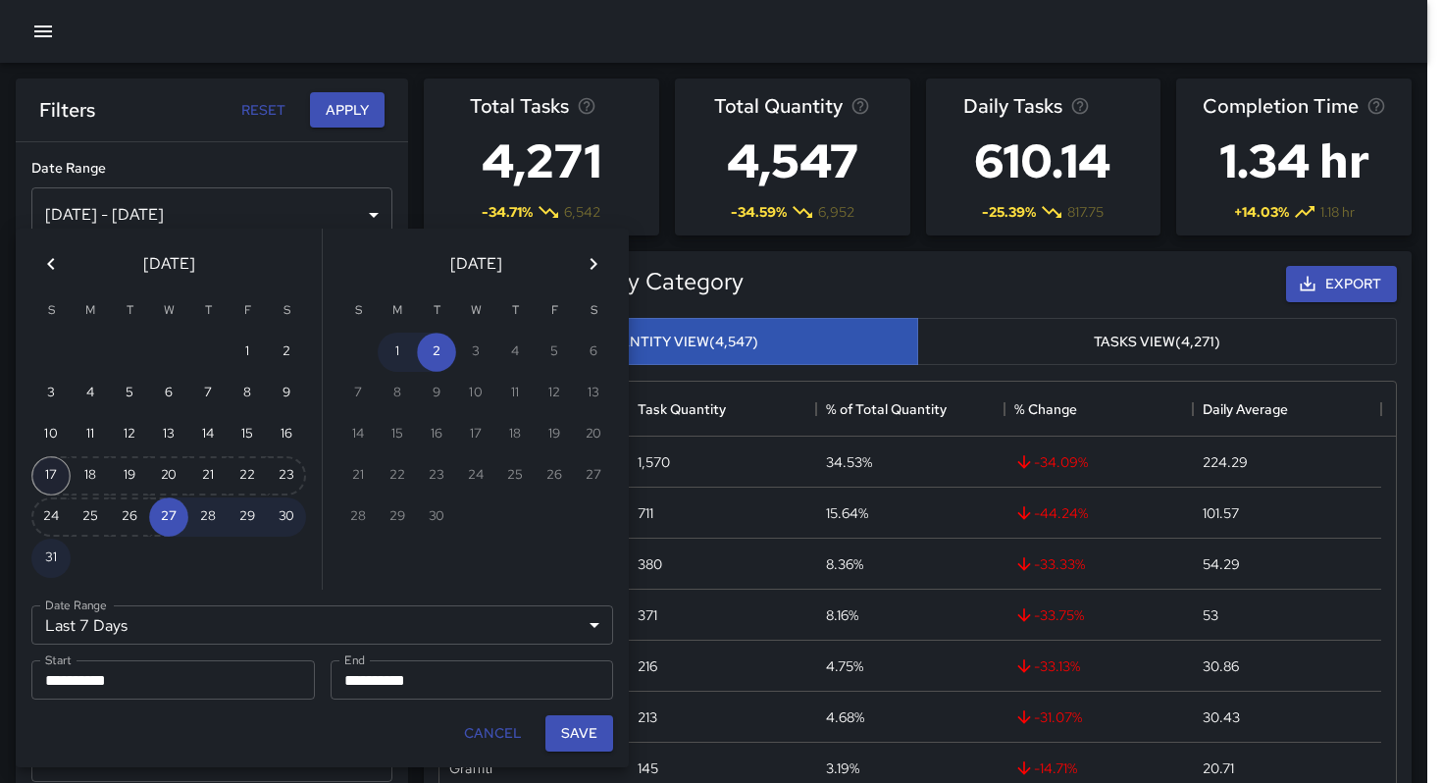
click at [51, 474] on button "17" at bounding box center [50, 475] width 39 height 39
type input "******"
type input "**********"
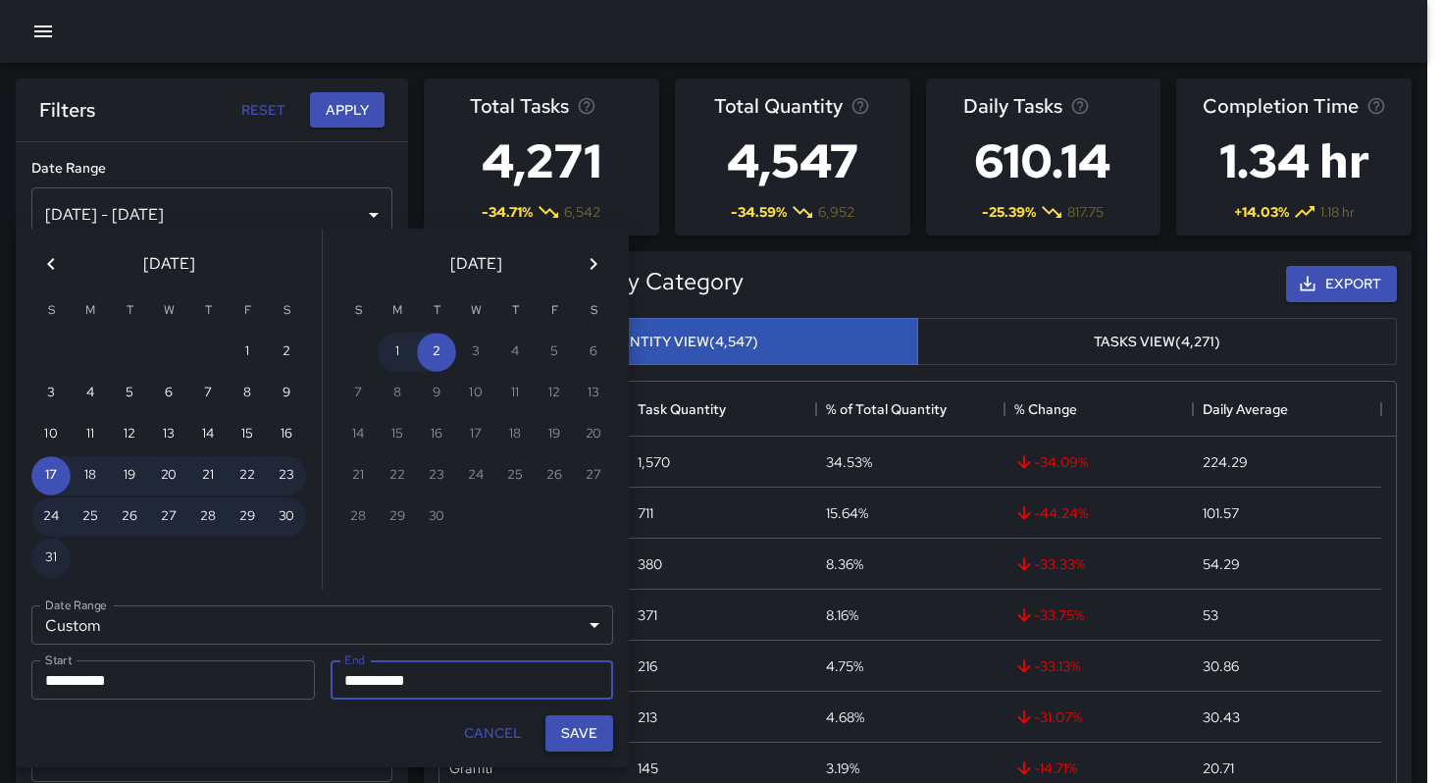
click at [571, 738] on button "Save" at bounding box center [580, 733] width 68 height 36
type input "**********"
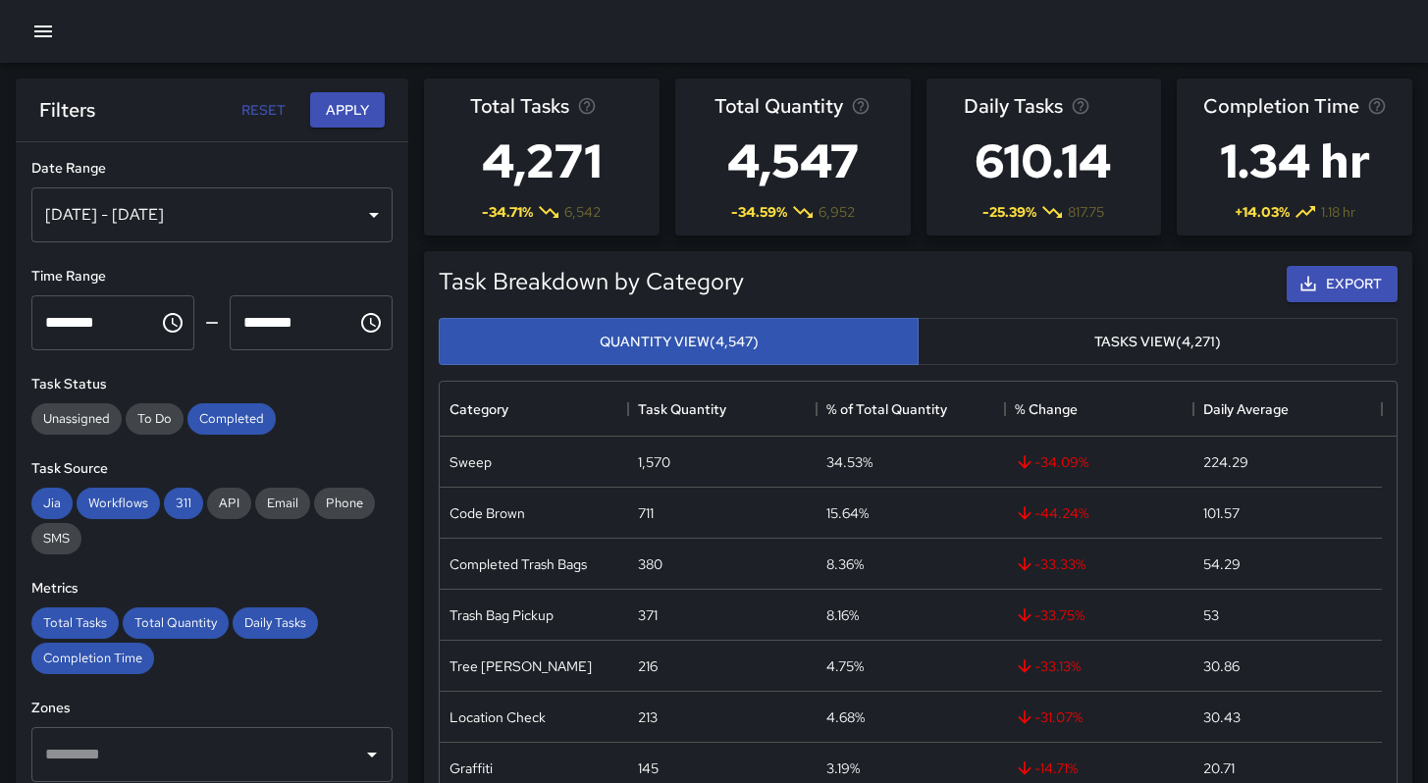
scroll to position [16, 16]
click at [167, 497] on span "311" at bounding box center [183, 503] width 39 height 17
click at [123, 509] on span "Workflows" at bounding box center [118, 503] width 83 height 17
drag, startPoint x: 40, startPoint y: 509, endPoint x: 50, endPoint y: 523, distance: 16.9
click at [40, 509] on span "Jia" at bounding box center [51, 503] width 41 height 17
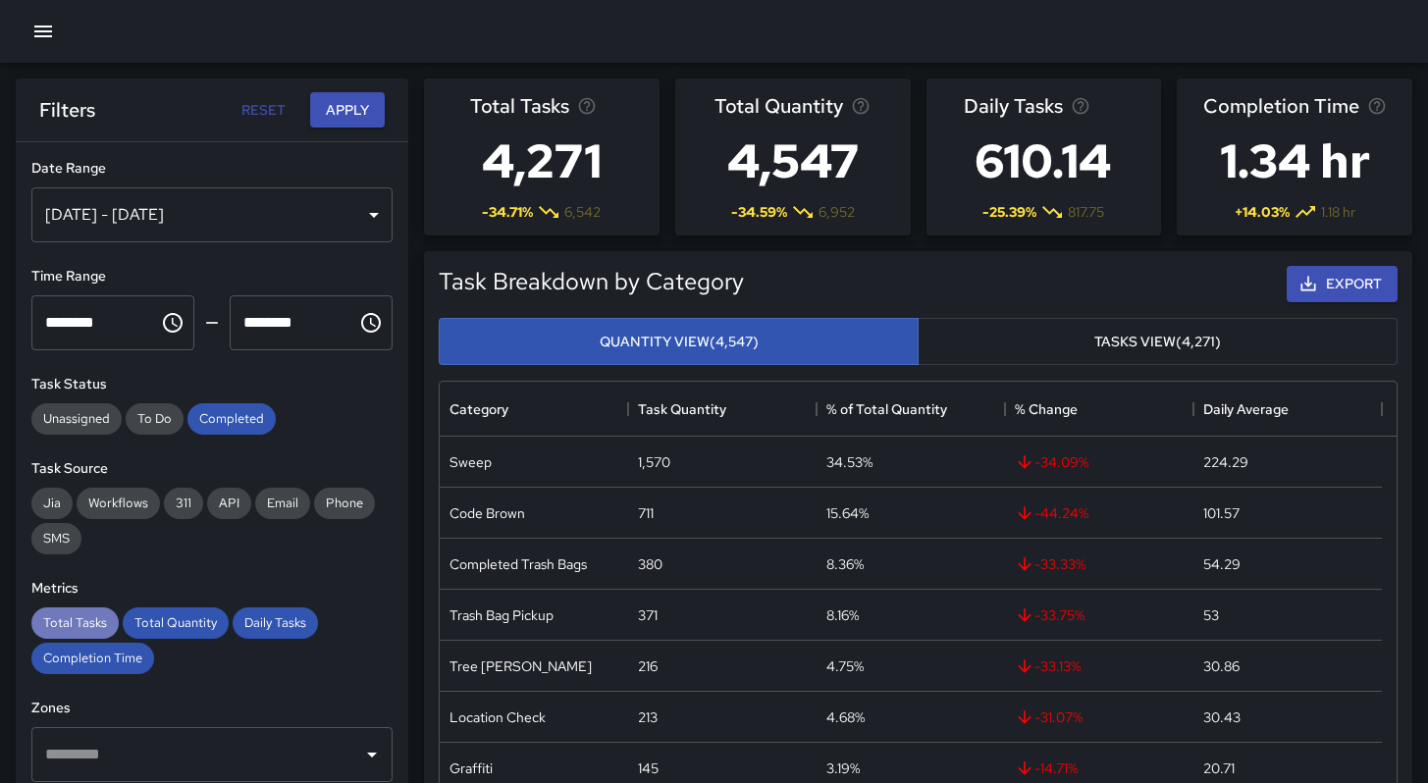
drag, startPoint x: 78, startPoint y: 610, endPoint x: 97, endPoint y: 610, distance: 19.6
click at [78, 610] on div "Total Tasks" at bounding box center [74, 622] width 87 height 31
click at [148, 617] on span "Total Quantity" at bounding box center [176, 622] width 106 height 17
click at [245, 619] on span "Daily Tasks" at bounding box center [275, 622] width 85 height 17
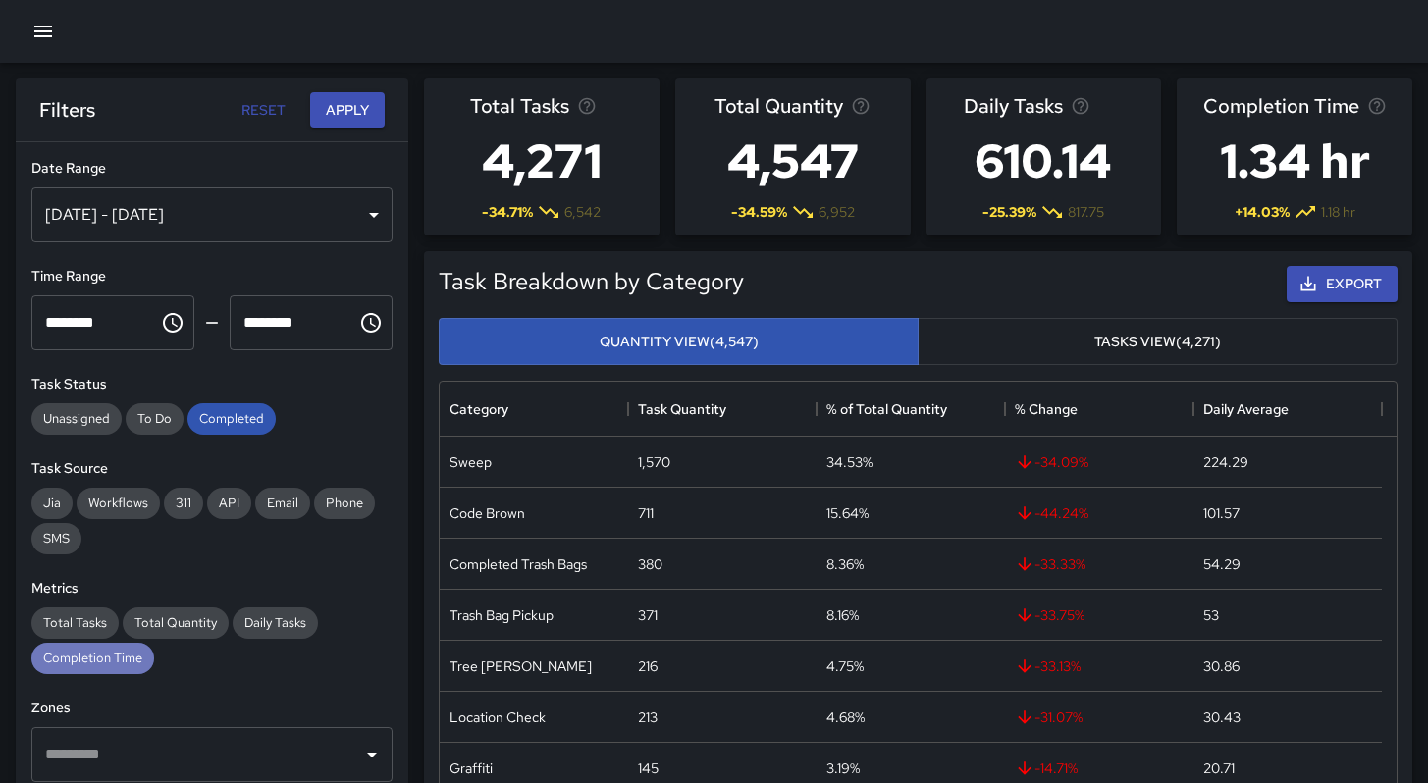
click at [112, 670] on div "Completion Time" at bounding box center [92, 658] width 123 height 31
click at [319, 120] on button "Apply" at bounding box center [347, 110] width 75 height 36
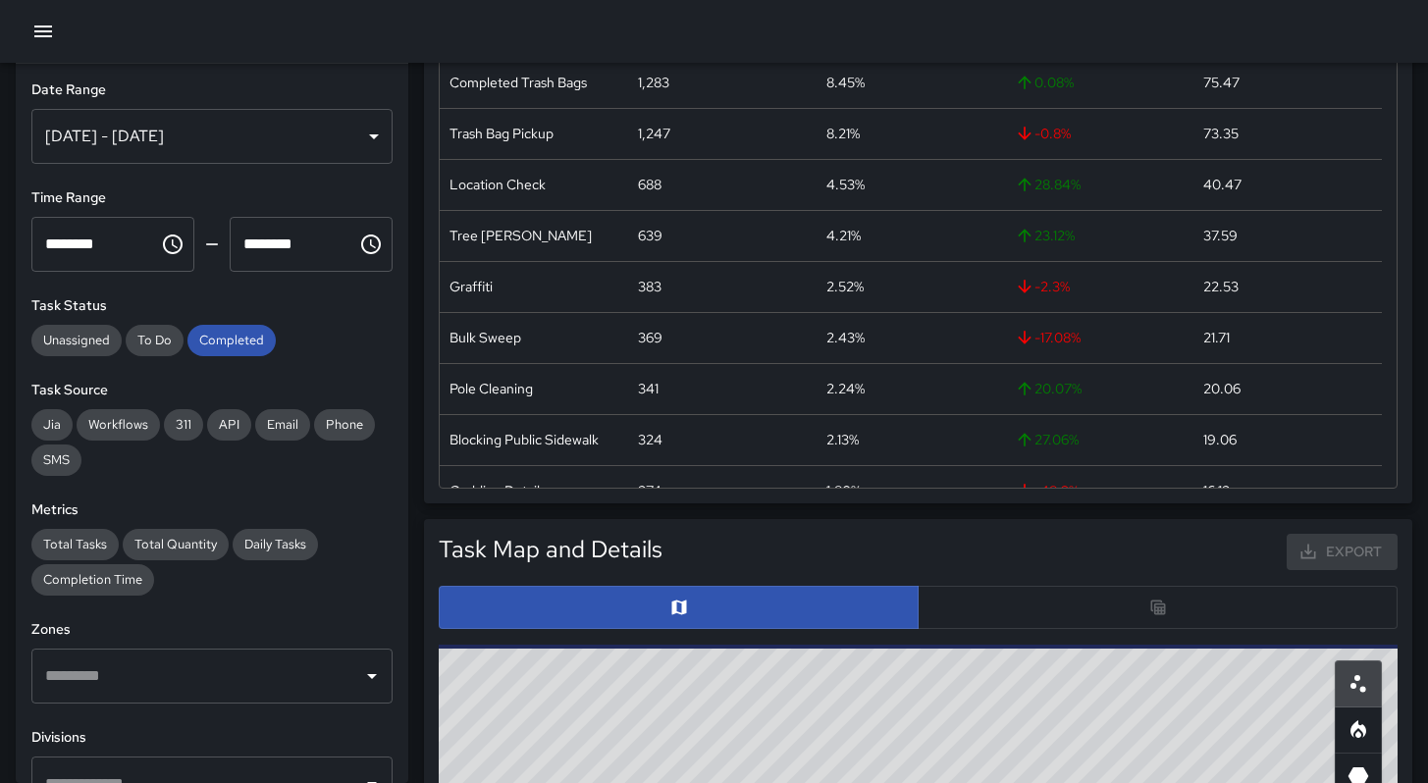
scroll to position [385, 0]
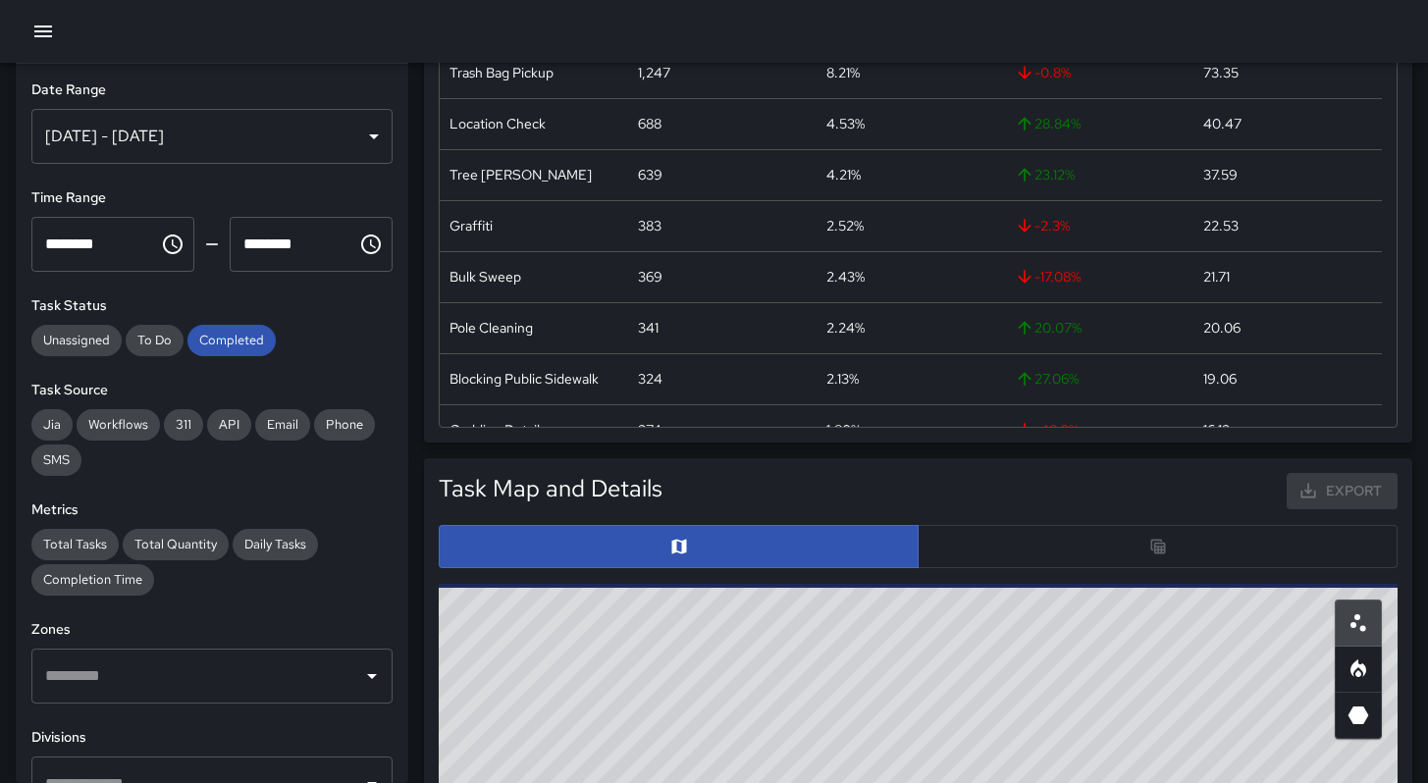
click at [1022, 548] on div at bounding box center [918, 546] width 959 height 43
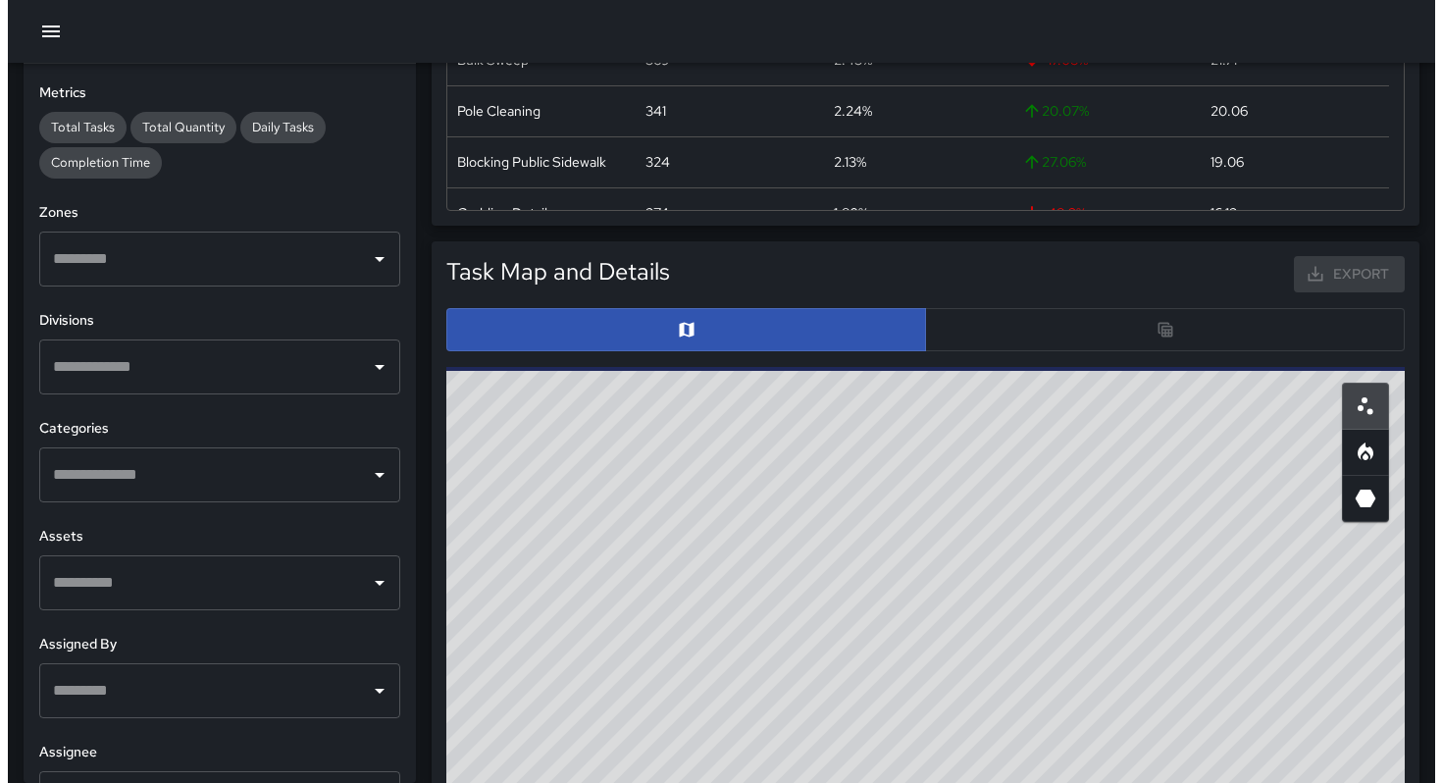
scroll to position [765, 0]
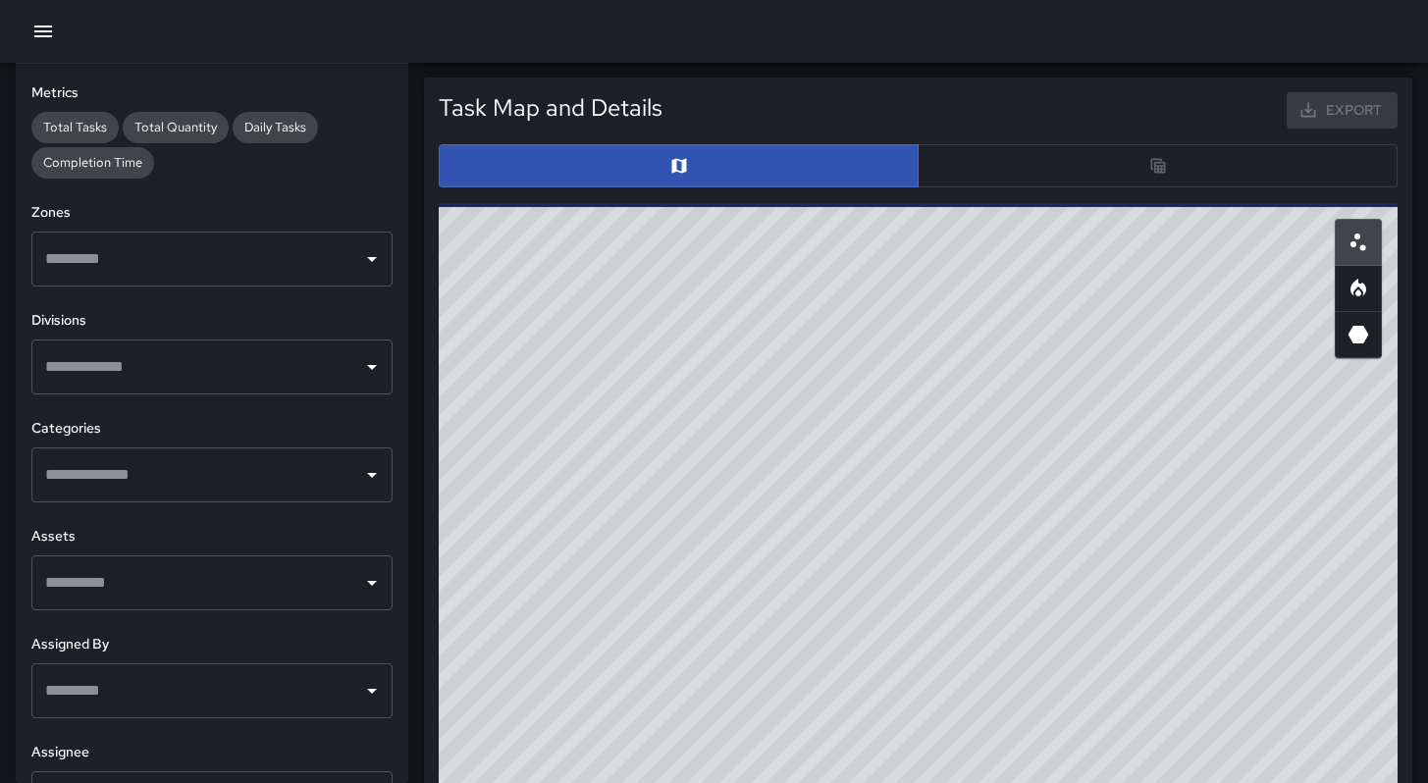
drag, startPoint x: 661, startPoint y: 410, endPoint x: 1065, endPoint y: 780, distance: 547.3
click at [1064, 782] on div "© Mapbox © OpenStreetMap Improve this map" at bounding box center [918, 595] width 959 height 785
drag, startPoint x: 967, startPoint y: 348, endPoint x: 966, endPoint y: 688, distance: 339.5
click at [965, 695] on div "© Mapbox © OpenStreetMap Improve this map" at bounding box center [918, 595] width 959 height 785
drag, startPoint x: 913, startPoint y: 575, endPoint x: 958, endPoint y: 765, distance: 195.6
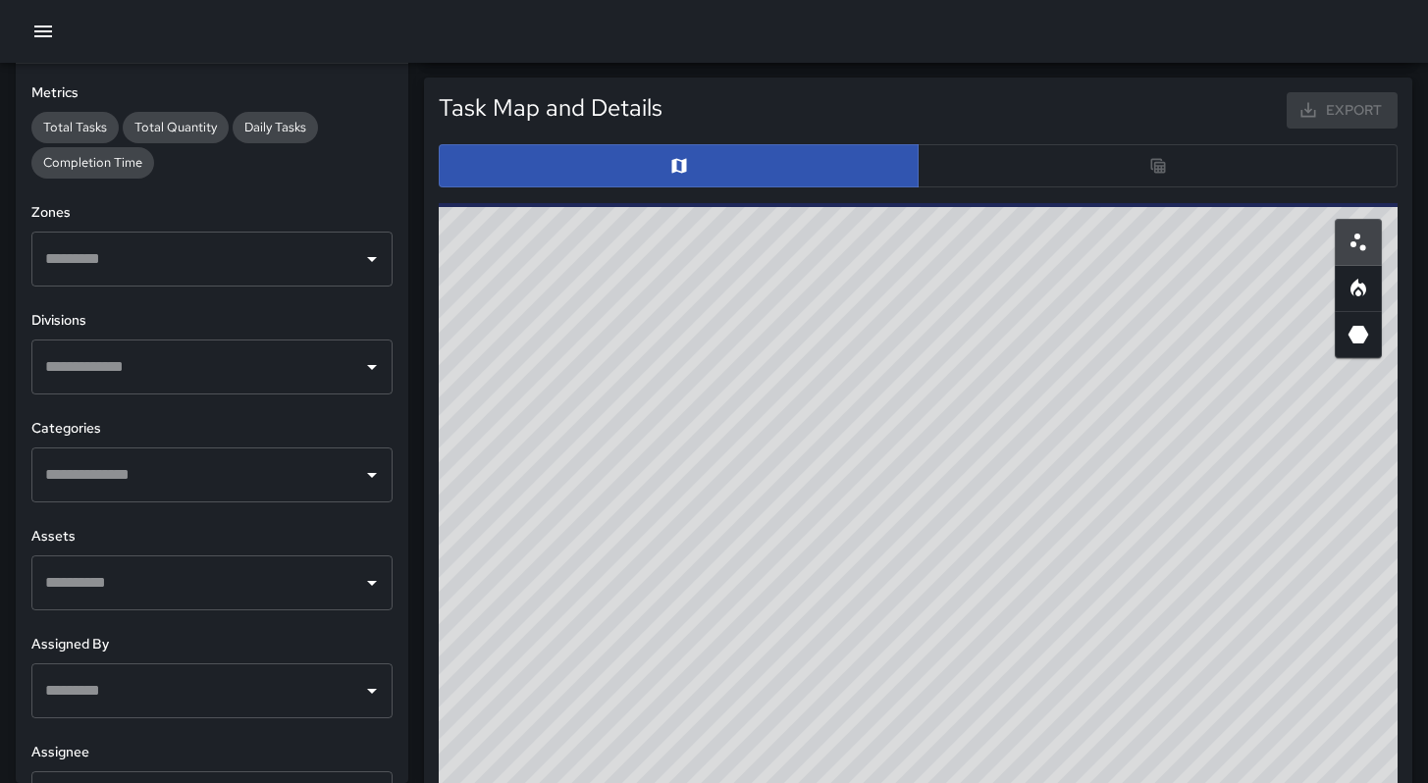
click at [957, 776] on div "© Mapbox © OpenStreetMap Improve this map" at bounding box center [918, 595] width 959 height 785
drag, startPoint x: 900, startPoint y: 610, endPoint x: 926, endPoint y: 708, distance: 100.7
click at [930, 709] on div "© Mapbox © OpenStreetMap Improve this map" at bounding box center [918, 595] width 959 height 785
drag, startPoint x: 795, startPoint y: 639, endPoint x: 861, endPoint y: 665, distance: 70.9
click at [861, 665] on div "© Mapbox © OpenStreetMap Improve this map" at bounding box center [918, 595] width 959 height 785
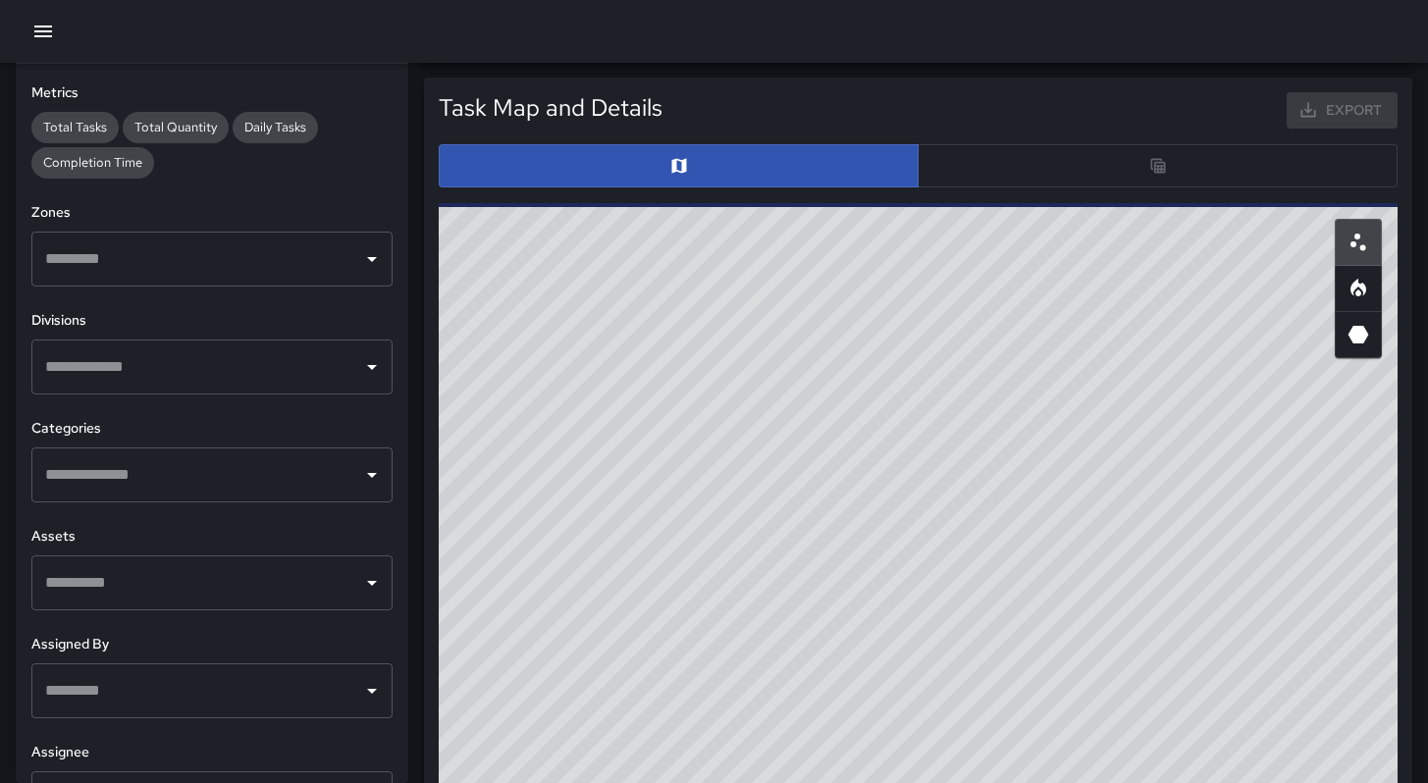
drag, startPoint x: 840, startPoint y: 642, endPoint x: 883, endPoint y: 639, distance: 43.3
click at [881, 655] on div "© Mapbox © OpenStreetMap Improve this map" at bounding box center [918, 595] width 959 height 785
drag, startPoint x: 890, startPoint y: 617, endPoint x: 755, endPoint y: 656, distance: 140.7
click at [748, 666] on div "© Mapbox © OpenStreetMap Improve this map" at bounding box center [918, 595] width 959 height 785
drag, startPoint x: 783, startPoint y: 629, endPoint x: 800, endPoint y: 621, distance: 18.4
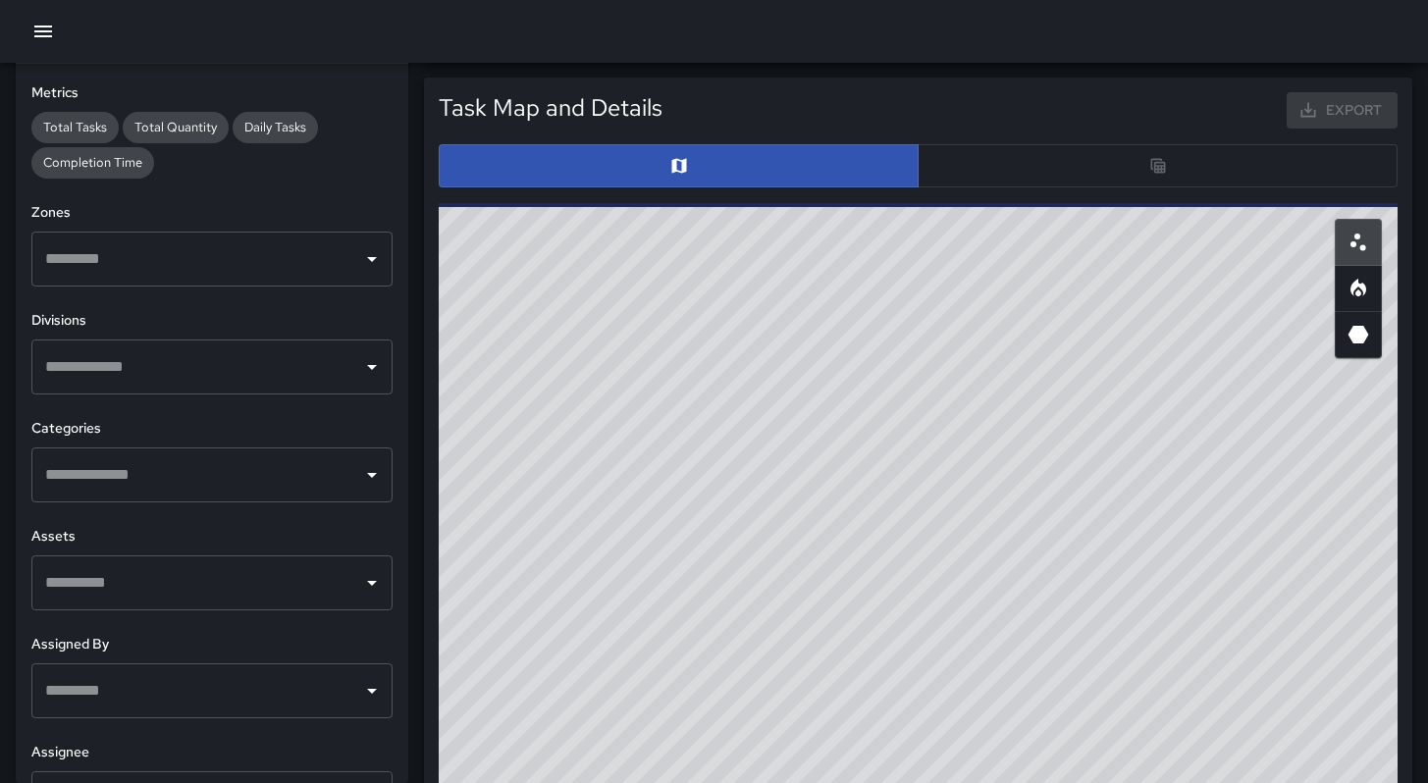
click at [791, 656] on div "© Mapbox © OpenStreetMap Improve this map" at bounding box center [918, 595] width 959 height 785
drag, startPoint x: 807, startPoint y: 531, endPoint x: 833, endPoint y: 592, distance: 66.4
click at [837, 620] on div "© Mapbox © OpenStreetMap Improve this map" at bounding box center [918, 595] width 959 height 785
click at [795, 525] on div "© Mapbox © OpenStreetMap Improve this map" at bounding box center [918, 595] width 959 height 785
click at [796, 523] on div "© Mapbox © OpenStreetMap Improve this map" at bounding box center [918, 595] width 959 height 785
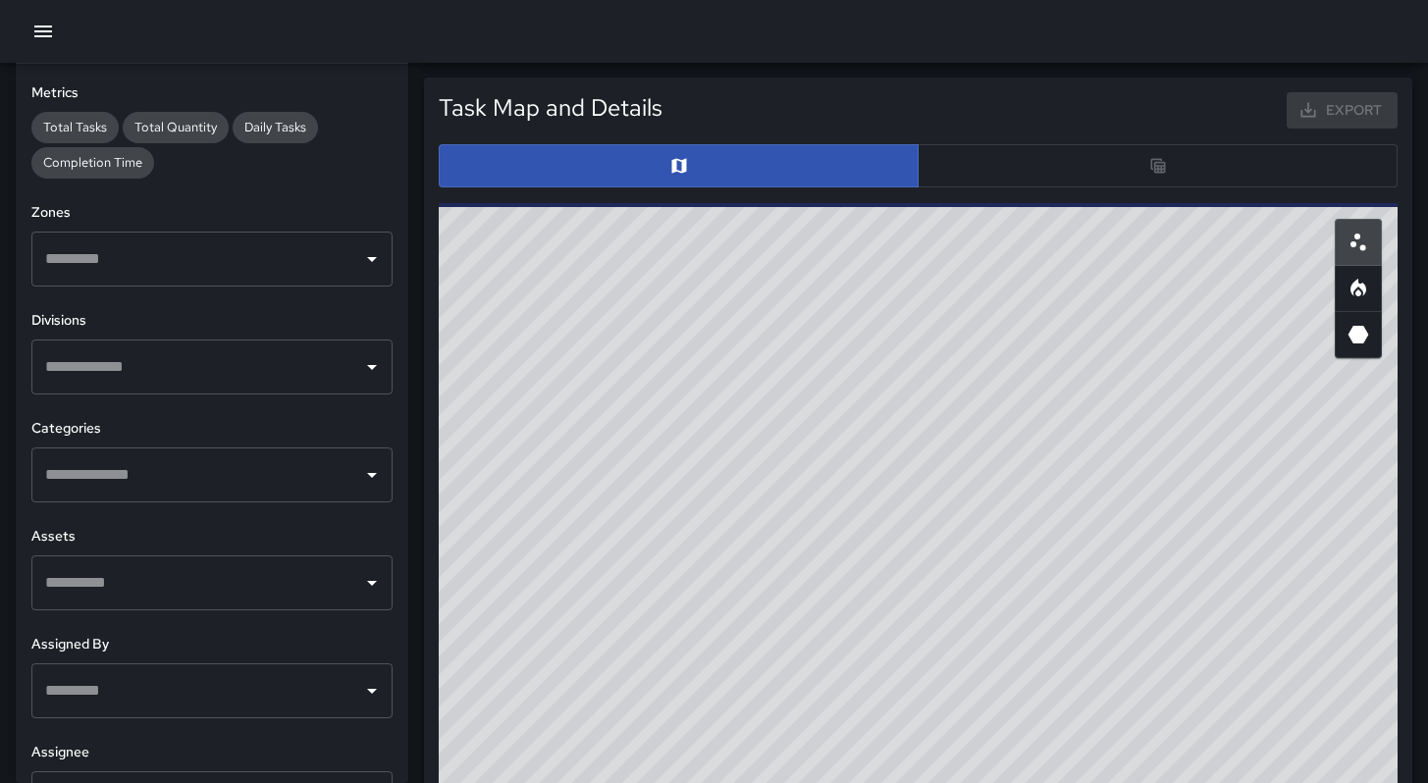
click at [796, 522] on div "© Mapbox © OpenStreetMap Improve this map" at bounding box center [918, 595] width 959 height 785
click at [797, 523] on div "© Mapbox © OpenStreetMap Improve this map" at bounding box center [918, 595] width 959 height 785
click at [38, 15] on button "button" at bounding box center [43, 31] width 39 height 39
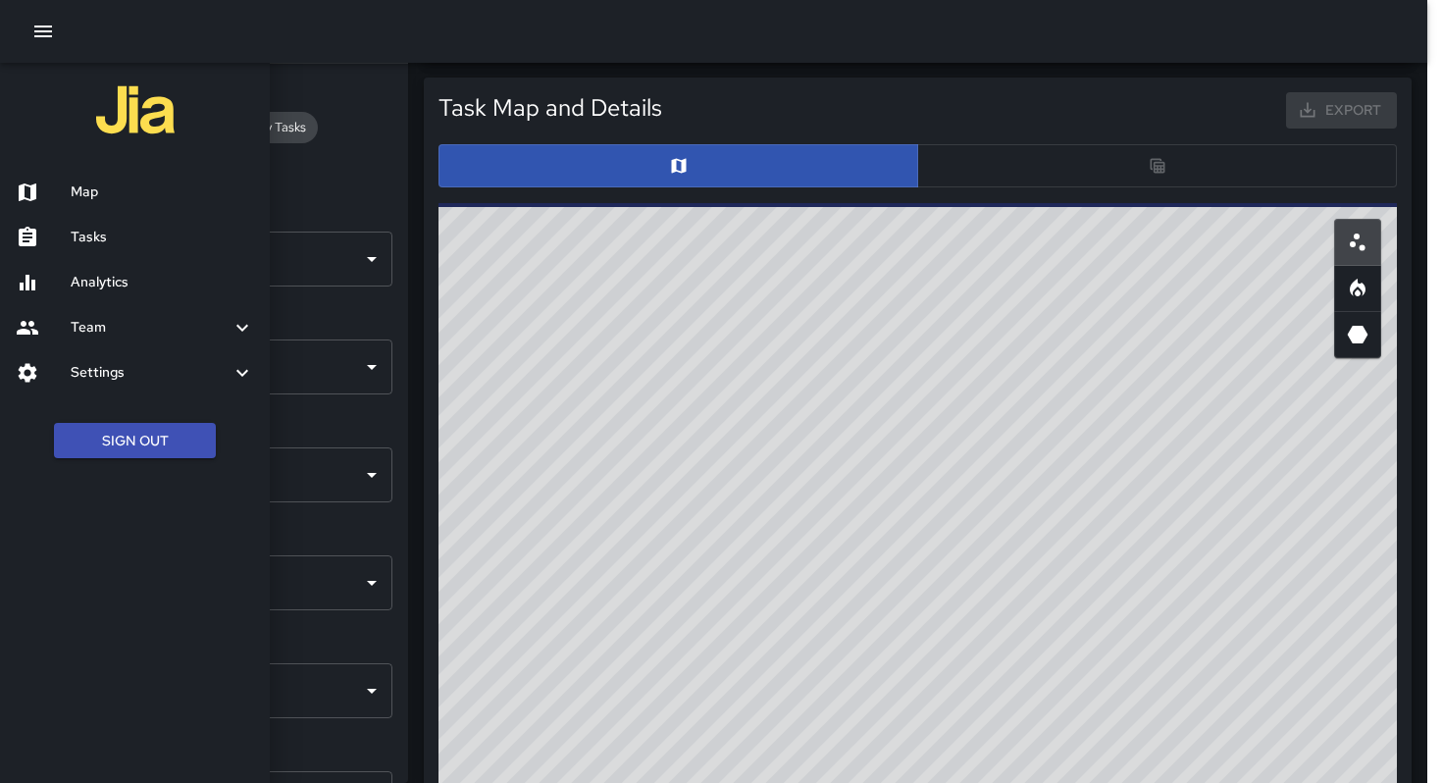
click at [115, 203] on div "Map" at bounding box center [135, 192] width 270 height 45
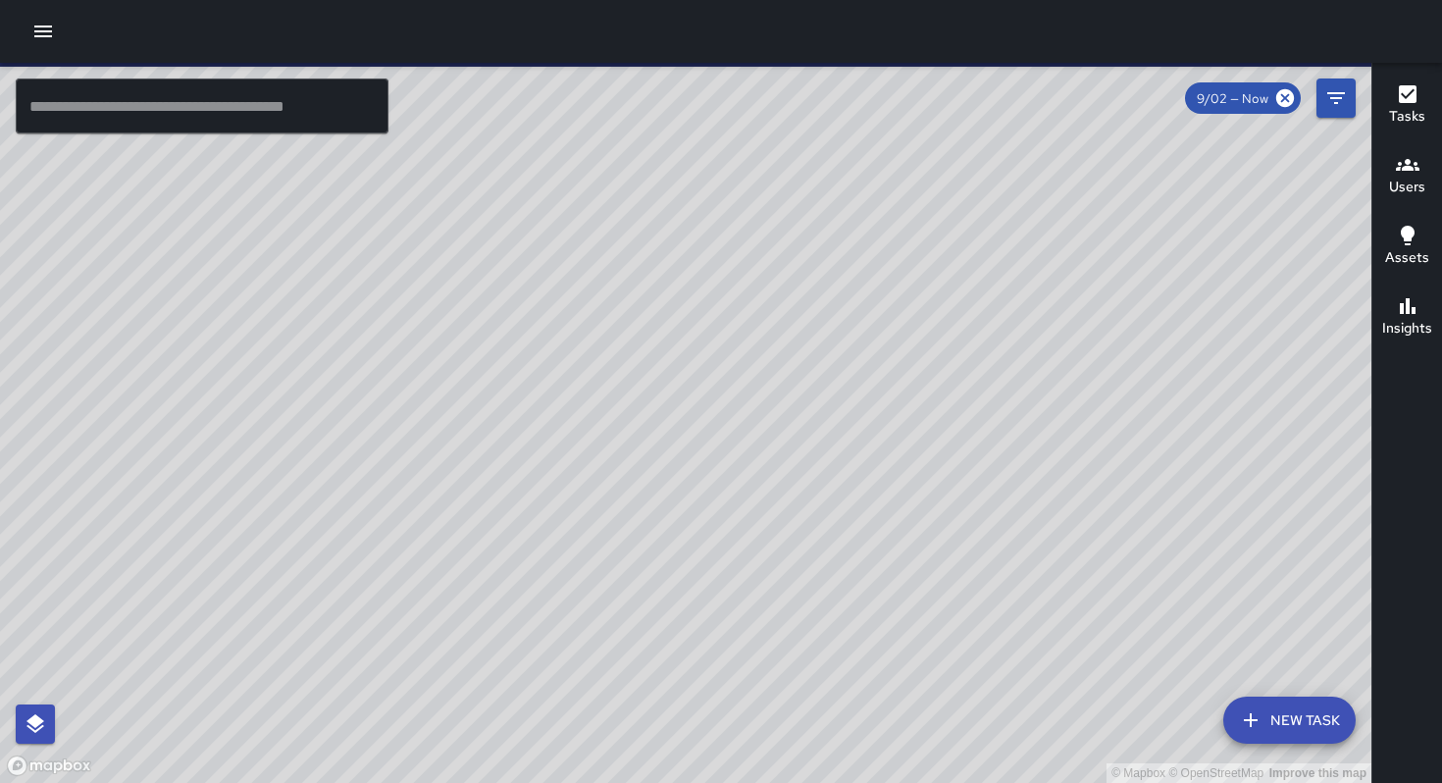
click at [1332, 99] on icon "Filters" at bounding box center [1337, 98] width 24 height 24
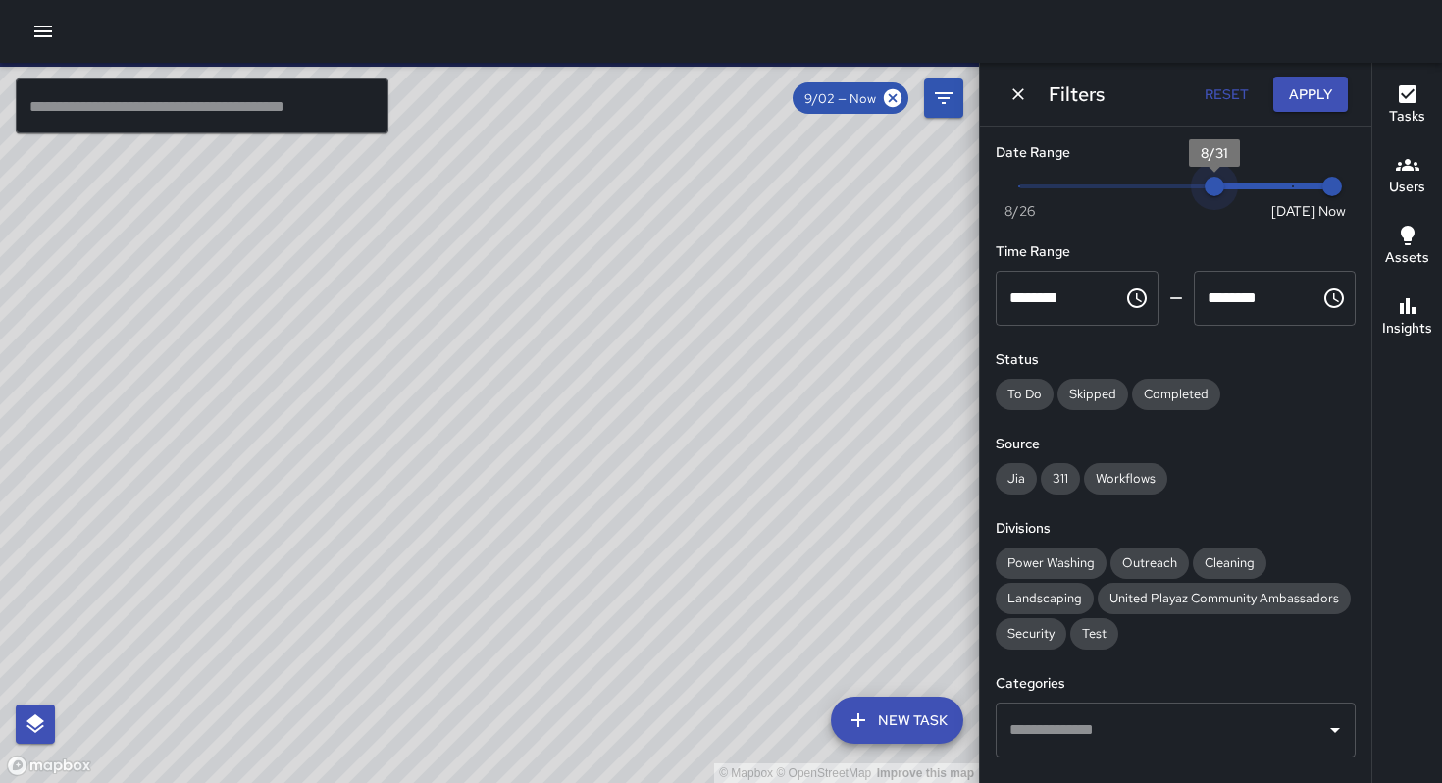
type input "*"
drag, startPoint x: 1270, startPoint y: 185, endPoint x: 917, endPoint y: 163, distance: 354.0
click at [931, 173] on div "© Mapbox © OpenStreetMap Improve this map ​ New Task 9/02 — Now Map Layers Task…" at bounding box center [721, 423] width 1442 height 720
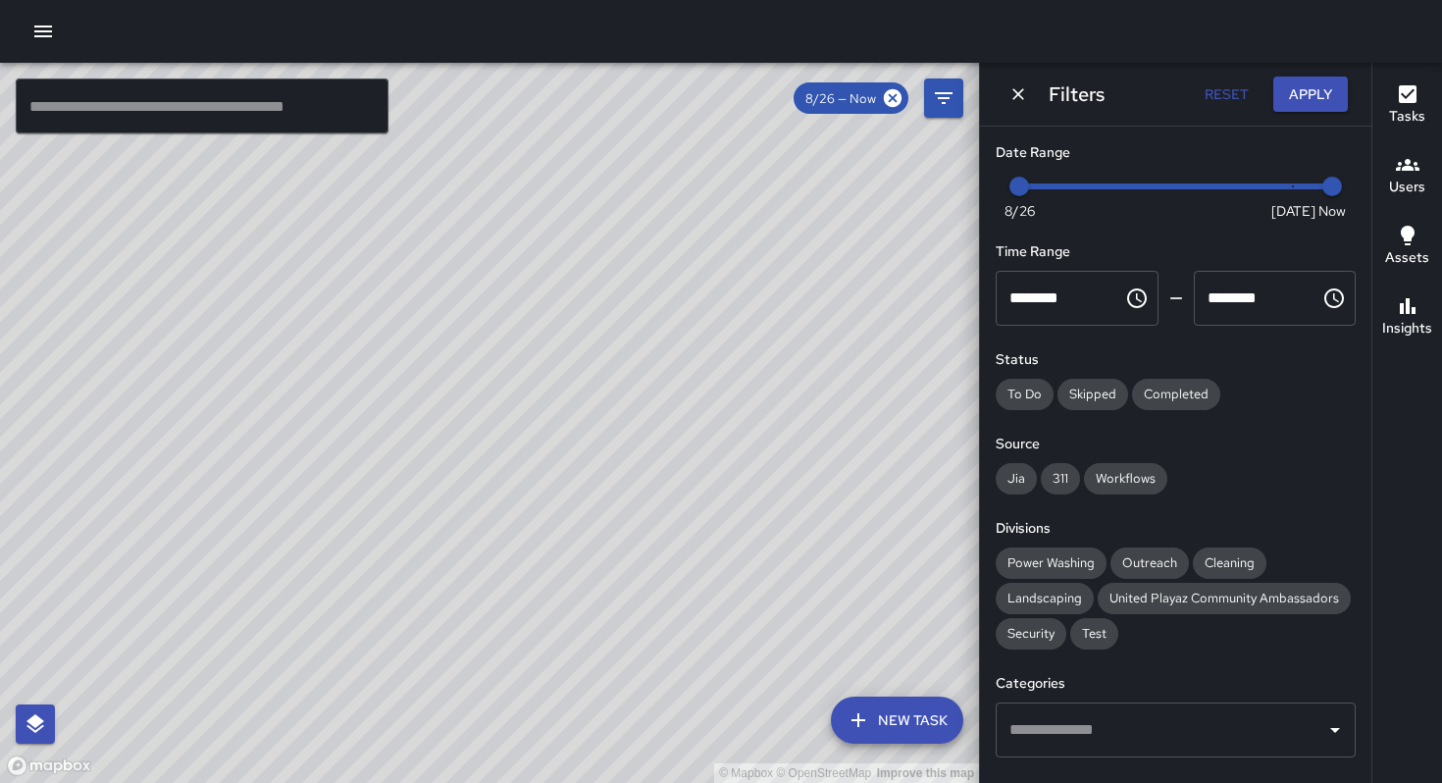
drag, startPoint x: 472, startPoint y: 407, endPoint x: 498, endPoint y: 398, distance: 27.9
click at [531, 472] on div "© Mapbox © OpenStreetMap Improve this map" at bounding box center [489, 423] width 979 height 720
drag, startPoint x: 458, startPoint y: 366, endPoint x: 500, endPoint y: 429, distance: 75.7
click at [512, 455] on div "© Mapbox © OpenStreetMap Improve this map" at bounding box center [489, 423] width 979 height 720
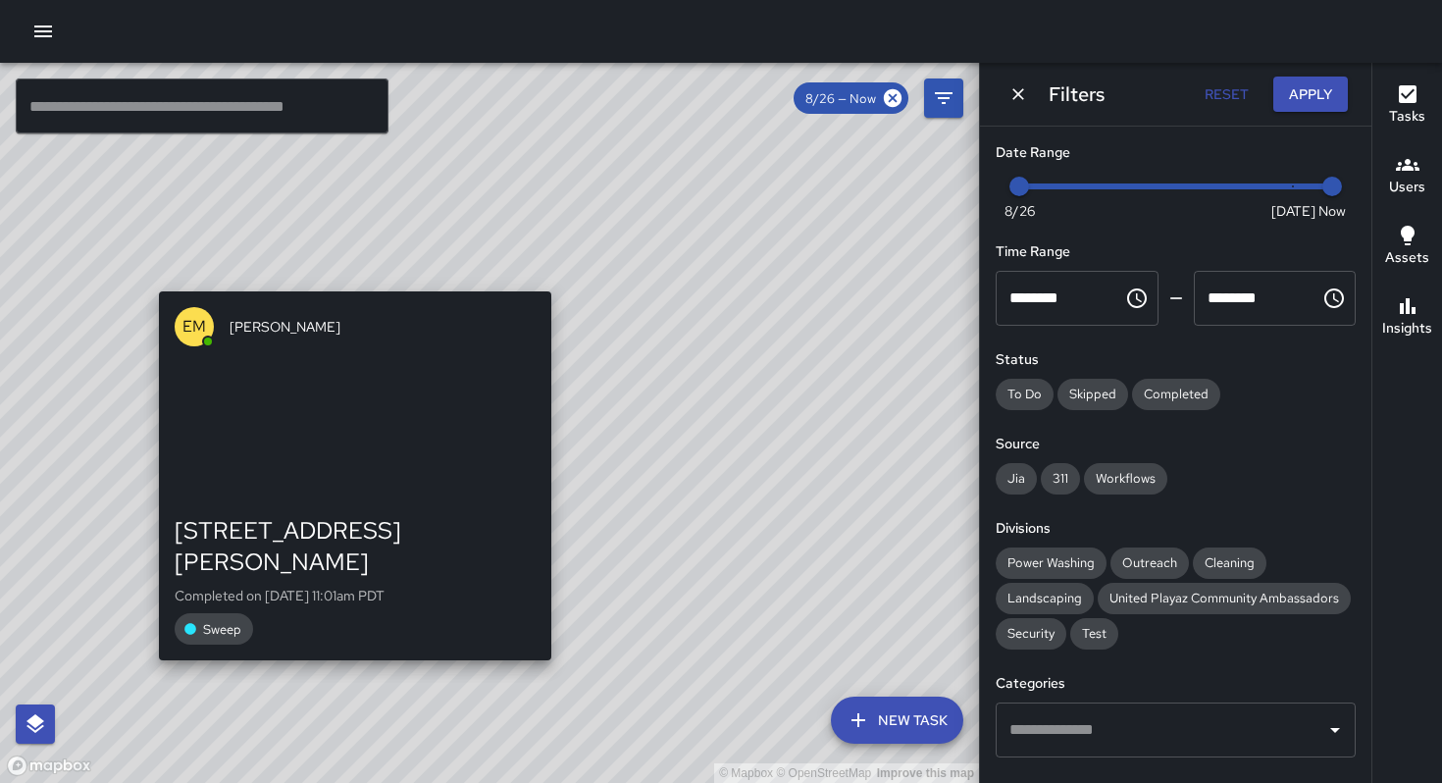
click at [343, 280] on div "© Mapbox © OpenStreetMap Improve this map EM Elimar Martinez 6 Sumner Street Co…" at bounding box center [489, 423] width 979 height 720
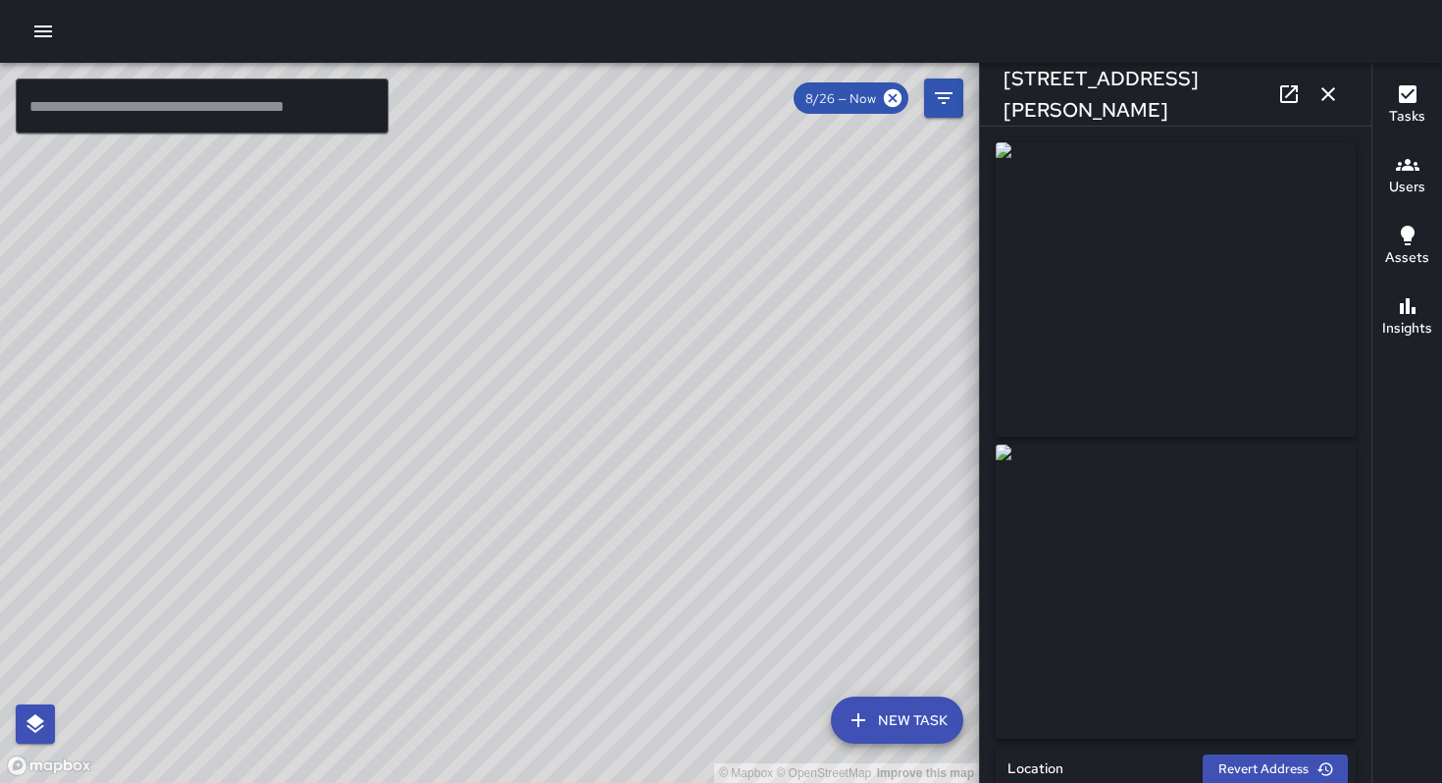
type input "**********"
click at [462, 393] on div "© Mapbox © OpenStreetMap Improve this map JB Joe Bankhead 2 Sumner Street Compl…" at bounding box center [489, 423] width 979 height 720
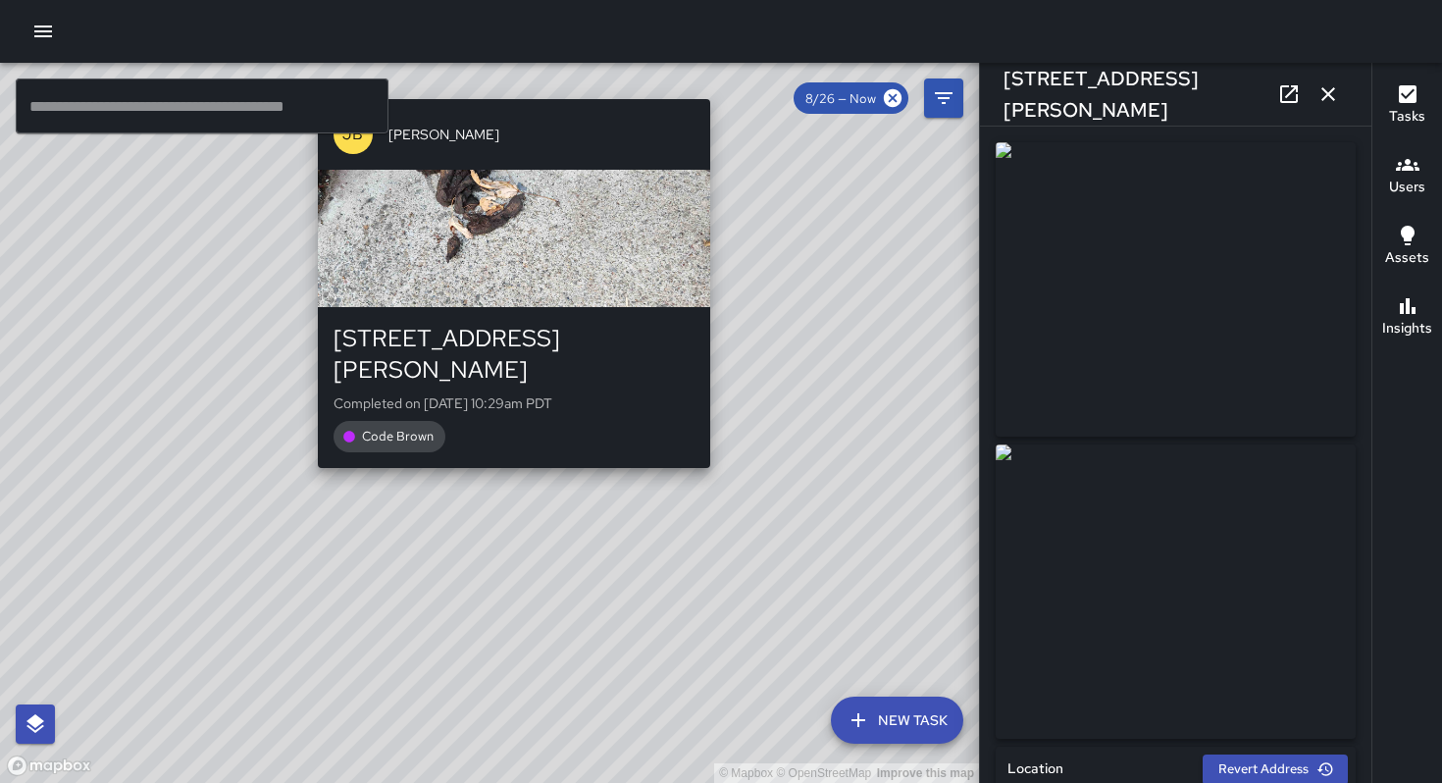
click at [499, 445] on div "© Mapbox © OpenStreetMap Improve this map JB Joe Bankhead 6 Sumner Street Compl…" at bounding box center [489, 423] width 979 height 720
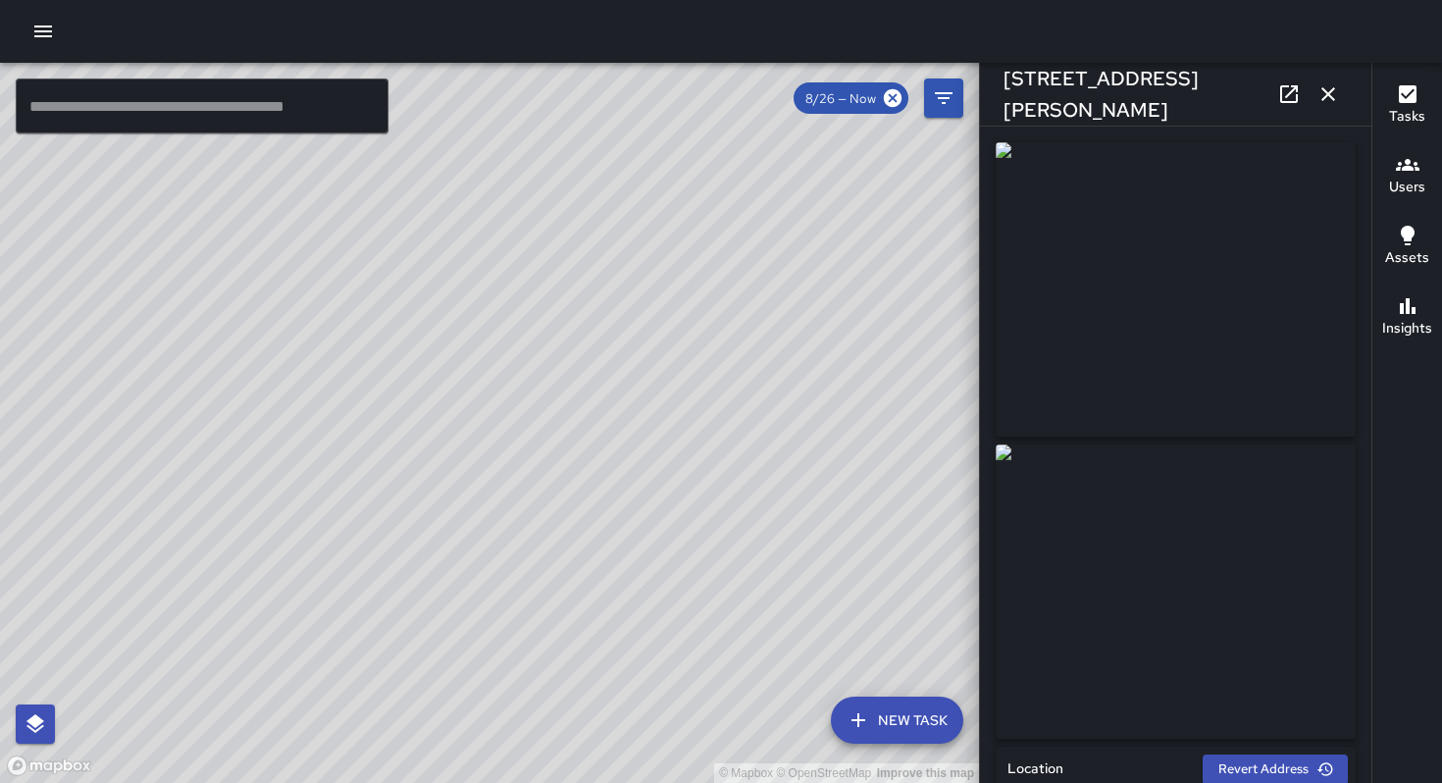
click at [529, 407] on div "© Mapbox © OpenStreetMap Improve this map KT Katherine Treminio 3 Sumner Street…" at bounding box center [489, 423] width 979 height 720
click at [447, 405] on div "© Mapbox © OpenStreetMap Improve this map JB Joe Bankhead 2 Sumner Street Compl…" at bounding box center [489, 423] width 979 height 720
click at [453, 398] on div "© Mapbox © OpenStreetMap Improve this map DD Diego De La Oliva 1177 Howard Stre…" at bounding box center [489, 423] width 979 height 720
click at [580, 613] on div "© Mapbox © OpenStreetMap Improve this map JB Jeremy Brookshire 42 Sumner Street…" at bounding box center [489, 423] width 979 height 720
click at [582, 483] on div "© Mapbox © OpenStreetMap Improve this map MR Maria Rosas 73 Sumner Street Compl…" at bounding box center [489, 423] width 979 height 720
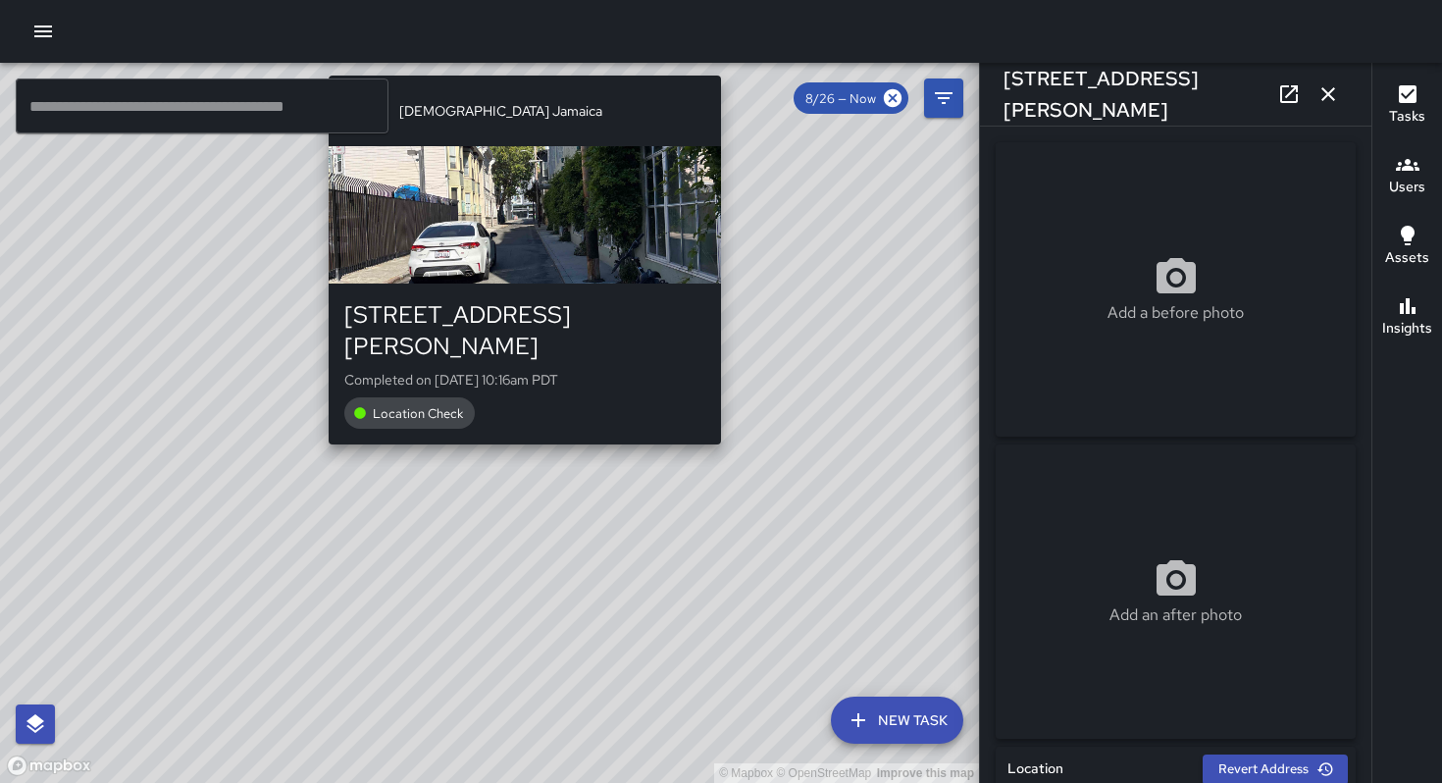
click at [535, 462] on div "© Mapbox © OpenStreetMap Improve this map JJ Jesus Jamaica 78 Sumner Street Com…" at bounding box center [489, 423] width 979 height 720
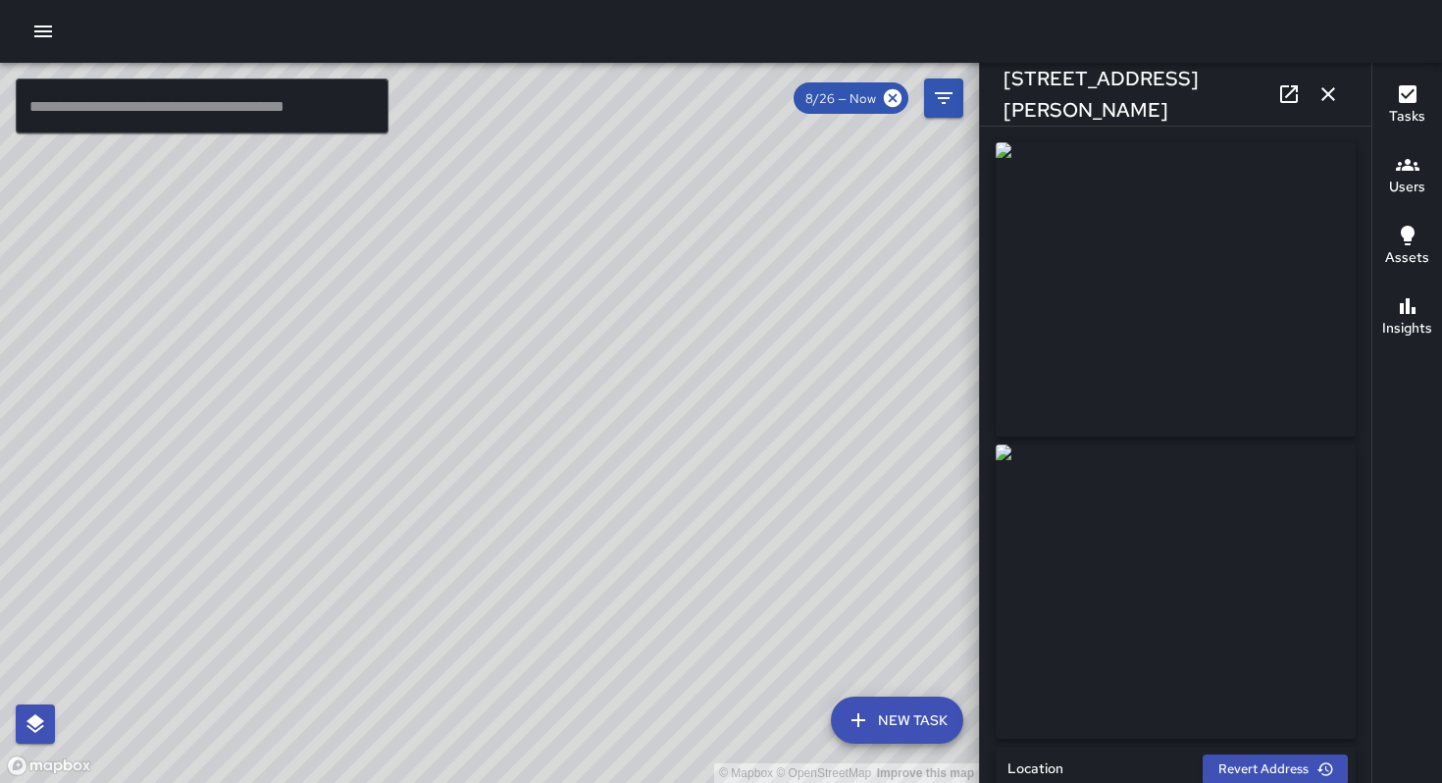
click at [351, 317] on div "© Mapbox © OpenStreetMap Improve this map" at bounding box center [489, 423] width 979 height 720
click at [361, 319] on div "© Mapbox © OpenStreetMap Improve this map JB Jeremy Brookshire 42 Sumner Street…" at bounding box center [489, 423] width 979 height 720
click at [1331, 103] on icon "button" at bounding box center [1329, 94] width 24 height 24
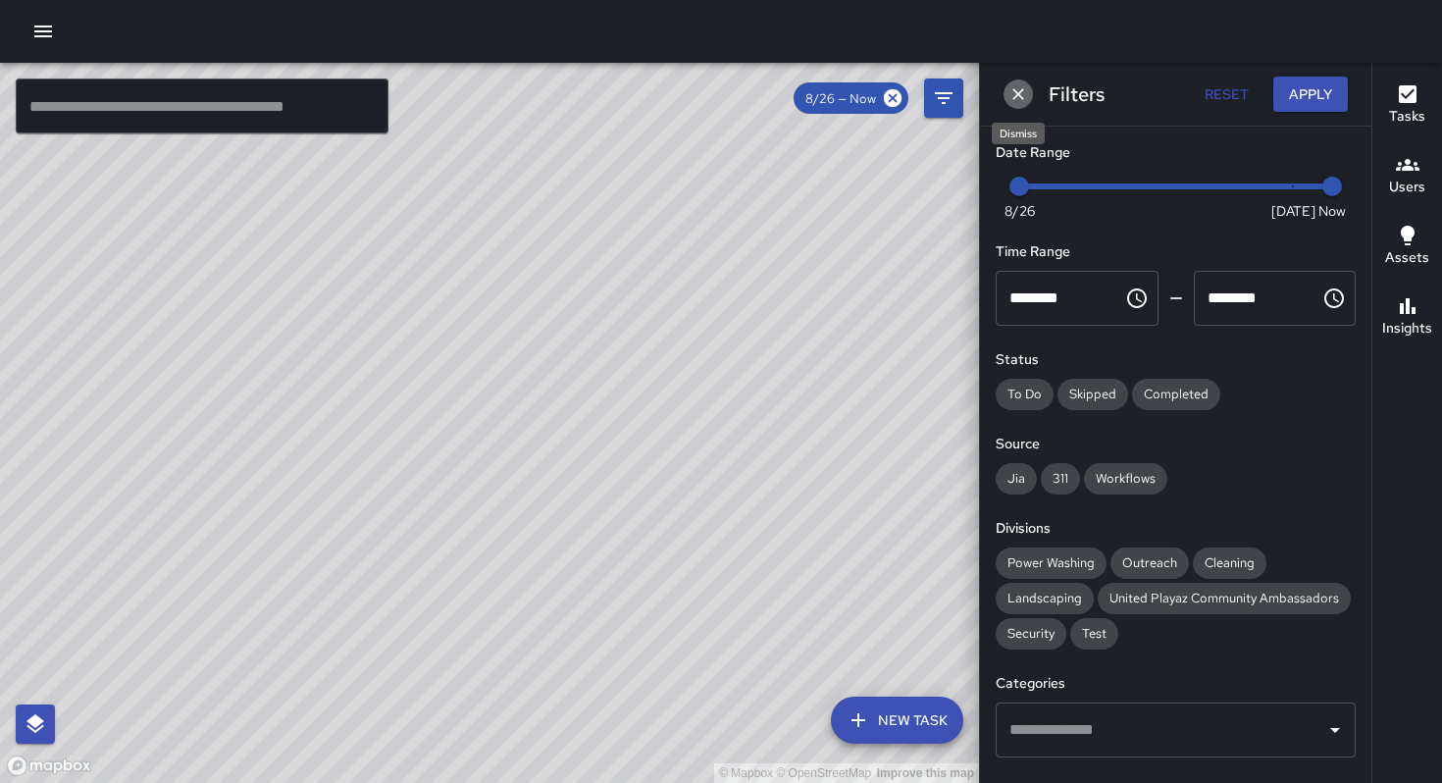
click at [1016, 93] on icon "Dismiss" at bounding box center [1019, 94] width 20 height 20
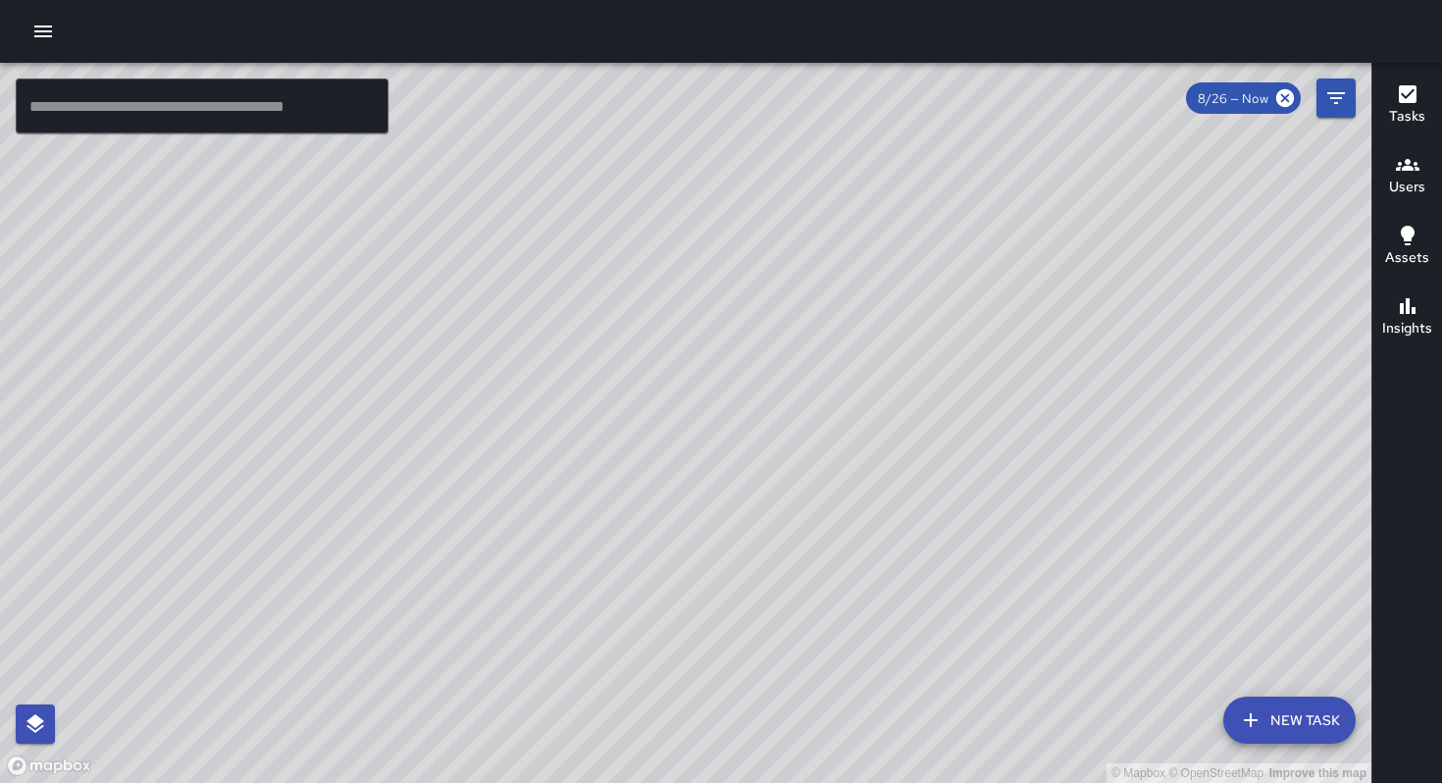
click at [73, 95] on input "text" at bounding box center [202, 106] width 373 height 55
click at [73, 104] on input "text" at bounding box center [202, 106] width 373 height 55
click at [37, 37] on icon "button" at bounding box center [43, 32] width 24 height 24
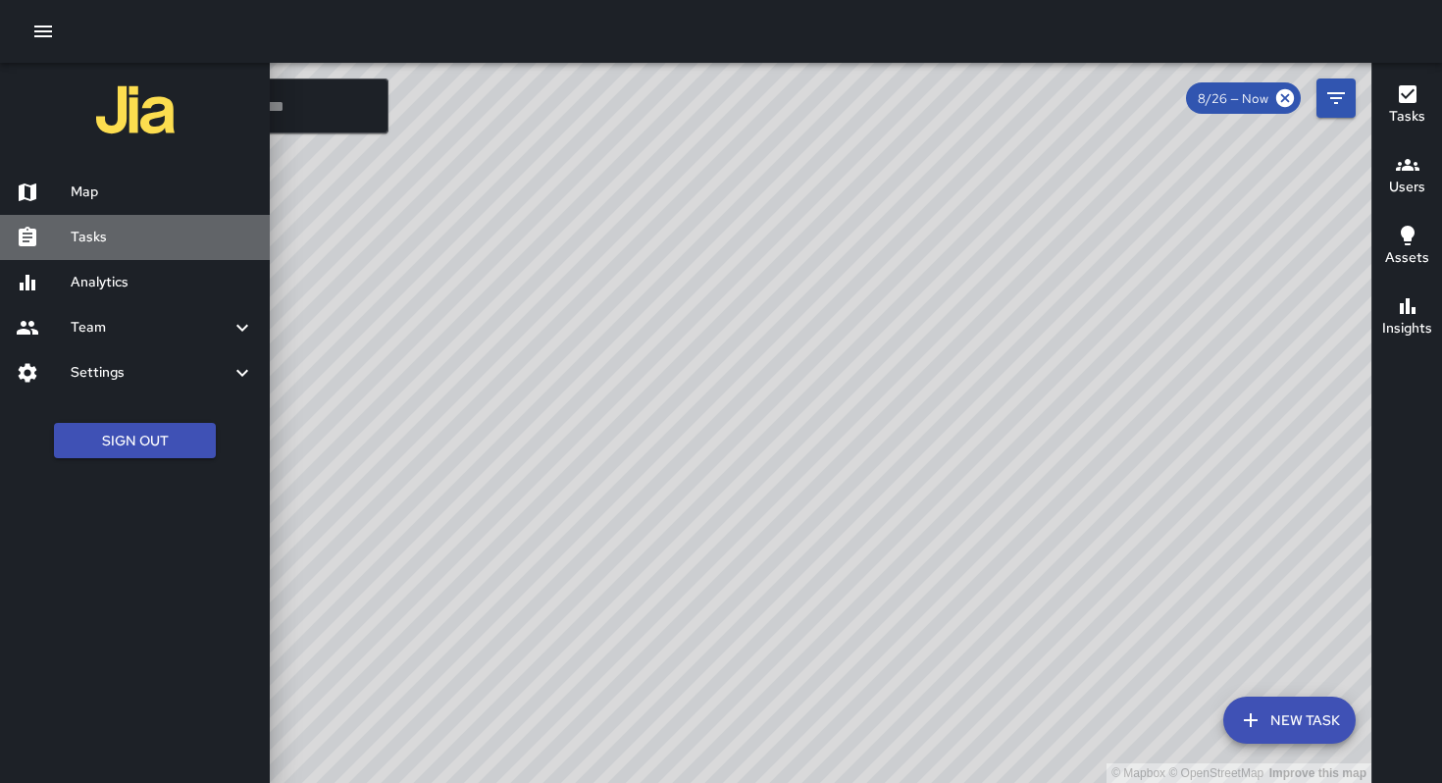
click at [105, 232] on h6 "Tasks" at bounding box center [163, 238] width 184 height 22
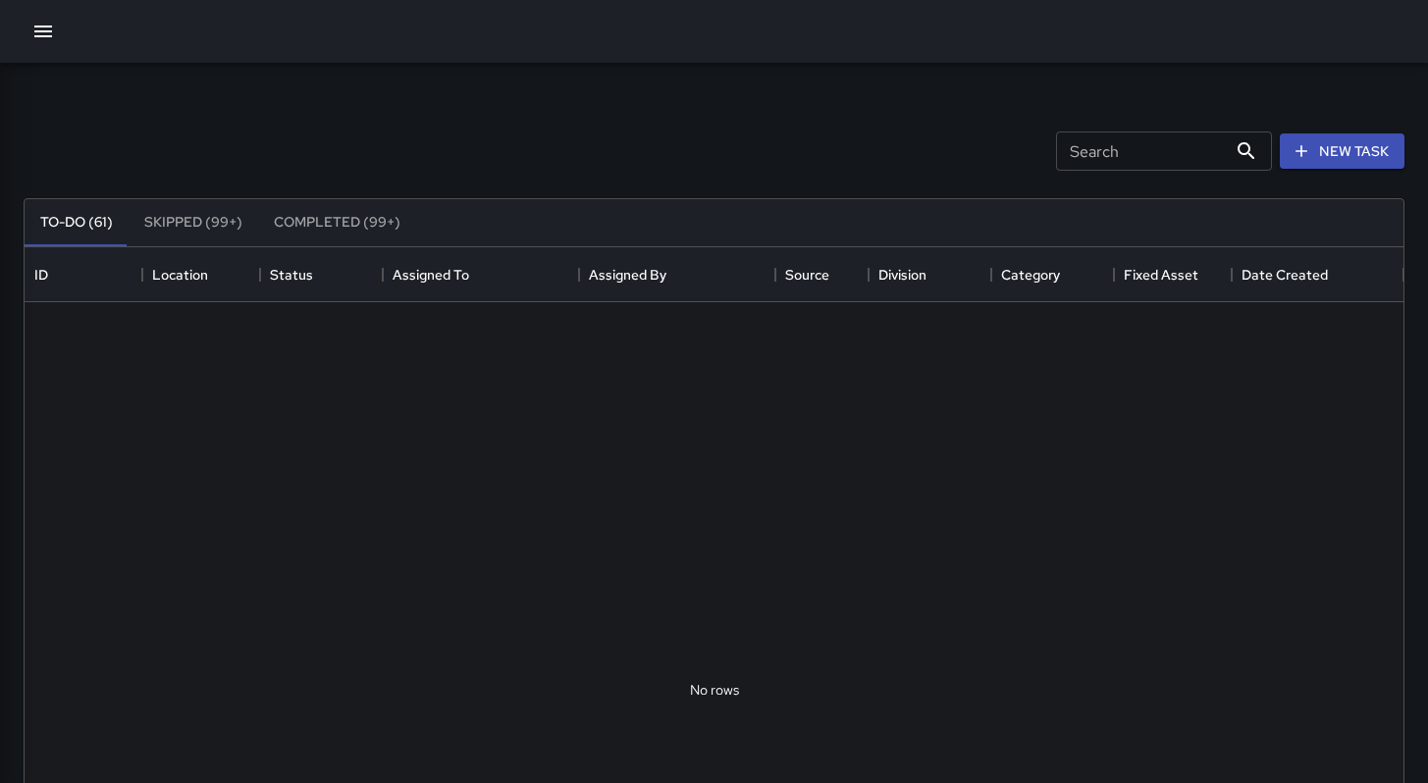
scroll to position [816, 1364]
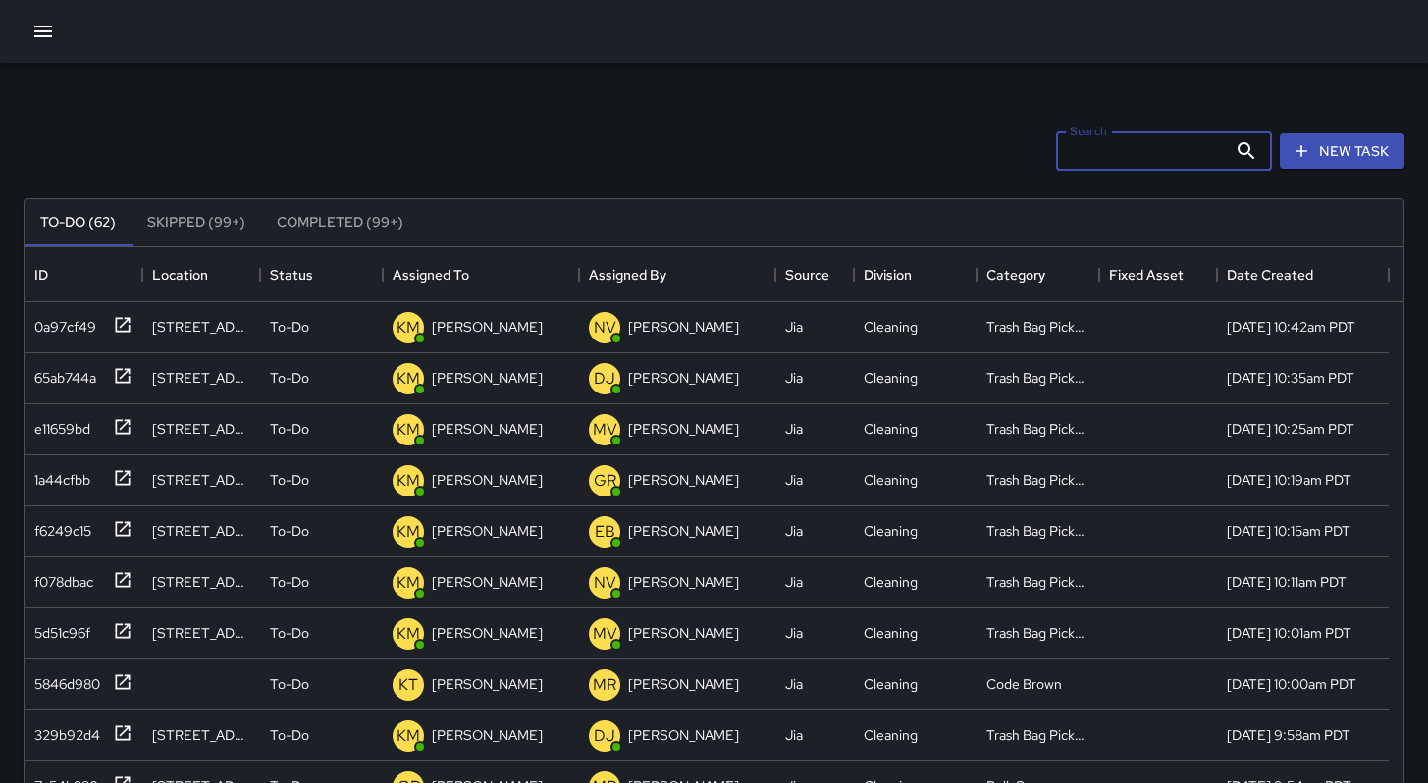
click at [1093, 156] on input "Search" at bounding box center [1141, 150] width 171 height 39
click at [51, 41] on icon "button" at bounding box center [43, 32] width 24 height 24
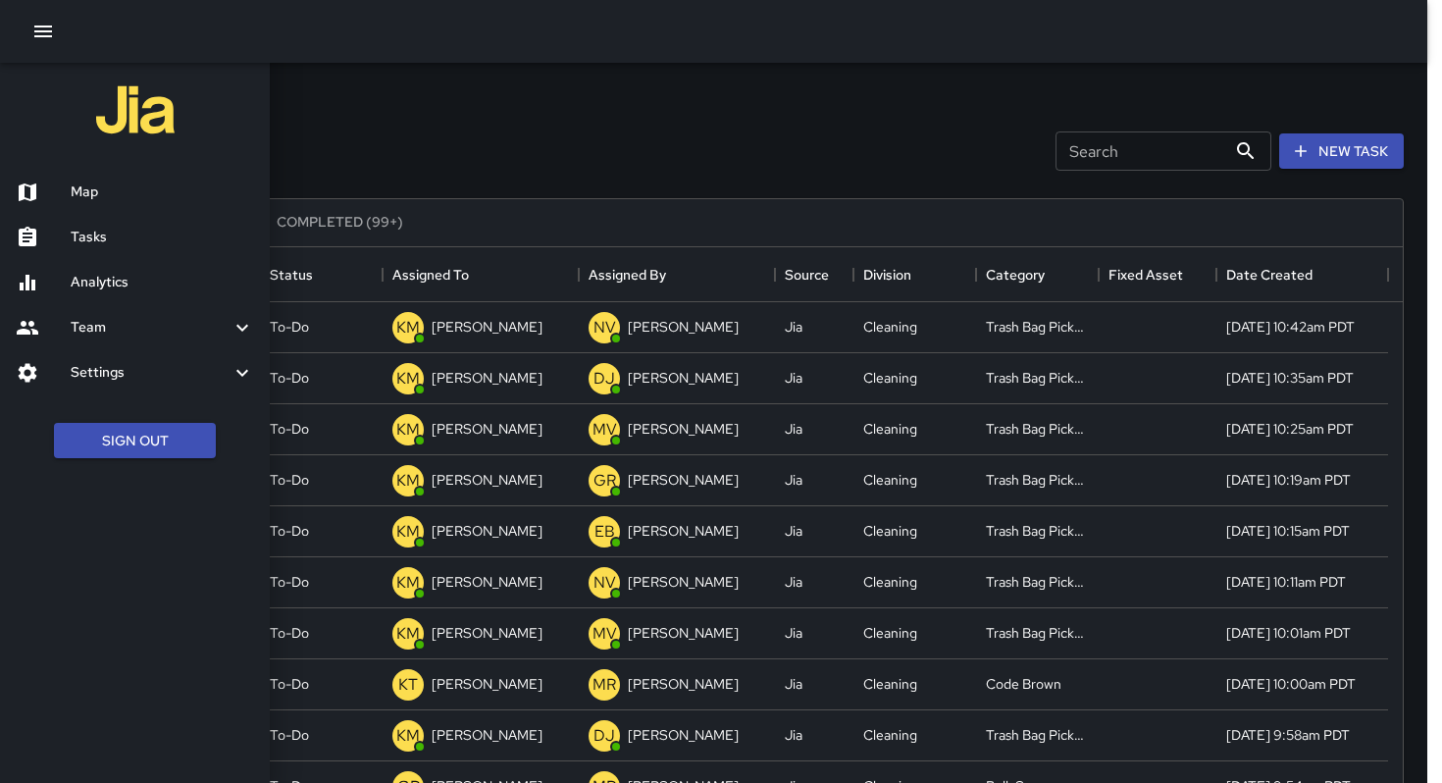
click at [419, 166] on div at bounding box center [721, 391] width 1442 height 783
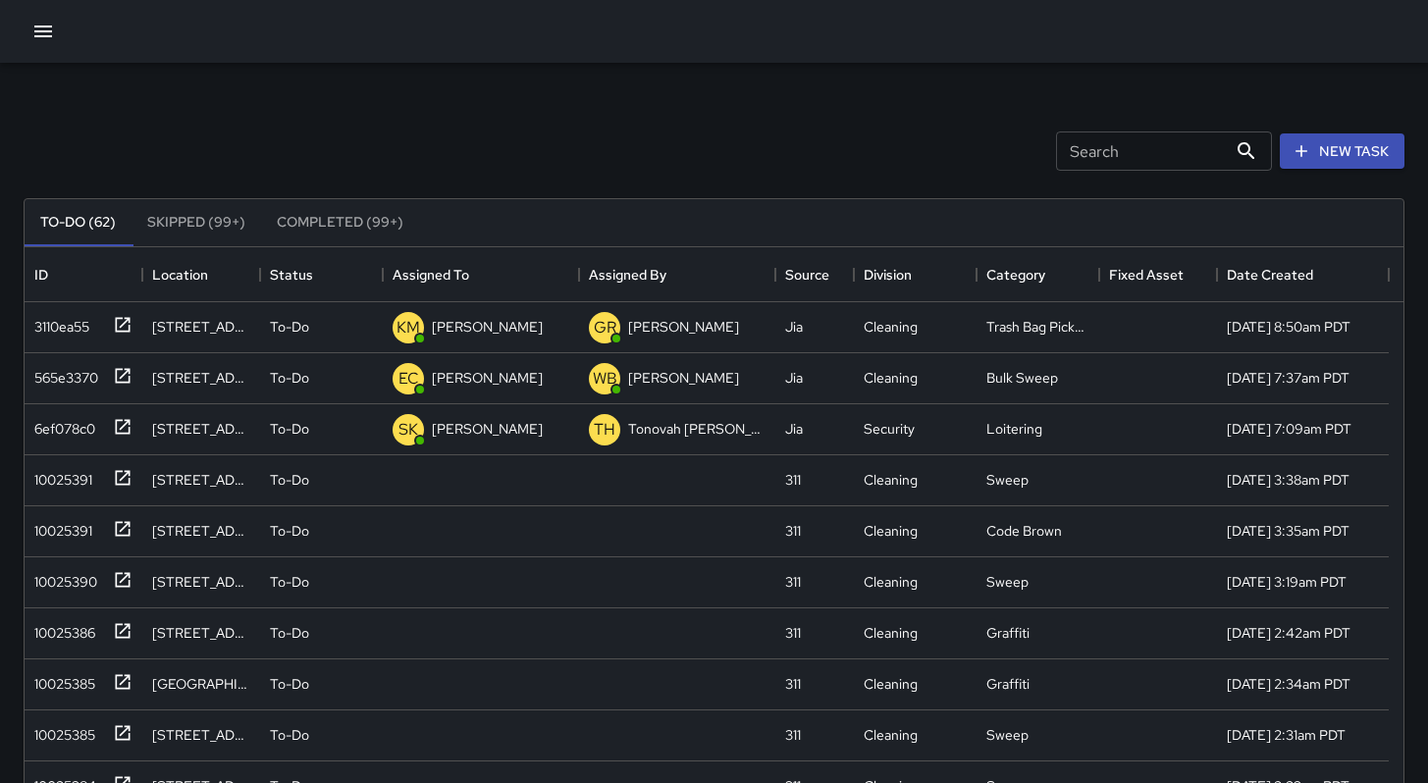
scroll to position [1074, 0]
click at [69, 483] on div "10025391" at bounding box center [59, 473] width 66 height 27
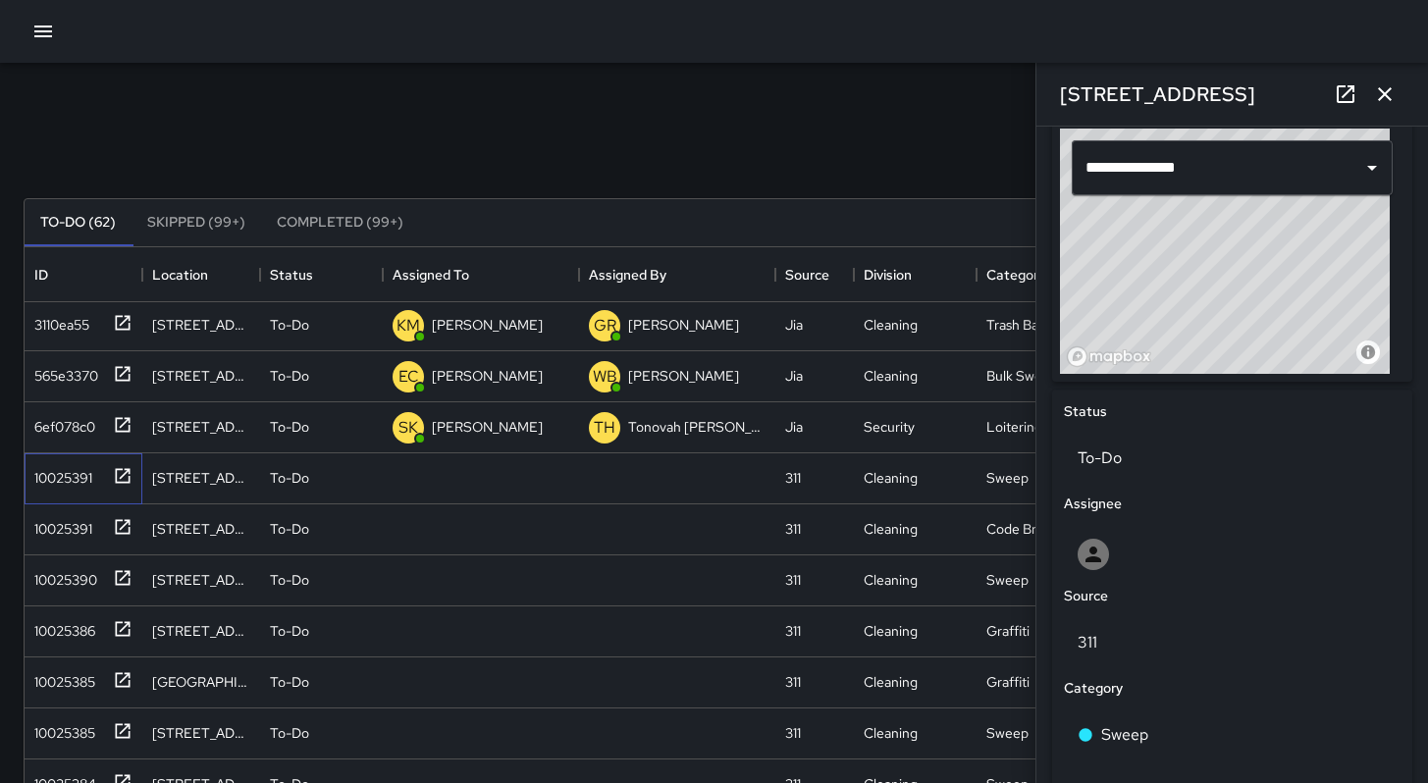
scroll to position [663, 0]
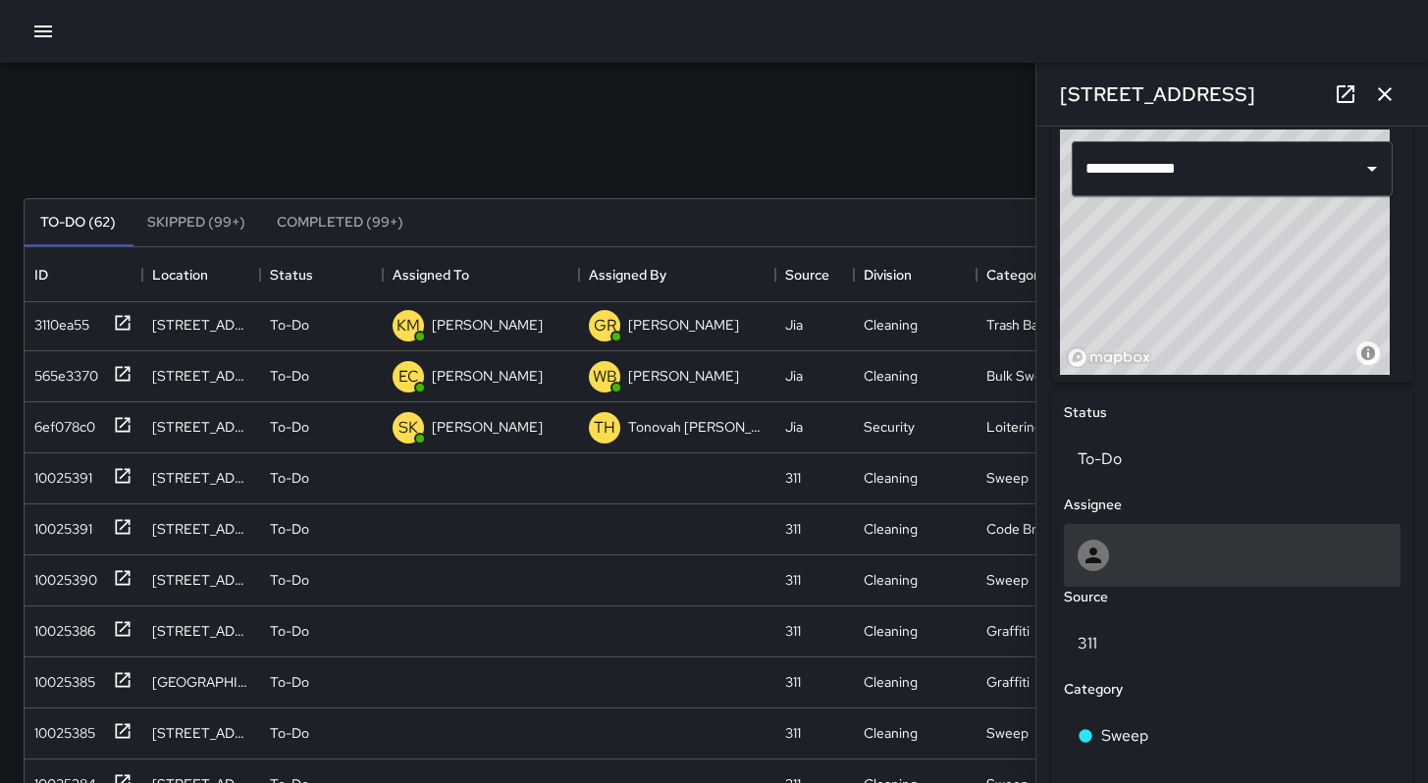
click at [1184, 544] on div at bounding box center [1231, 555] width 309 height 31
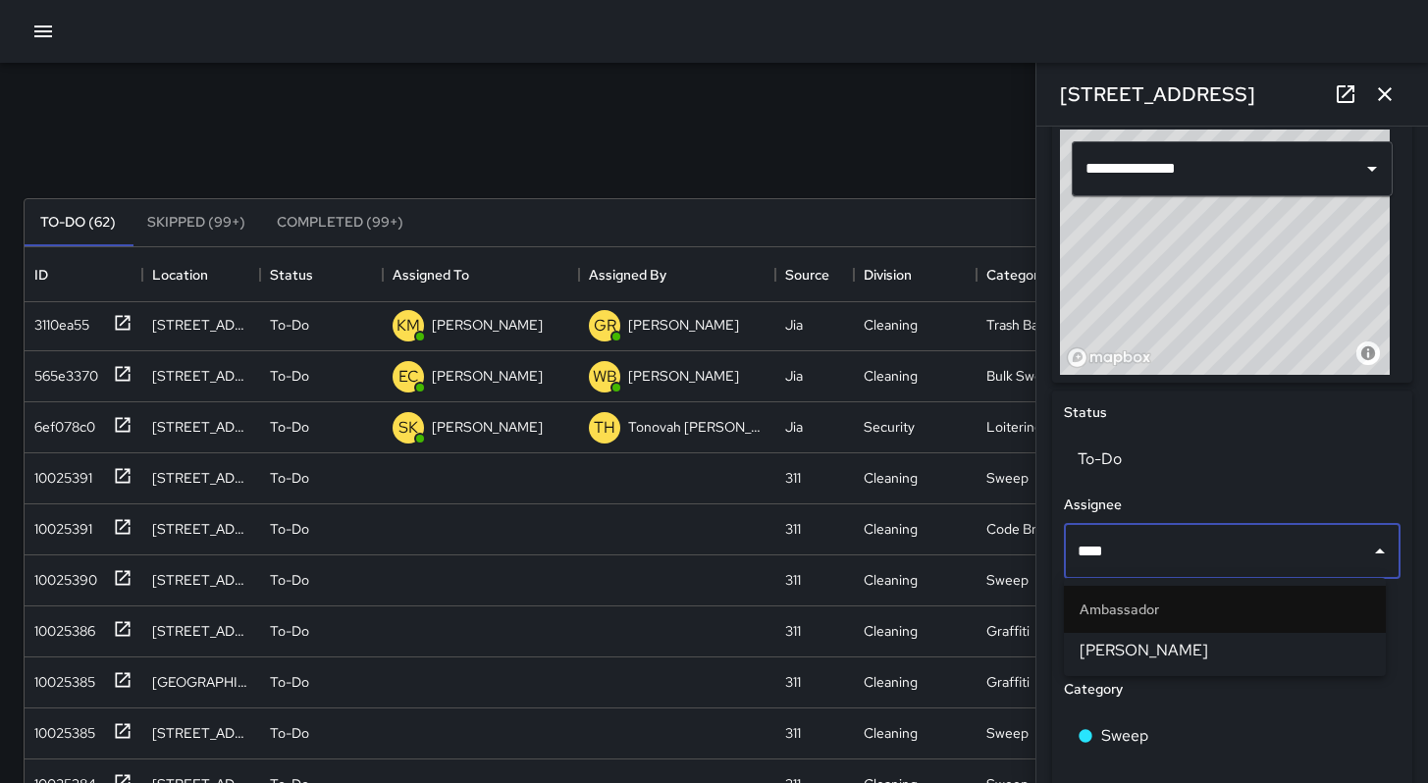
type input "*****"
click at [1197, 663] on li "[PERSON_NAME]" at bounding box center [1225, 650] width 322 height 35
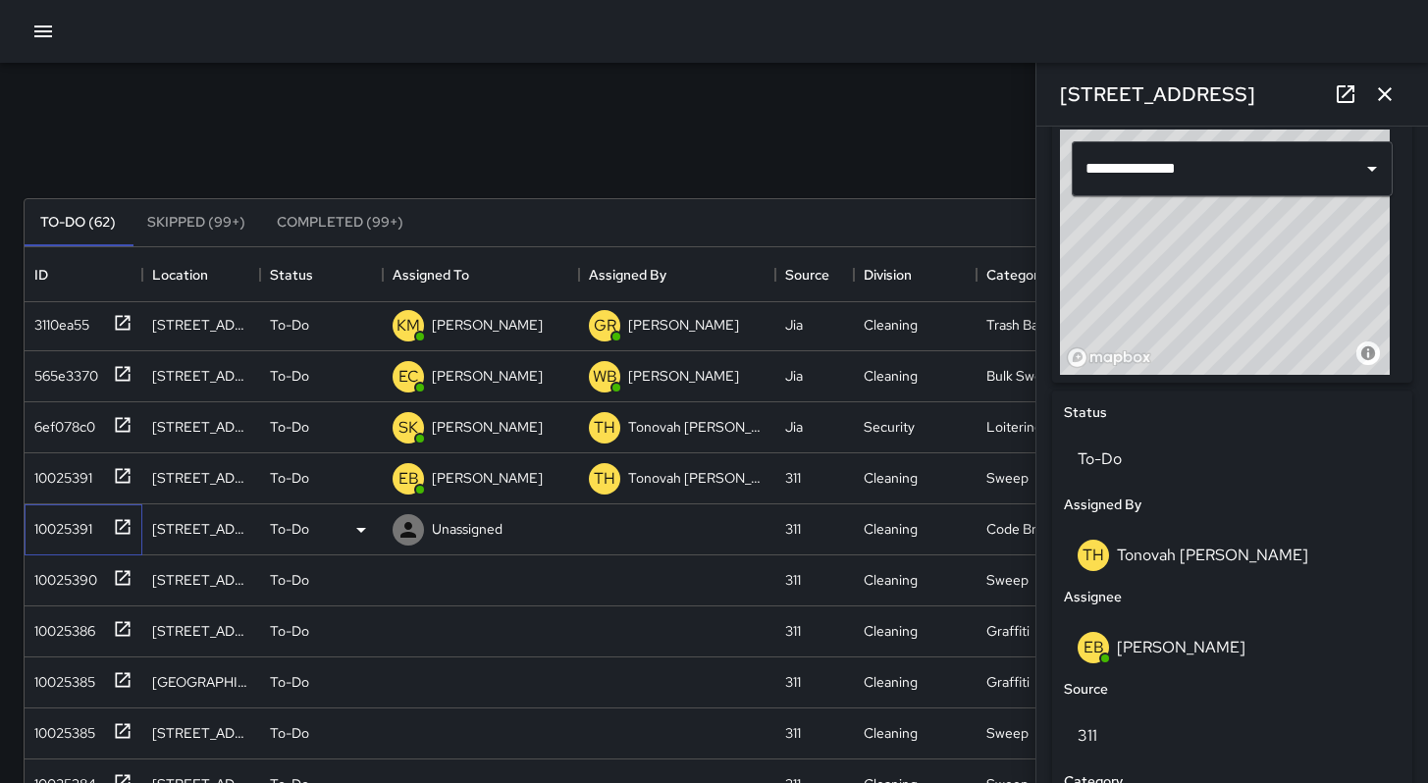
click at [58, 533] on div "10025391" at bounding box center [59, 524] width 66 height 27
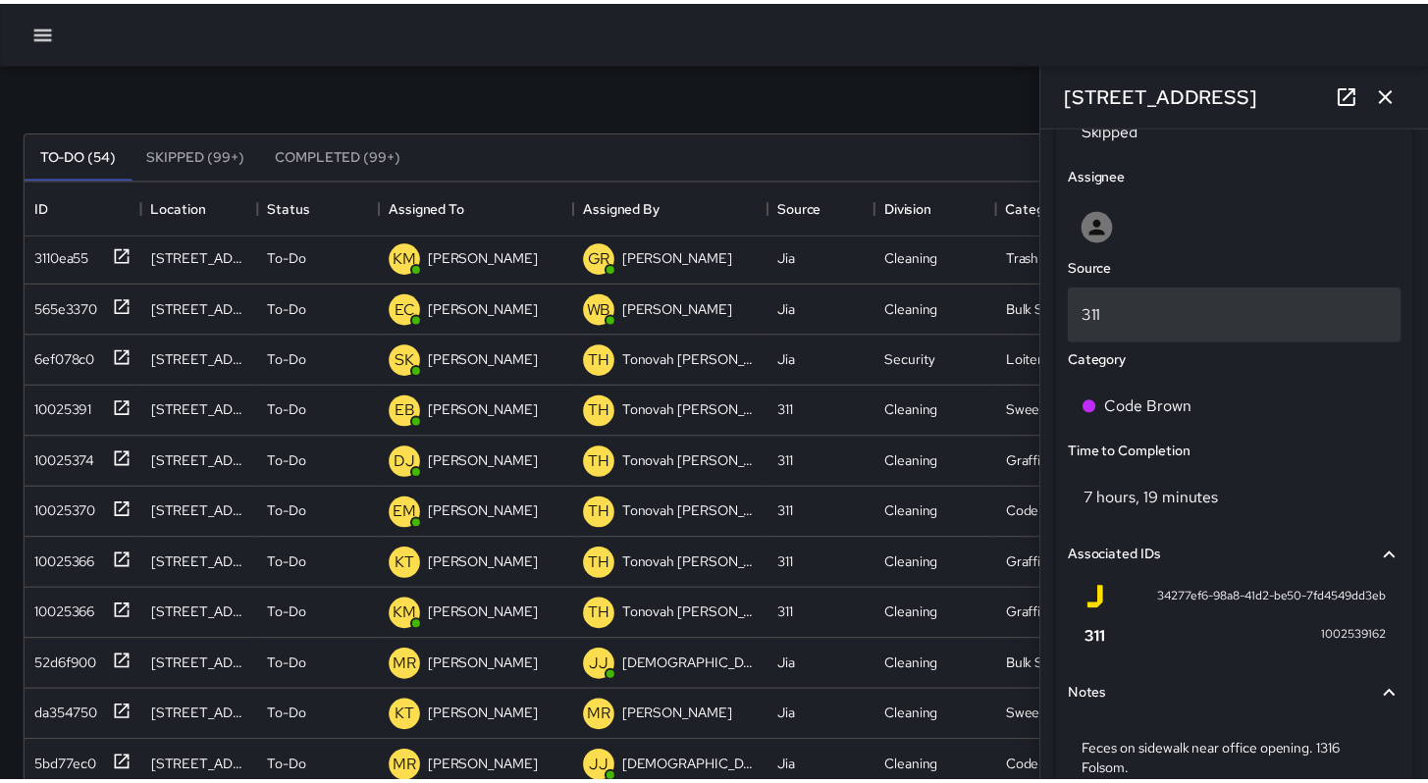
scroll to position [16, 16]
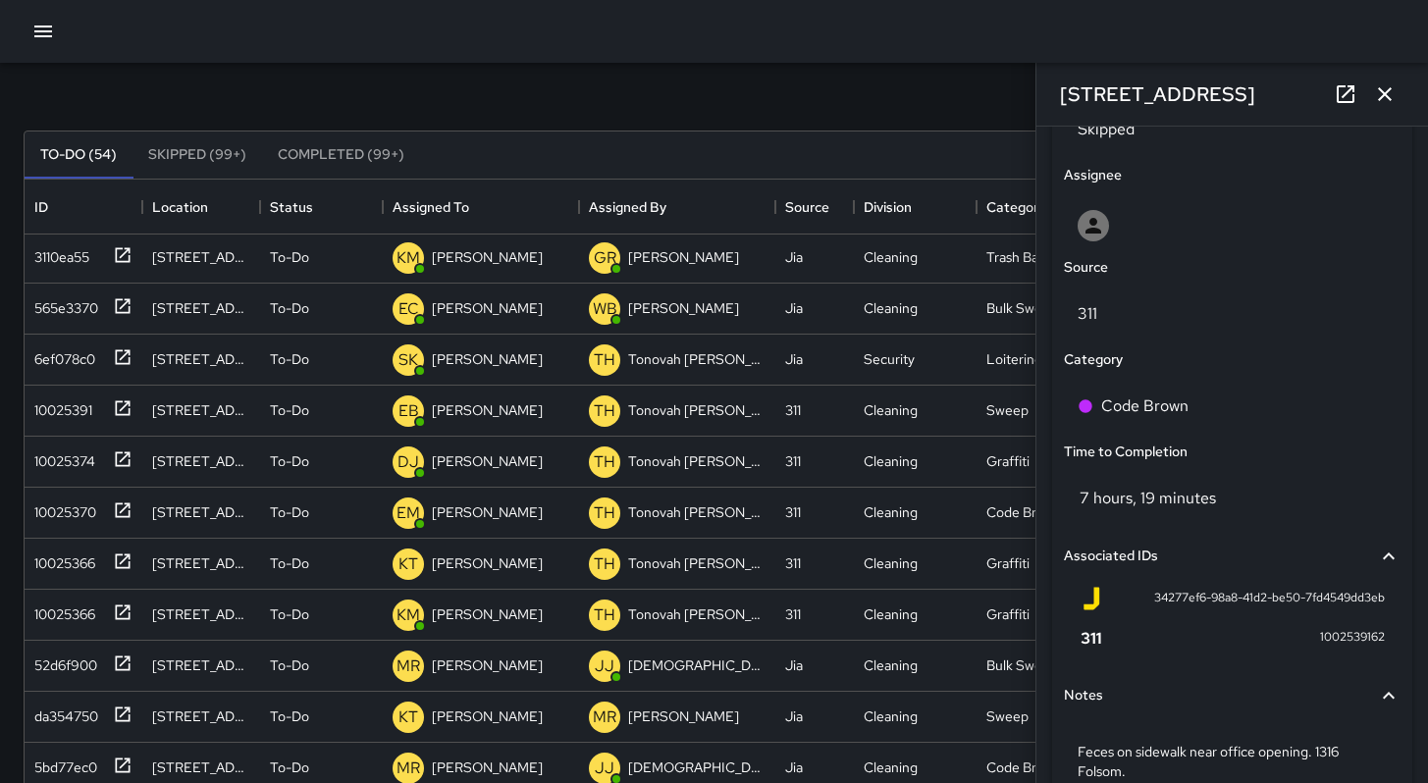
click at [1386, 91] on icon "button" at bounding box center [1385, 94] width 14 height 14
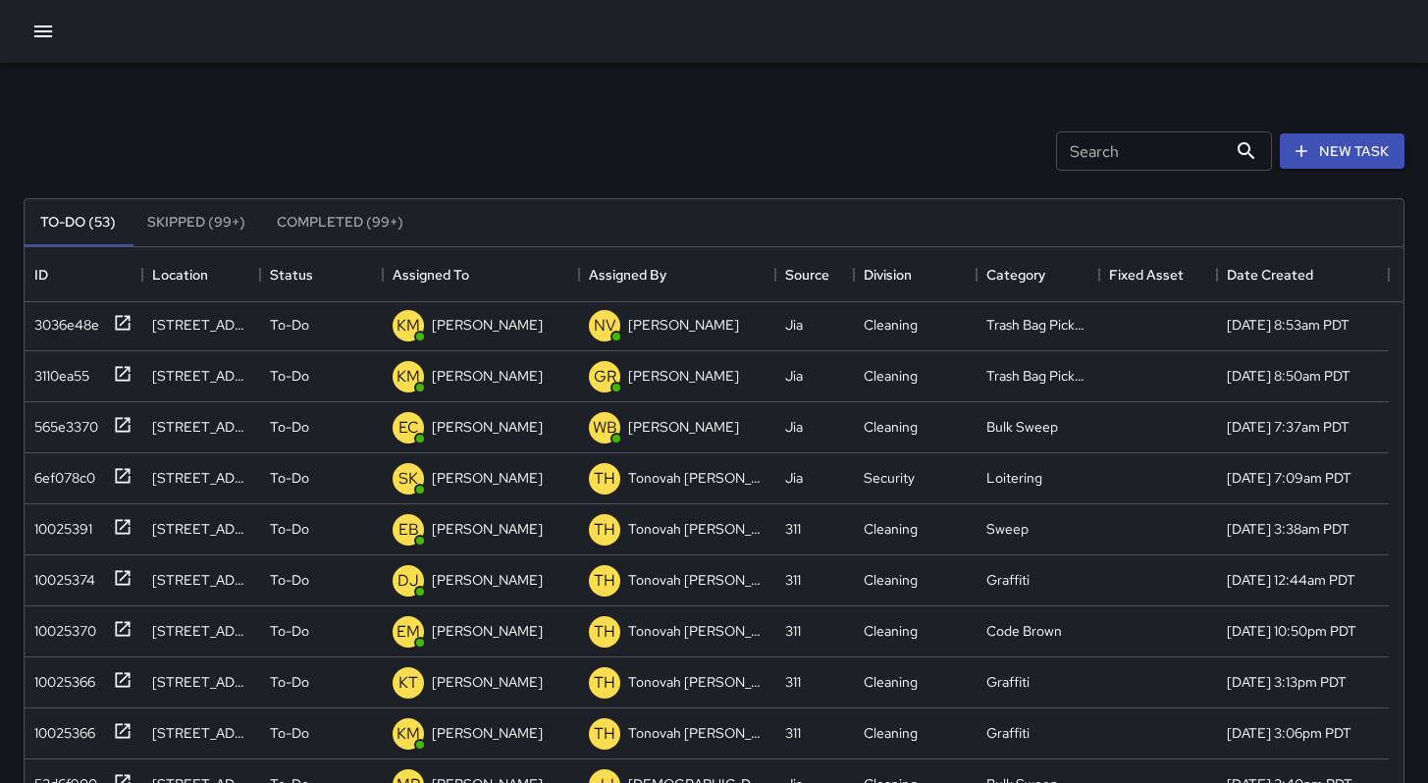
scroll to position [971, 0]
click at [447, 488] on div "Unassigned" at bounding box center [467, 477] width 79 height 27
click at [447, 488] on input "text" at bounding box center [466, 478] width 147 height 37
click at [524, 135] on div "Search Search New Task" at bounding box center [714, 151] width 1389 height 102
click at [479, 475] on p "Unassigned" at bounding box center [467, 478] width 71 height 20
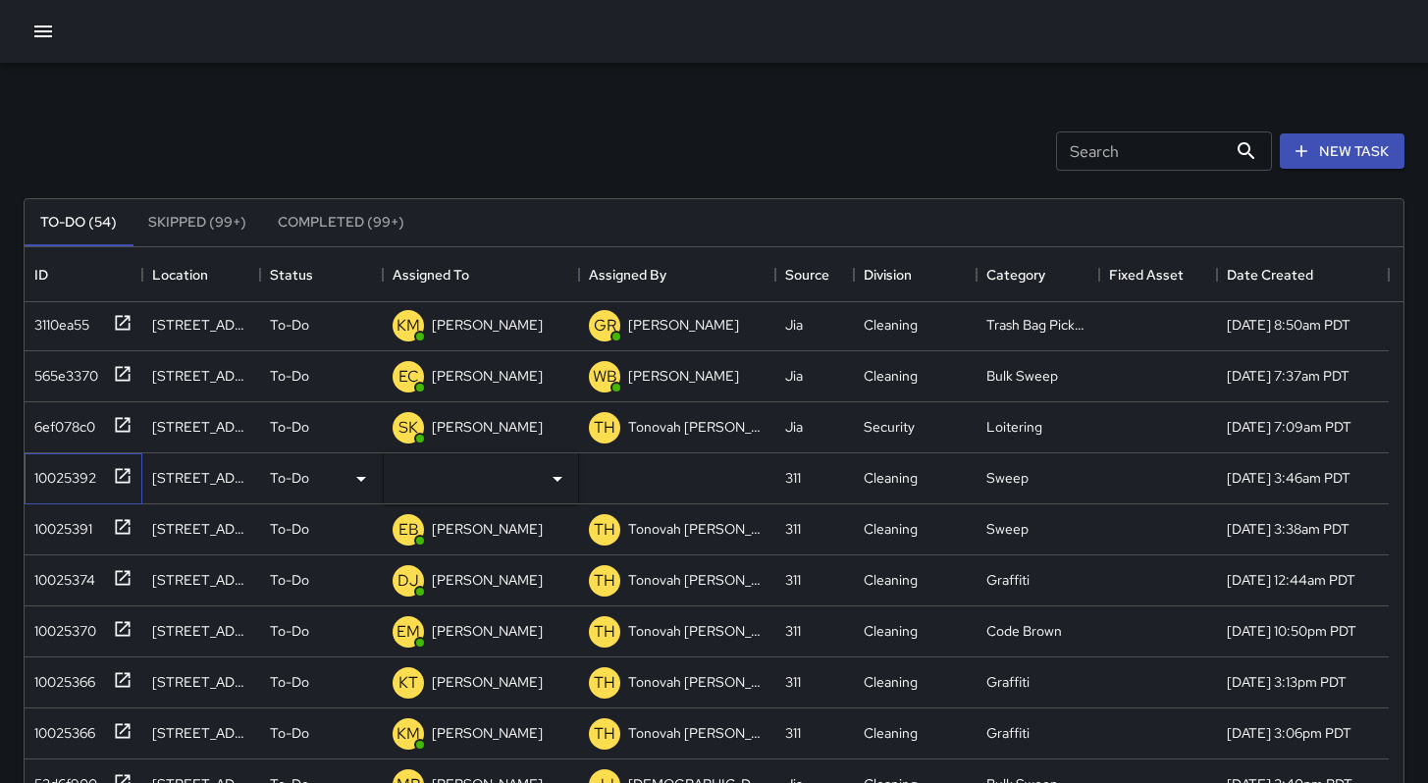
click at [84, 477] on div "10025392" at bounding box center [61, 473] width 70 height 27
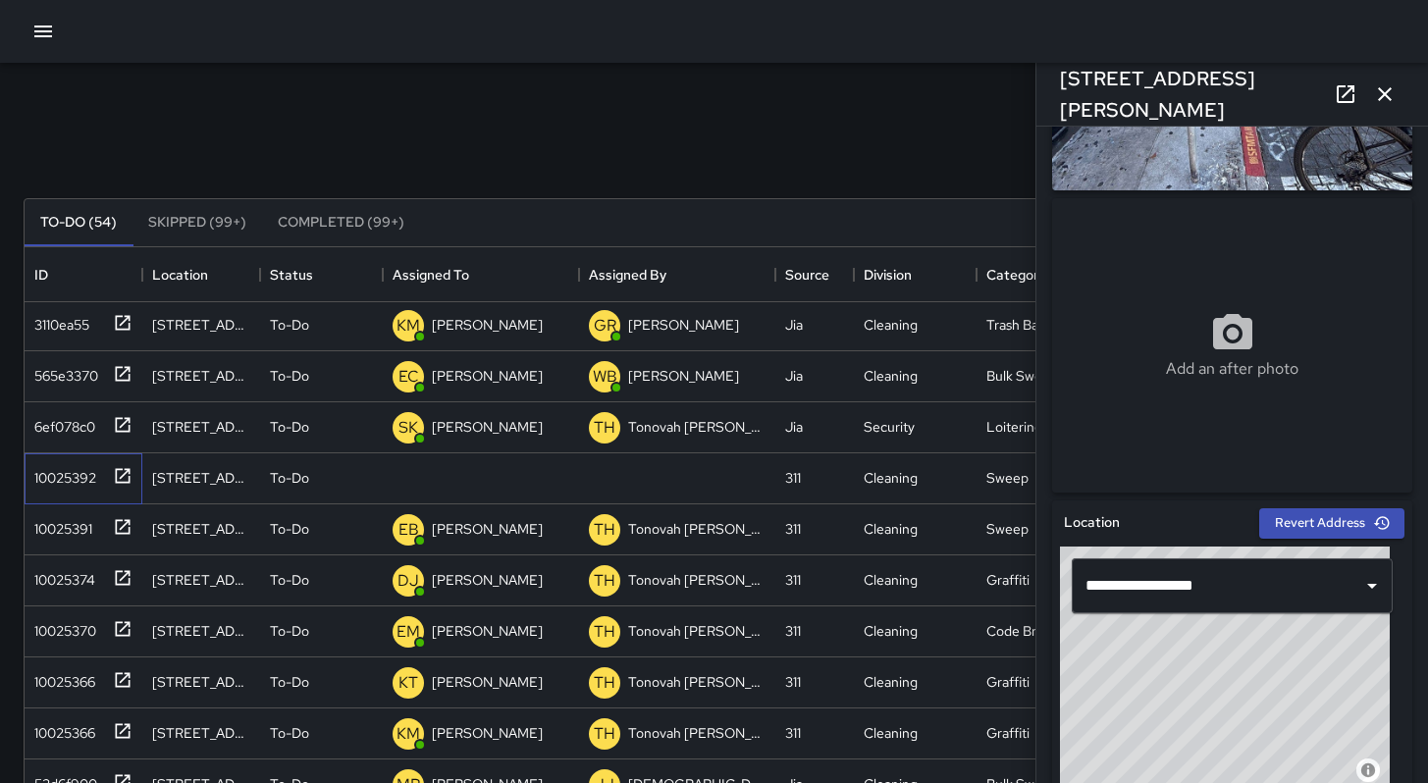
scroll to position [322, 0]
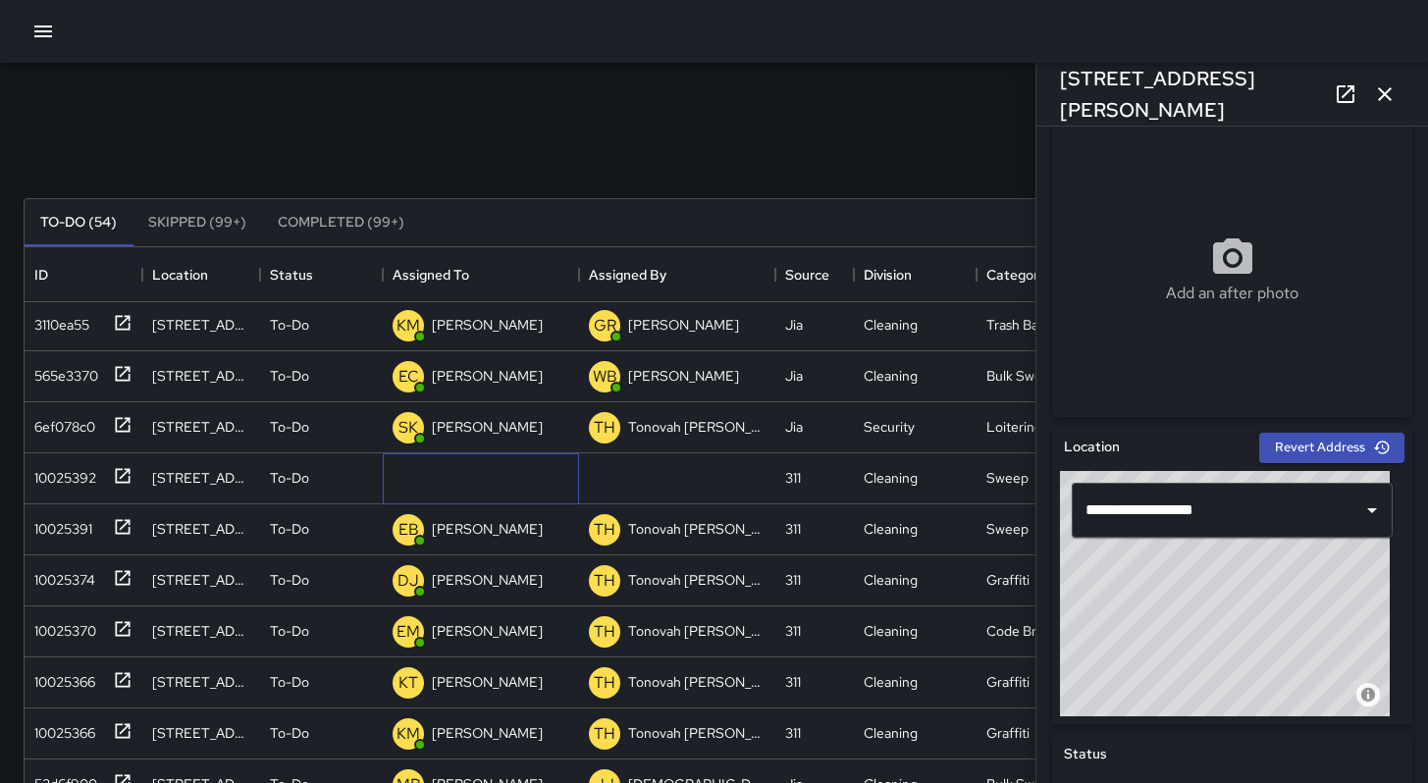
click at [515, 472] on div "Unassigned" at bounding box center [481, 478] width 196 height 51
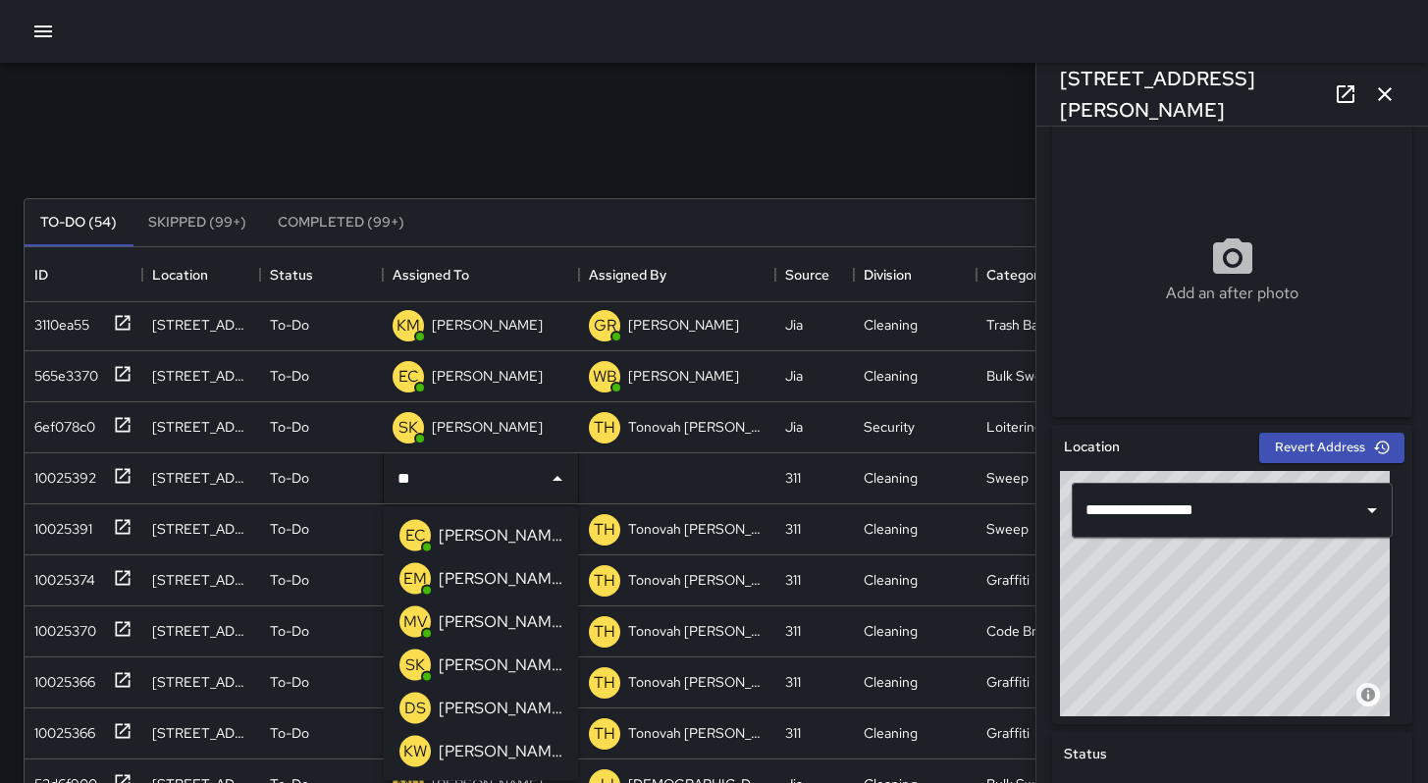
type input "***"
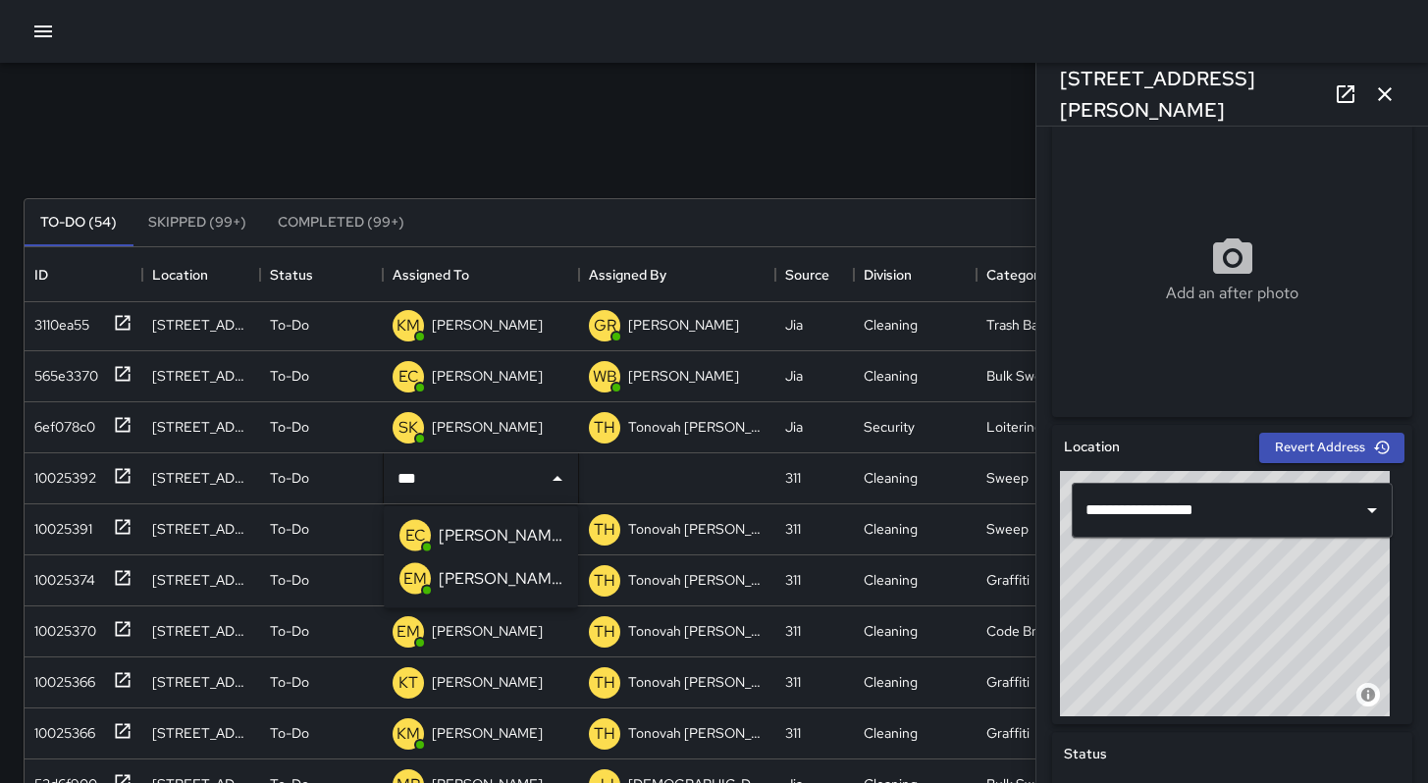
click at [445, 574] on p "[PERSON_NAME]" at bounding box center [501, 579] width 124 height 24
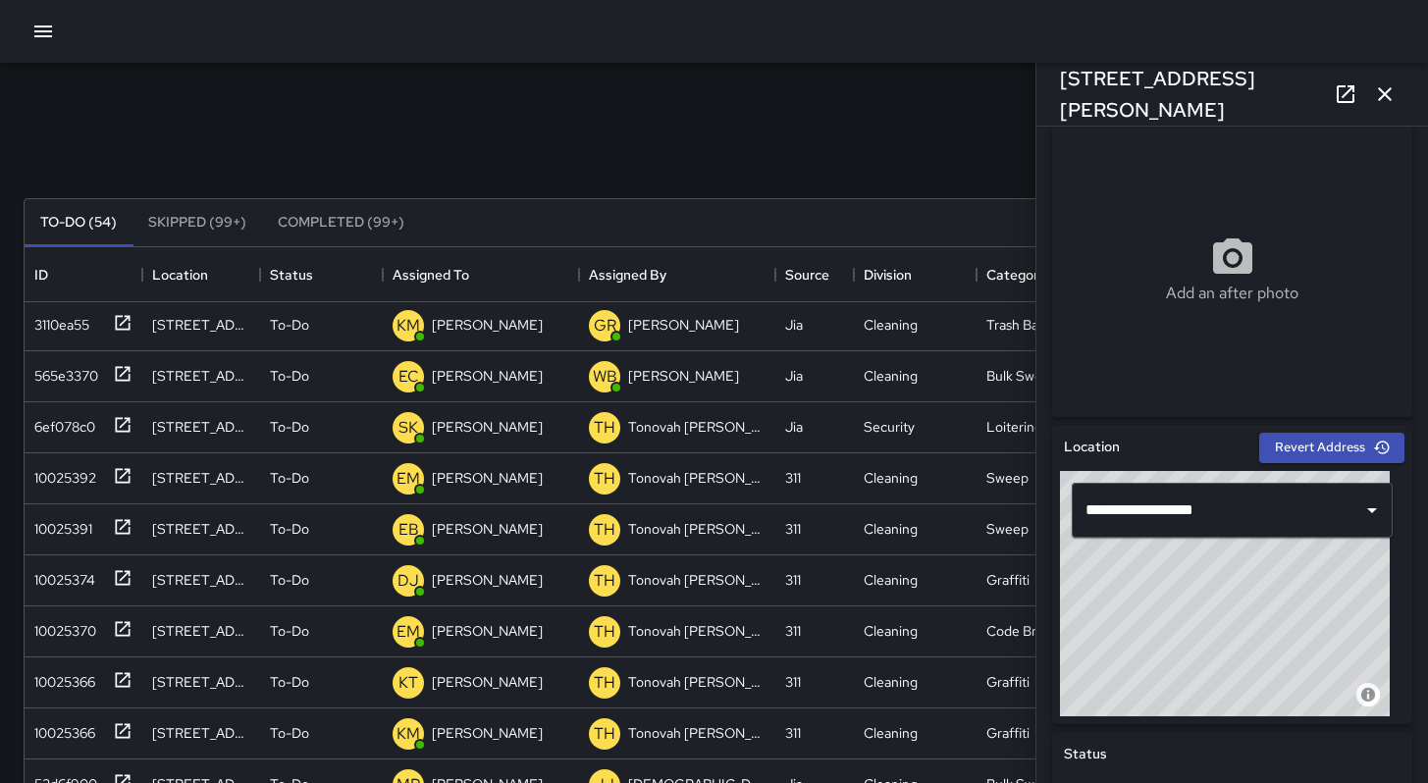
click at [518, 173] on div "To-Do (54) Skipped (99+) Completed (99+) ID Location Status Assigned To Assigne…" at bounding box center [714, 665] width 1381 height 988
drag, startPoint x: 1393, startPoint y: 93, endPoint x: 1381, endPoint y: 95, distance: 12.9
click at [1392, 93] on icon "button" at bounding box center [1385, 94] width 24 height 24
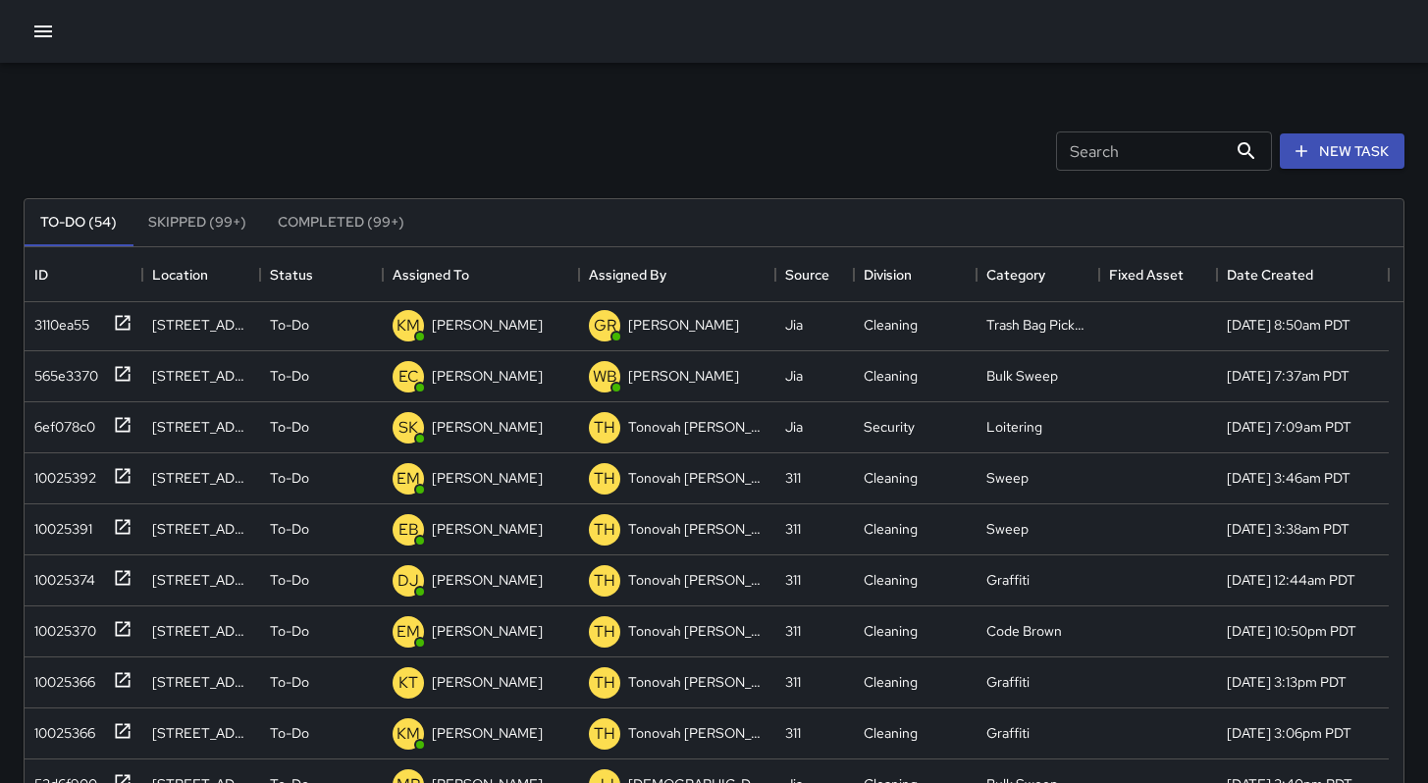
click at [1176, 148] on input "Search" at bounding box center [1141, 150] width 171 height 39
click at [1075, 163] on input "Search" at bounding box center [1141, 150] width 171 height 39
click at [911, 169] on div "Search Search New Task" at bounding box center [714, 151] width 1389 height 102
click at [996, 150] on div "Search Search New Task" at bounding box center [714, 151] width 1389 height 102
click at [1118, 153] on input "Search" at bounding box center [1141, 150] width 171 height 39
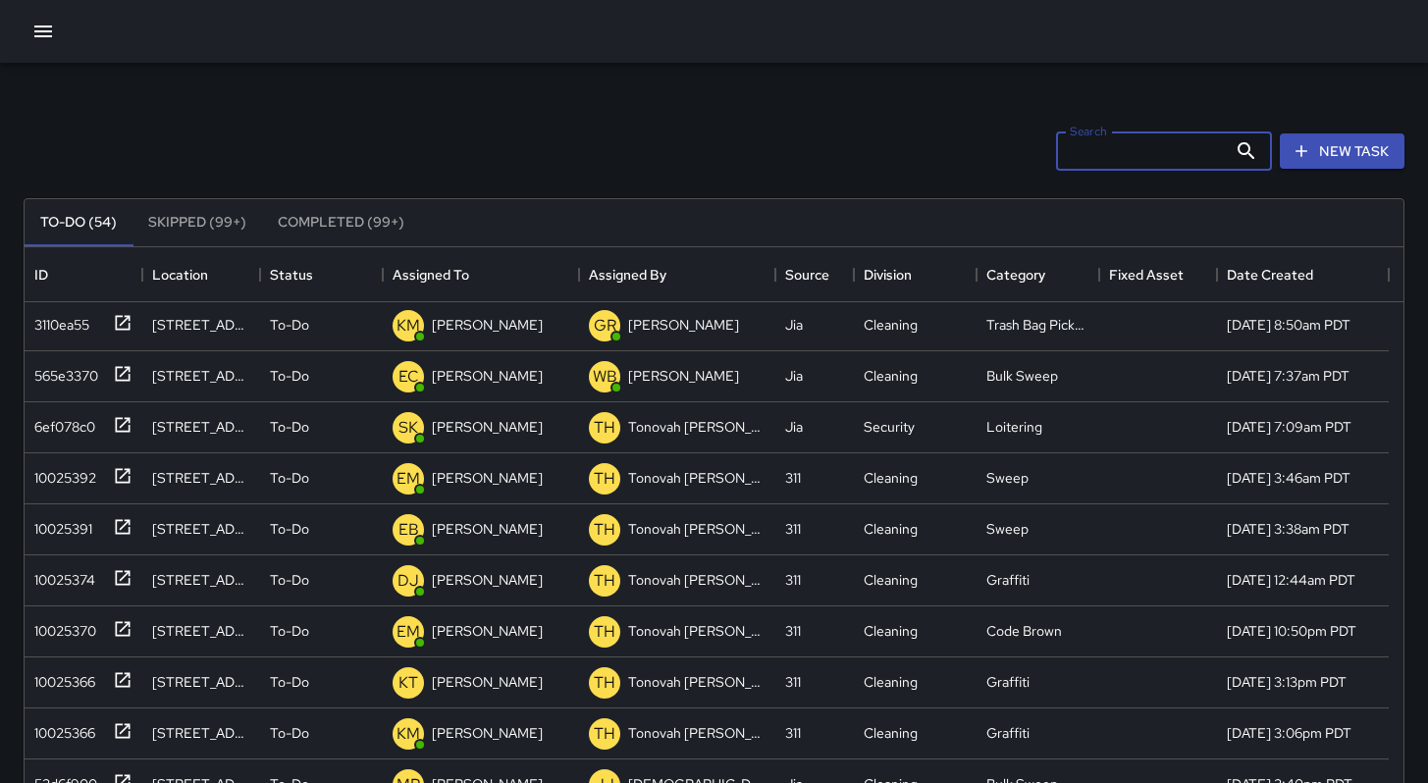
click at [862, 120] on div "Search Search New Task" at bounding box center [714, 151] width 1389 height 102
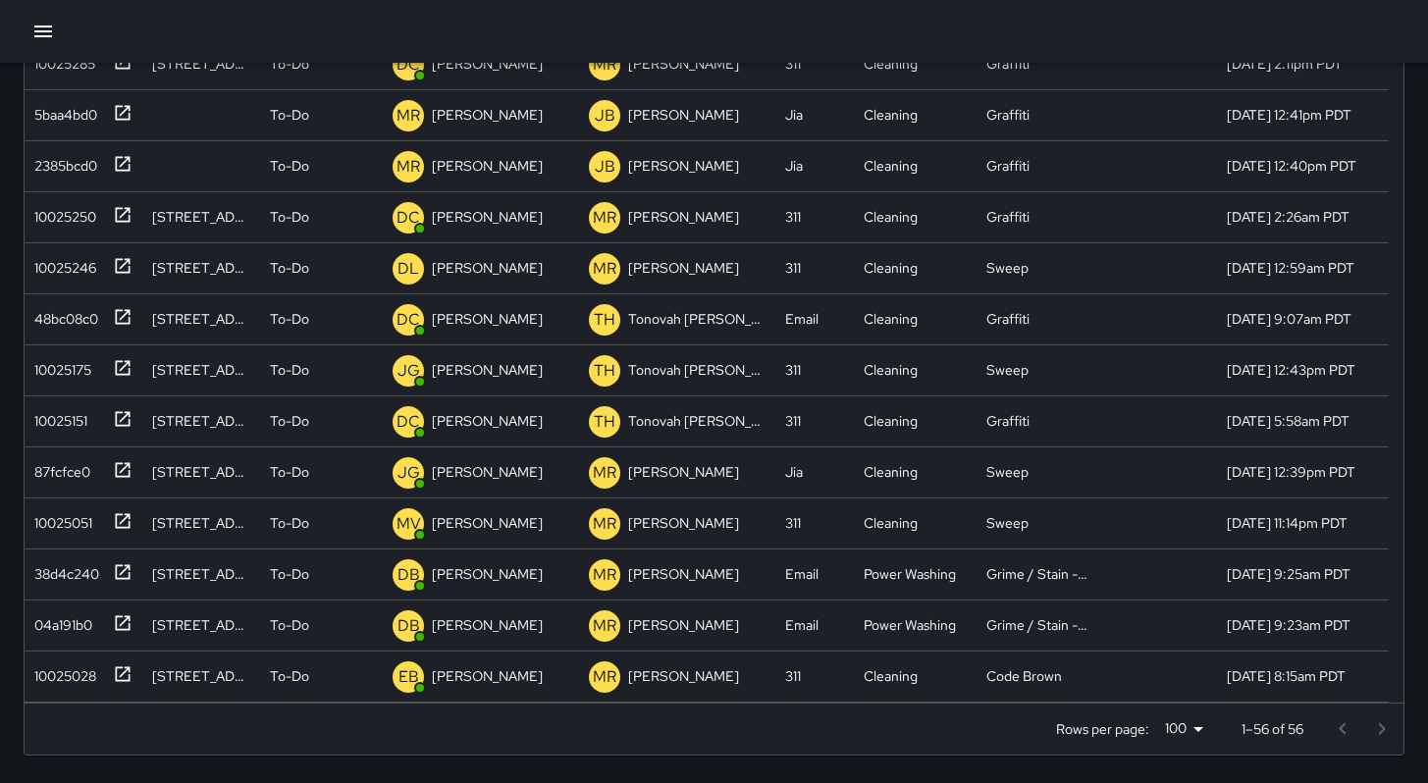
scroll to position [2081, 0]
